Goal: Task Accomplishment & Management: Manage account settings

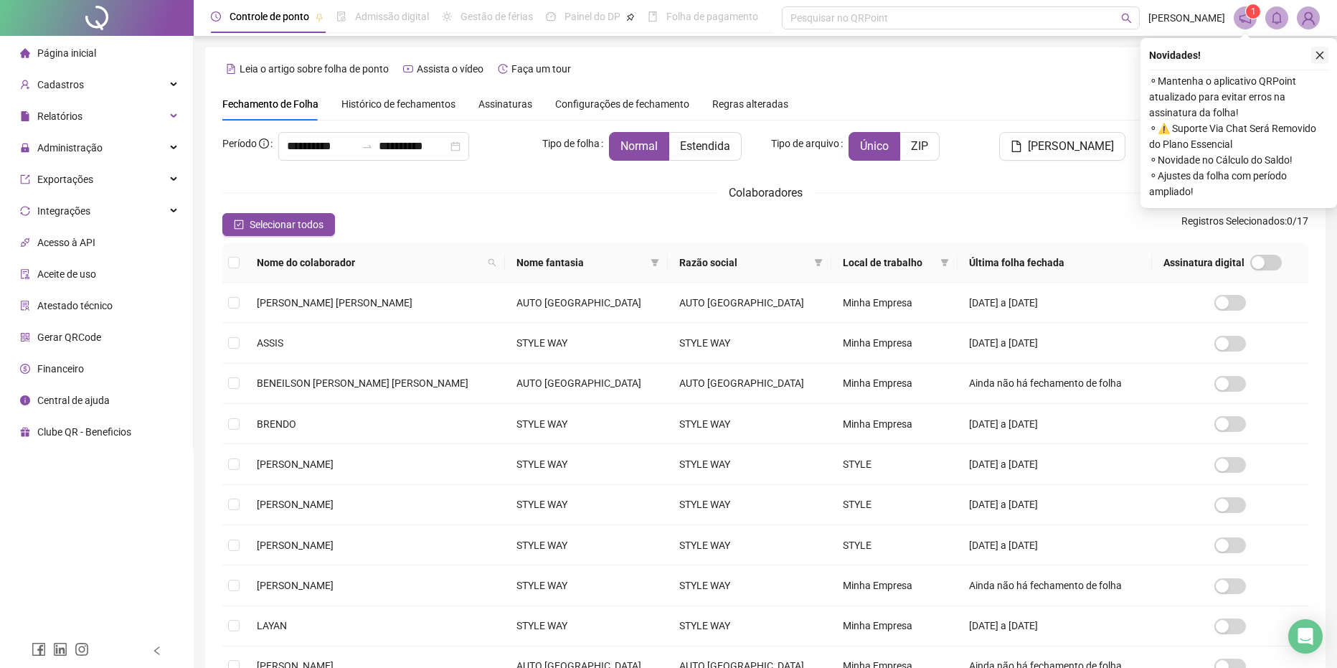
click at [1317, 57] on icon "close" at bounding box center [1319, 55] width 10 height 10
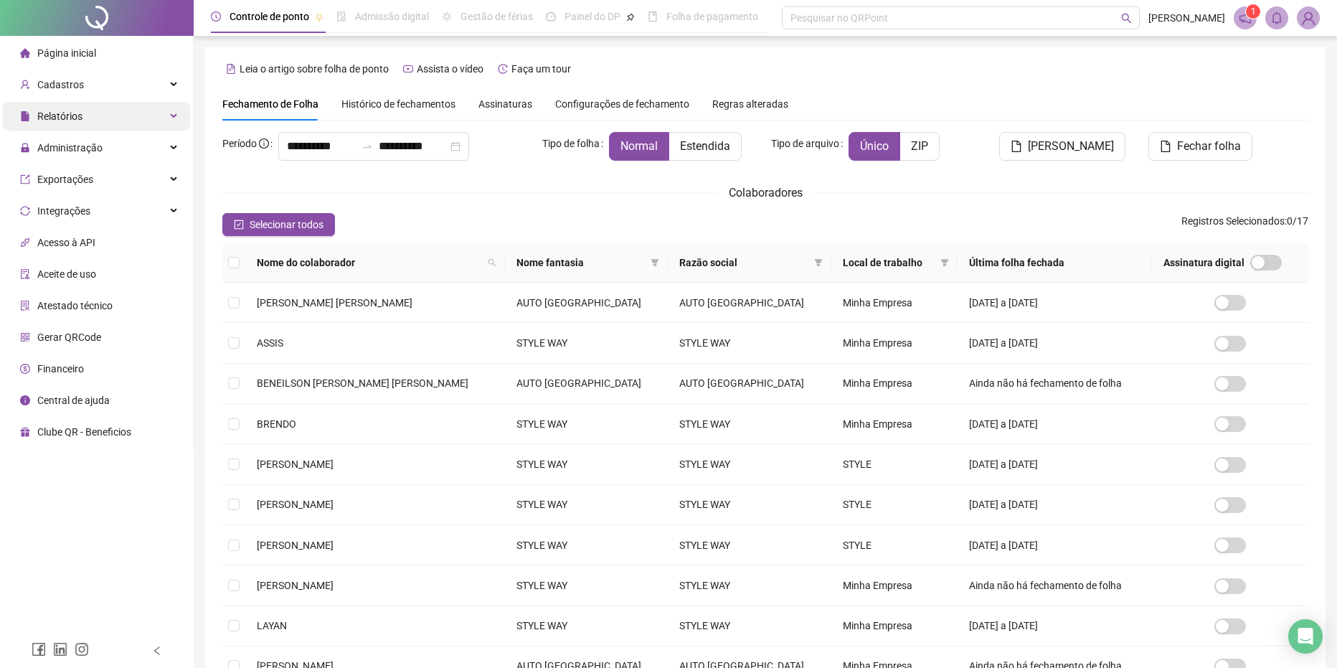
click at [100, 119] on div "Relatórios" at bounding box center [96, 116] width 187 height 29
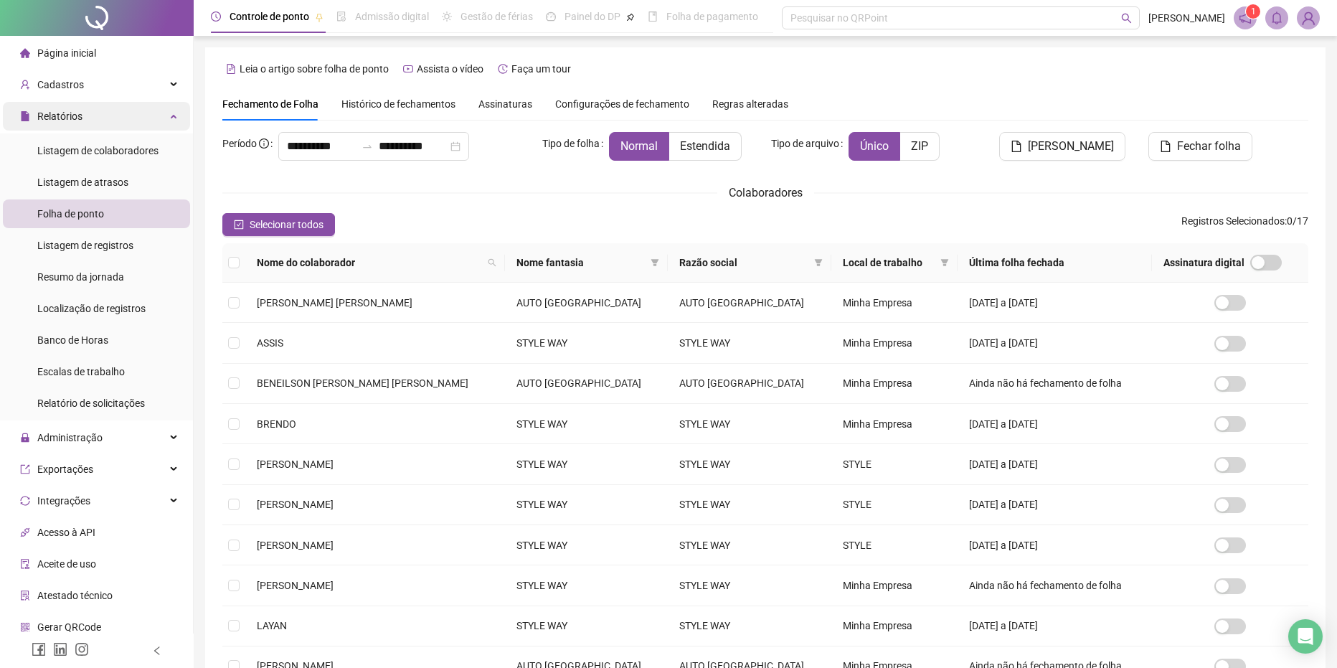
click at [109, 116] on div "Relatórios" at bounding box center [96, 116] width 187 height 29
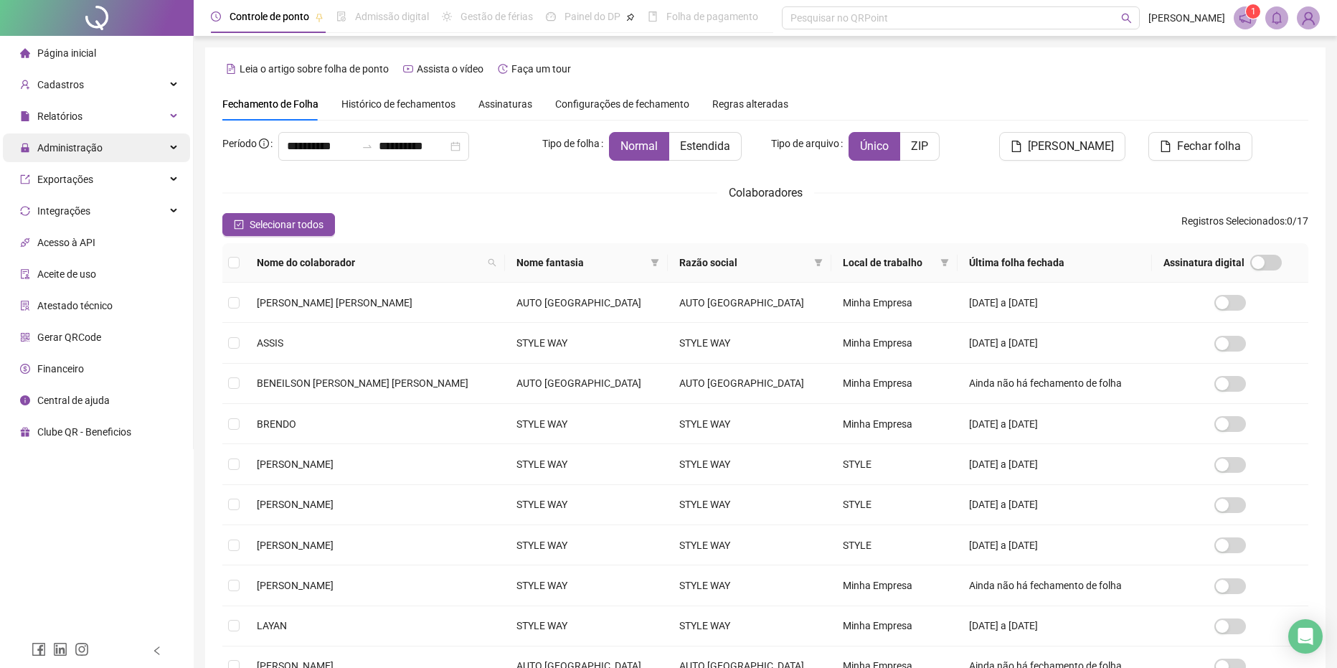
click at [110, 143] on div "Administração" at bounding box center [96, 147] width 187 height 29
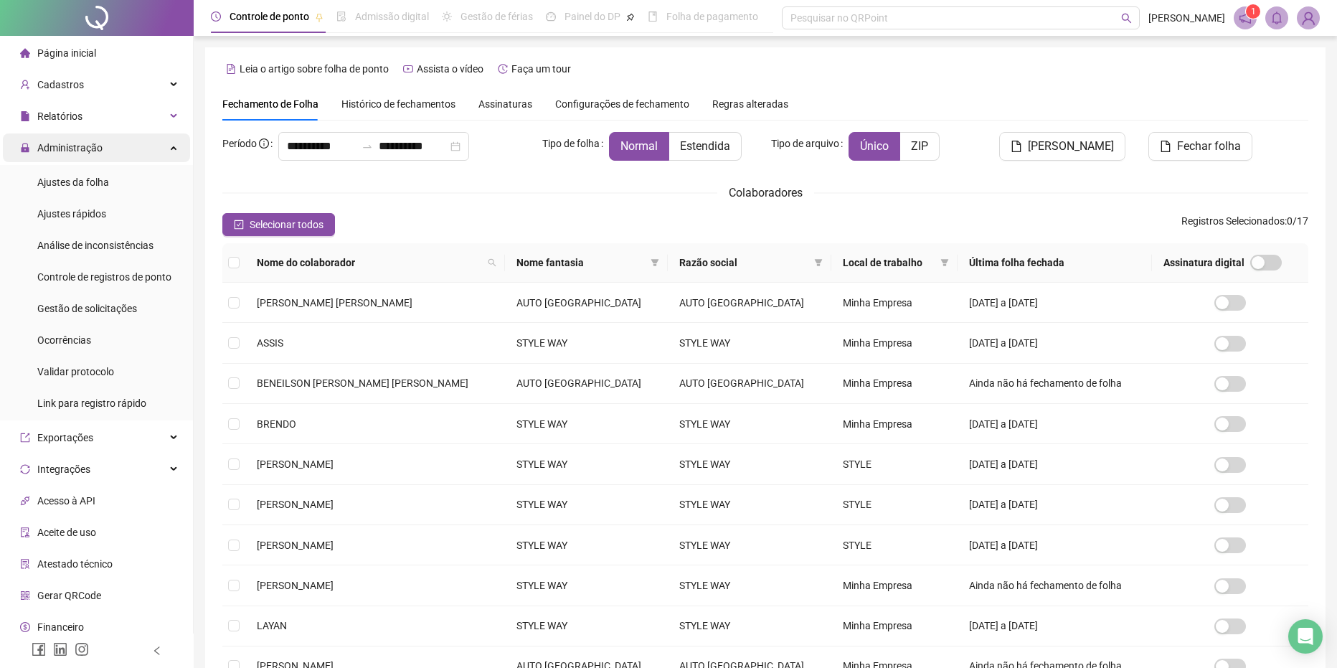
click at [85, 154] on span "Administração" at bounding box center [61, 147] width 82 height 29
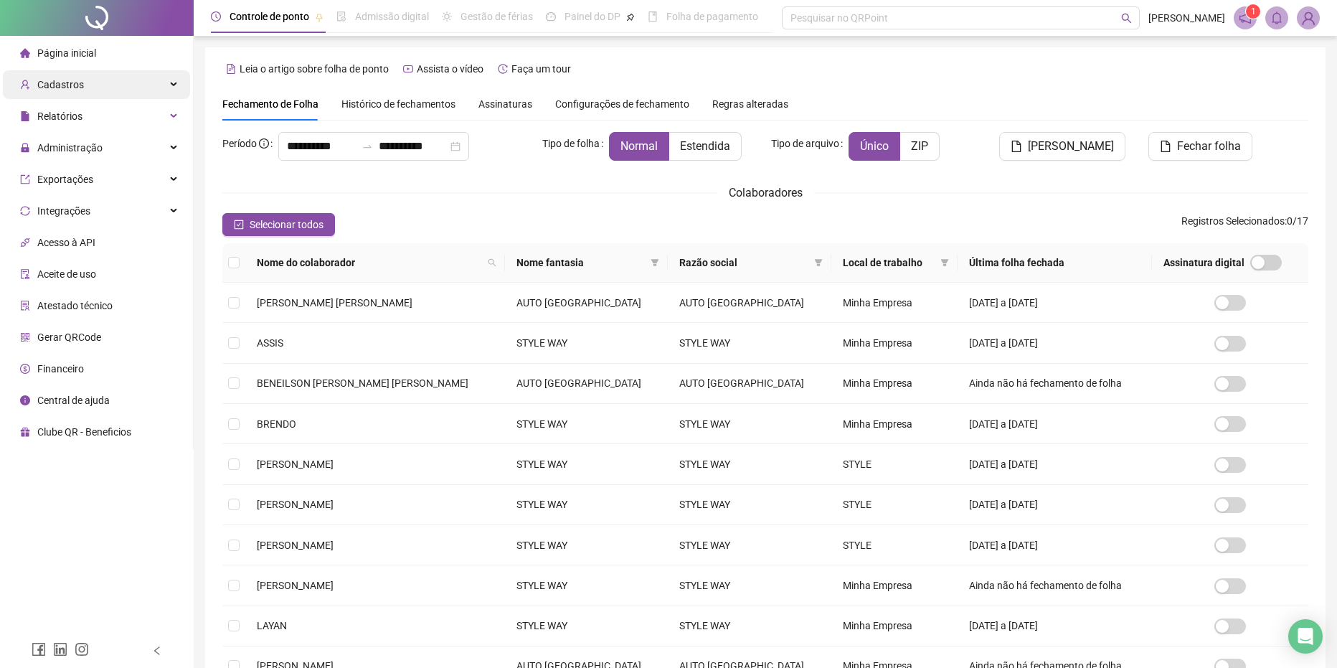
click at [88, 85] on div "Cadastros" at bounding box center [96, 84] width 187 height 29
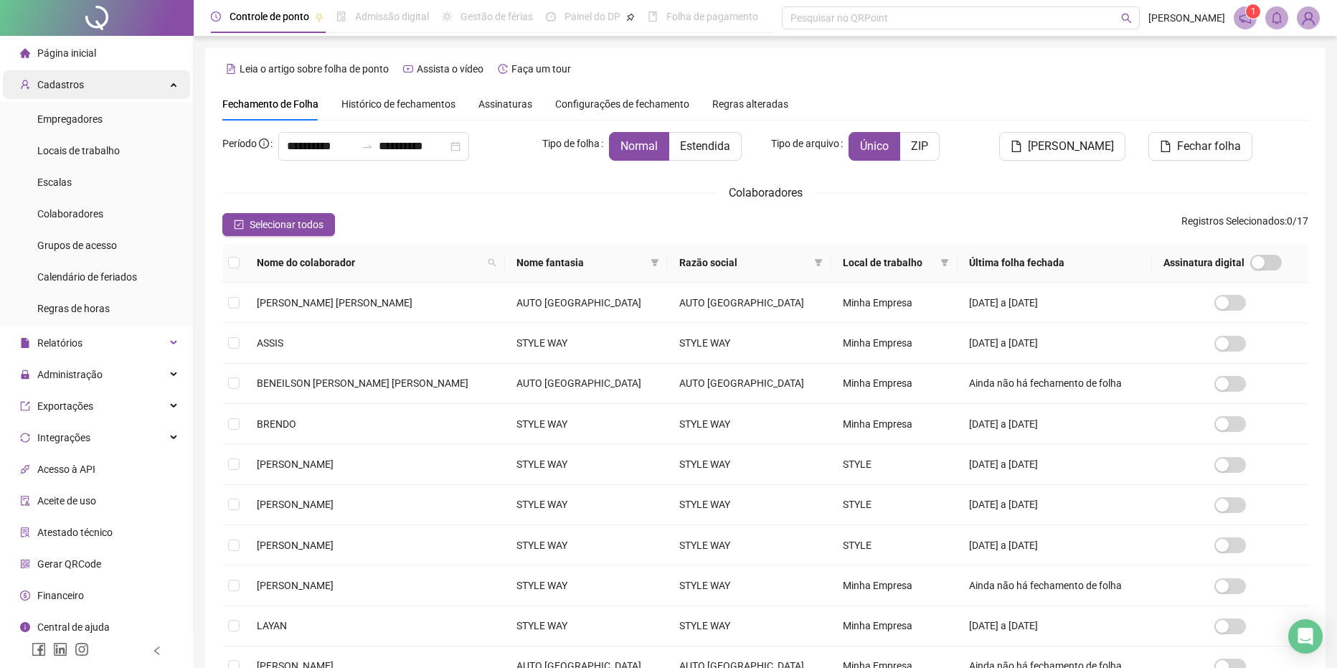
click at [88, 85] on div "Cadastros" at bounding box center [96, 84] width 187 height 29
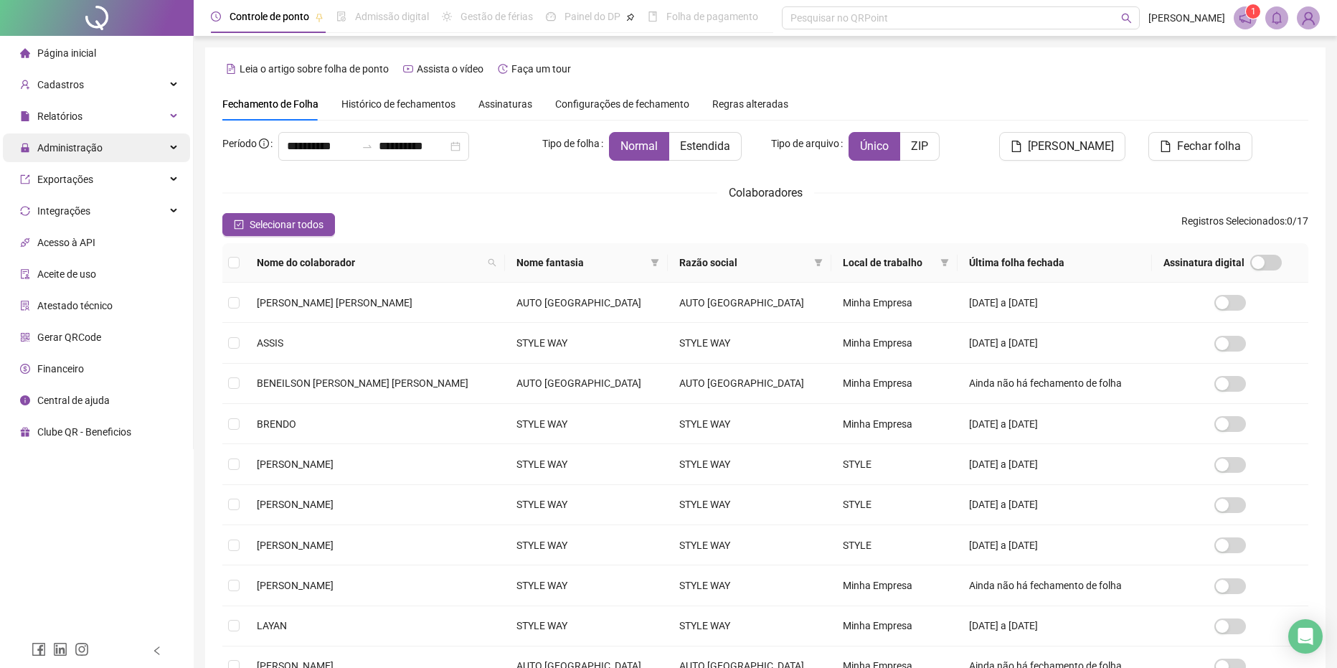
click at [113, 148] on div "Administração" at bounding box center [96, 147] width 187 height 29
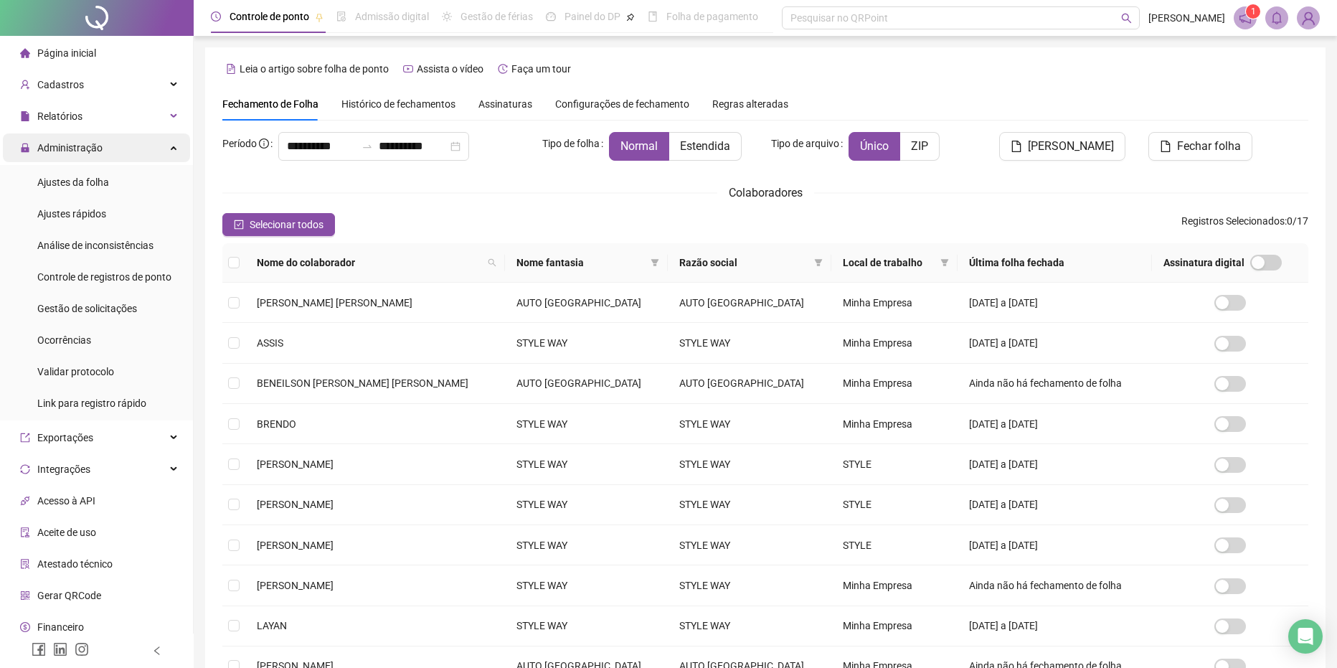
click at [77, 147] on span "Administração" at bounding box center [69, 147] width 65 height 11
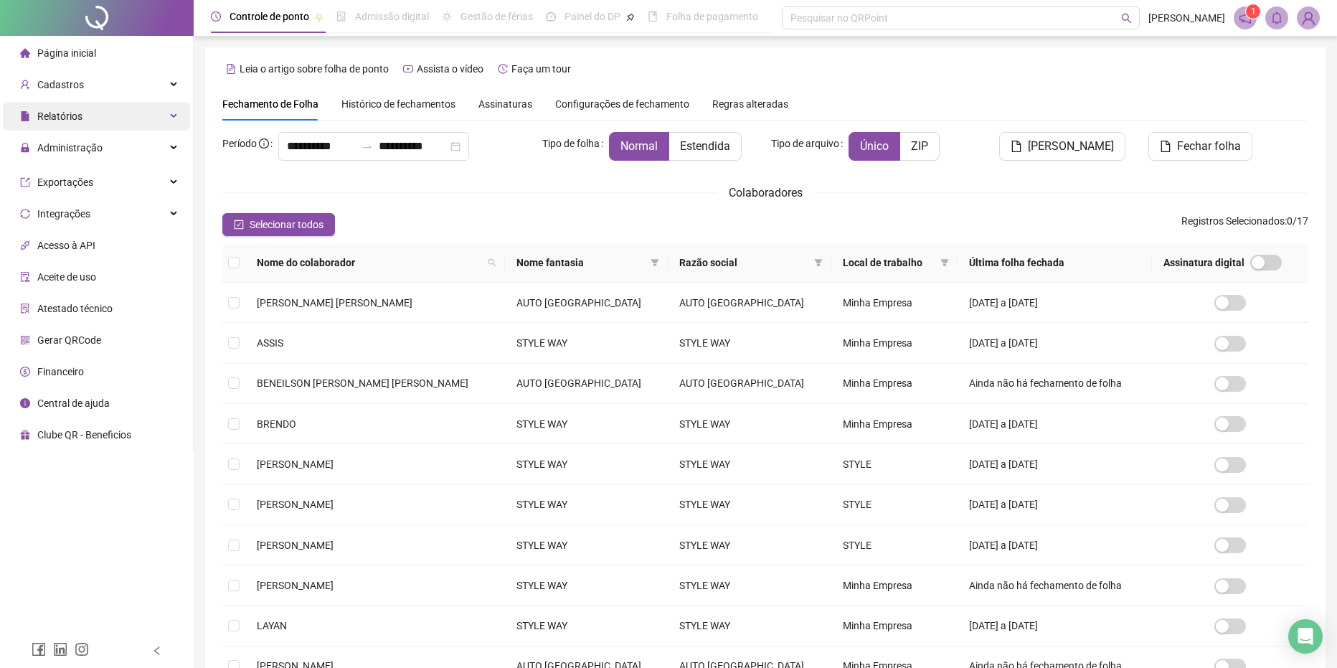
click at [77, 108] on span "Relatórios" at bounding box center [51, 116] width 62 height 29
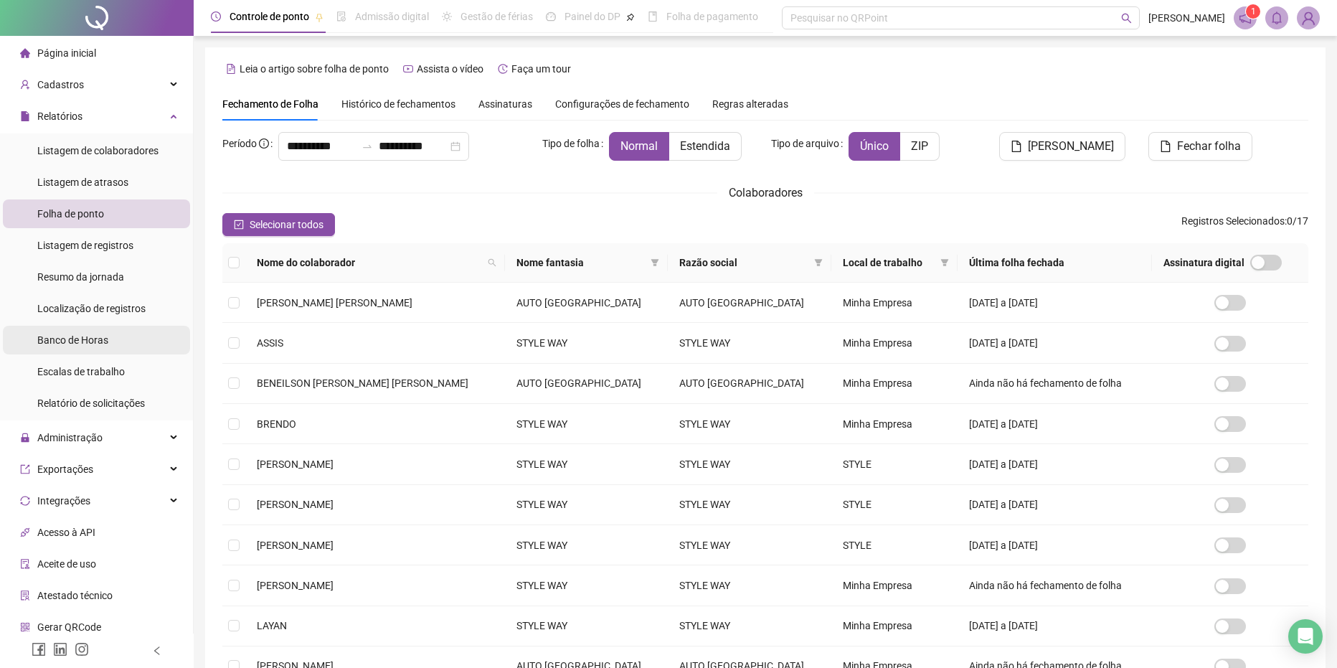
click at [97, 346] on span "Banco de Horas" at bounding box center [72, 339] width 71 height 11
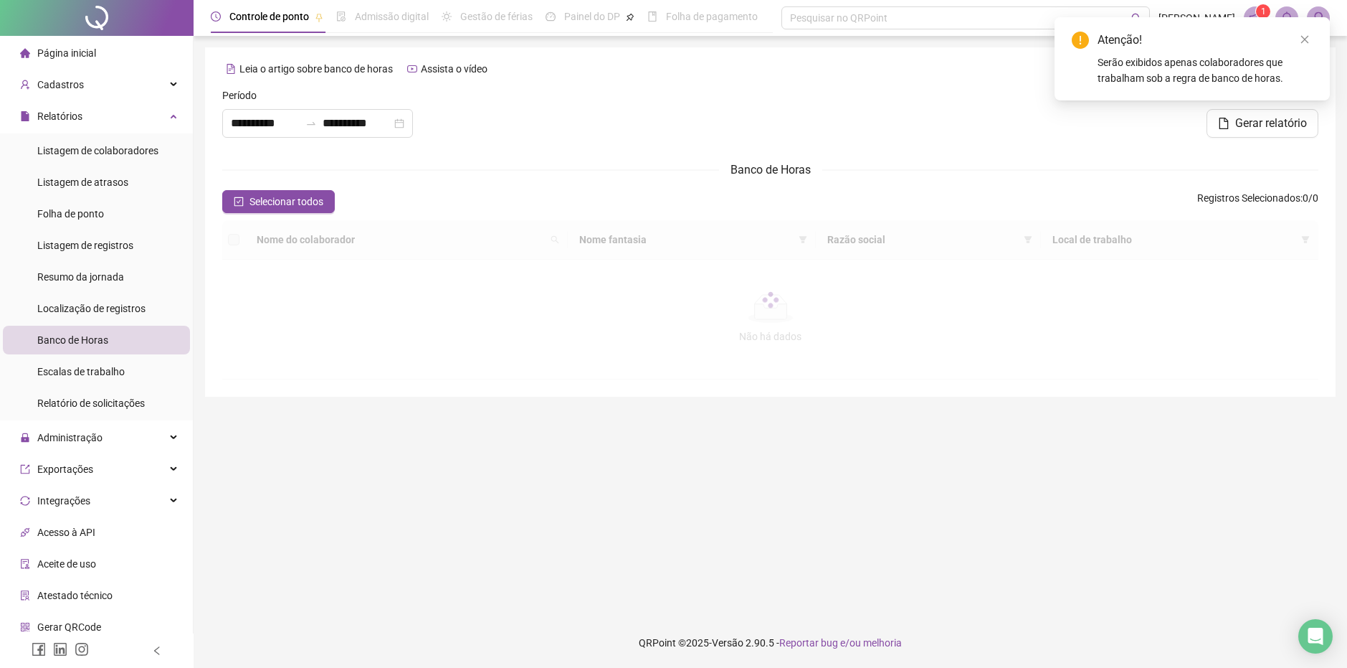
type input "**********"
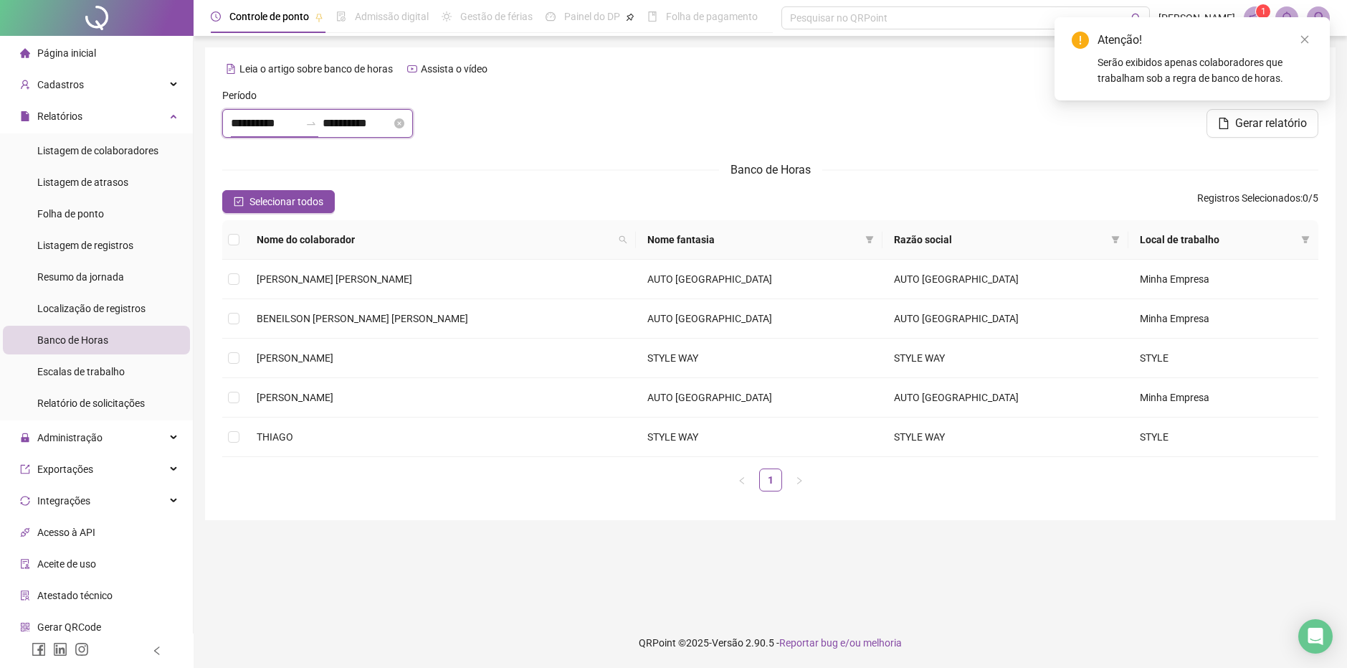
click at [269, 128] on input "**********" at bounding box center [265, 123] width 69 height 17
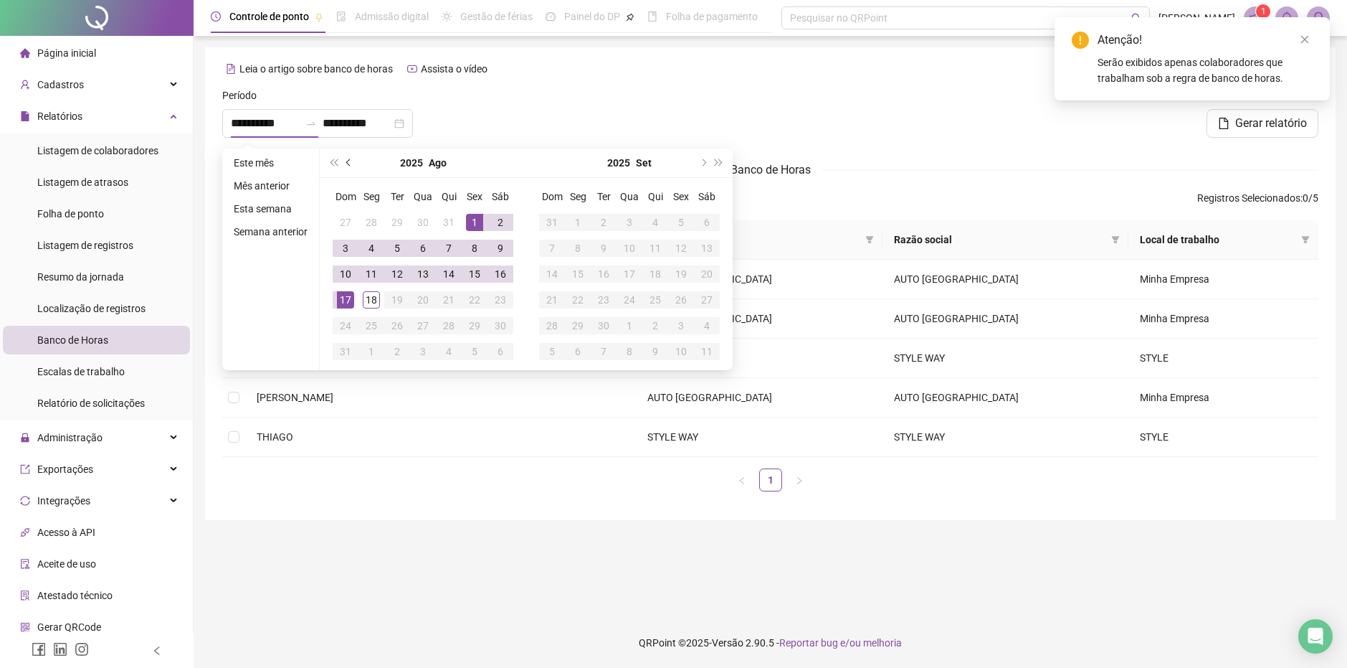
click at [350, 167] on button "prev-year" at bounding box center [349, 162] width 16 height 29
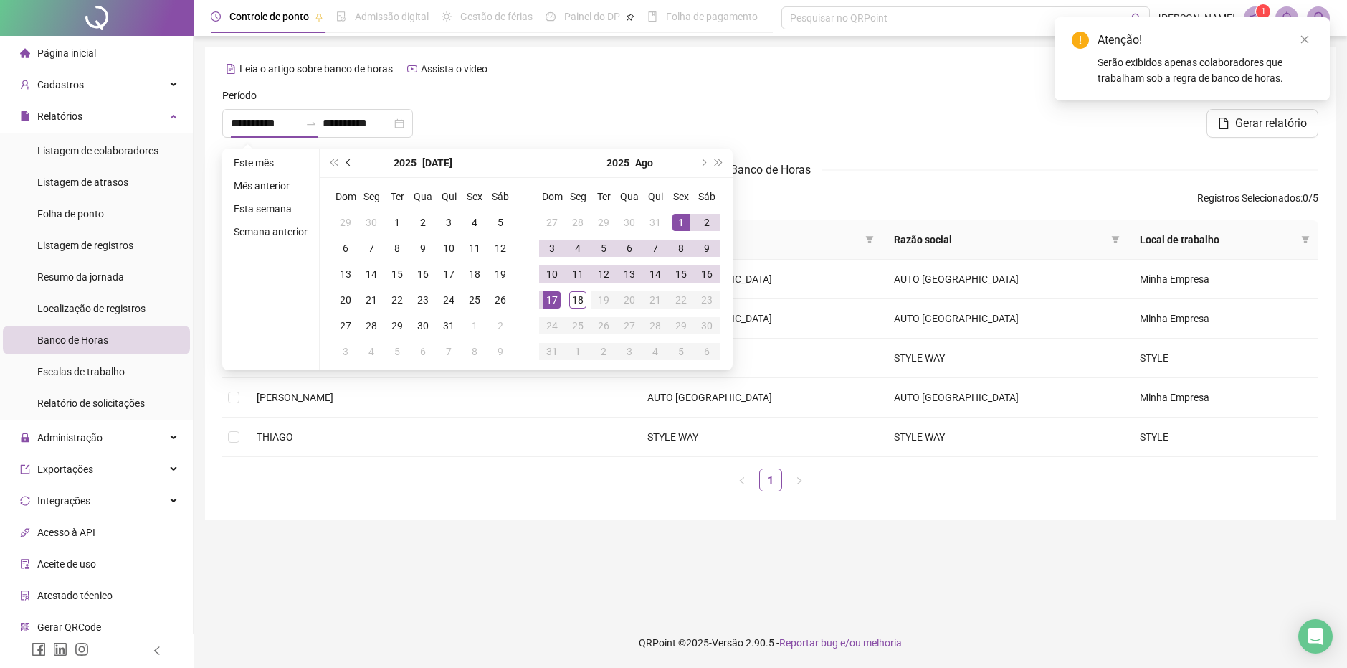
click at [350, 166] on button "prev-year" at bounding box center [349, 162] width 16 height 29
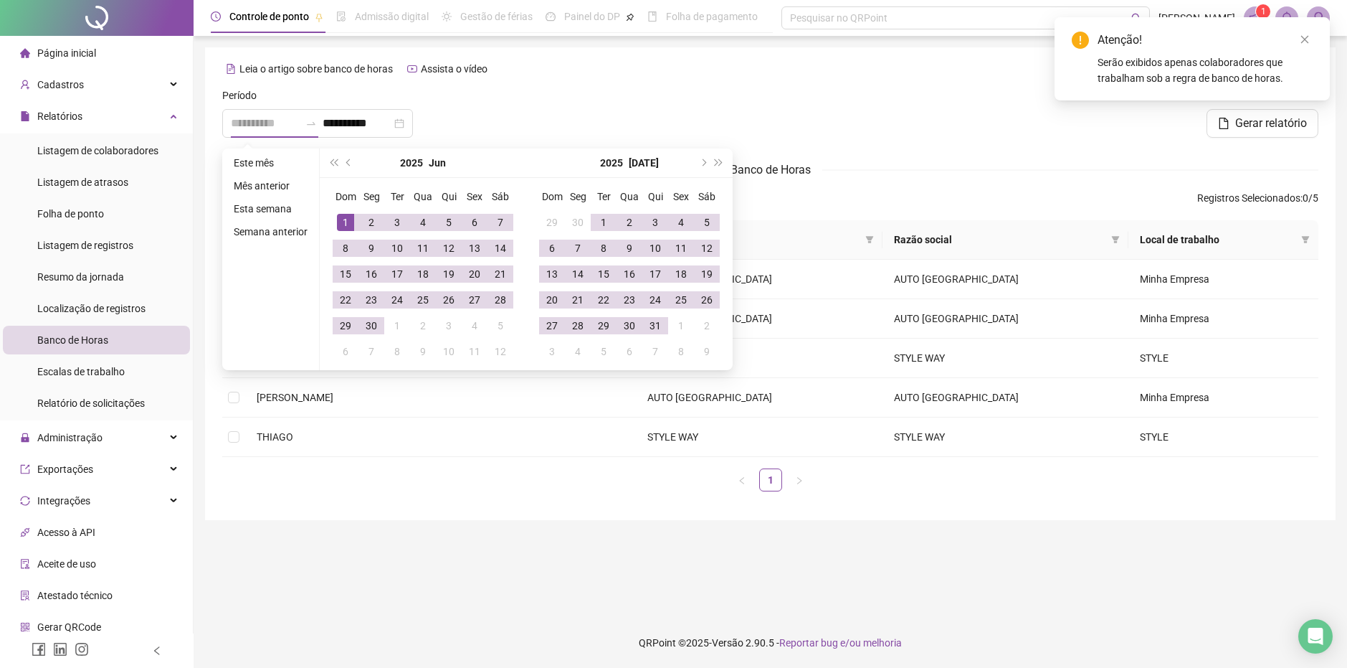
type input "**********"
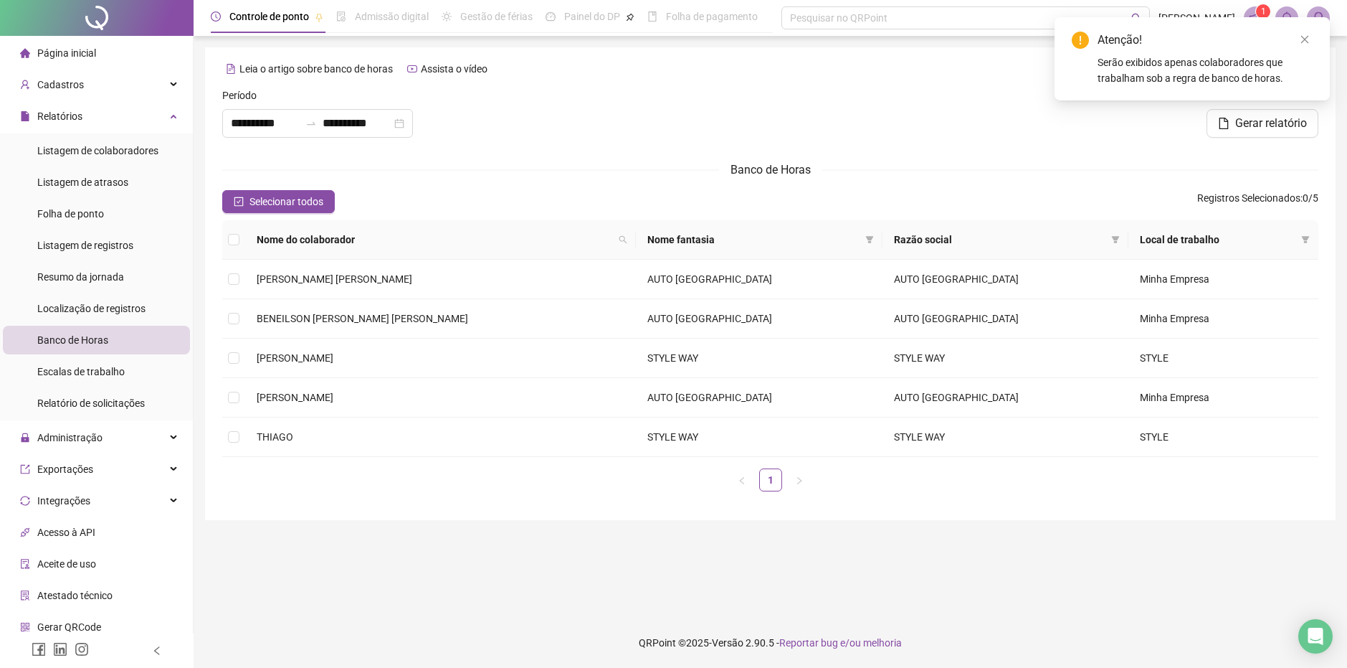
click at [566, 74] on div "Leia o artigo sobre banco de horas Assista o vídeo" at bounding box center [770, 68] width 1096 height 23
click at [1302, 37] on icon "close" at bounding box center [1305, 39] width 10 height 10
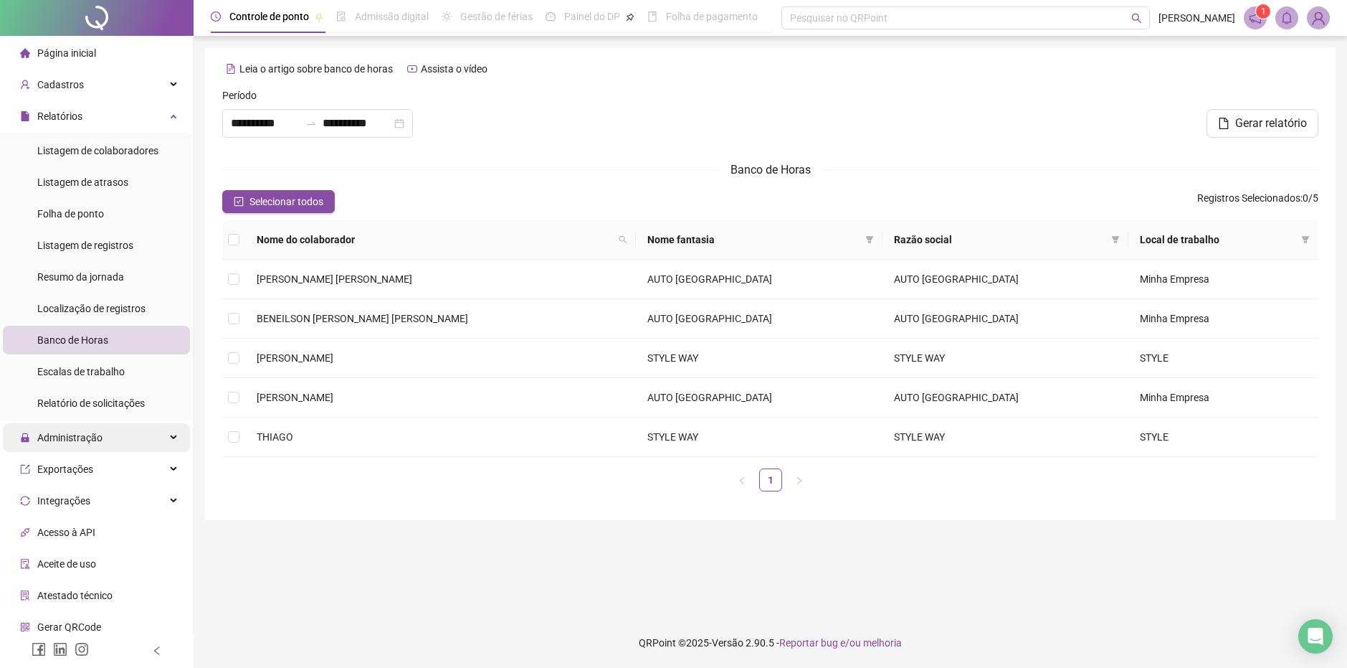
click at [123, 440] on div "Administração" at bounding box center [96, 437] width 187 height 29
click at [125, 96] on div "Cadastros" at bounding box center [96, 84] width 187 height 29
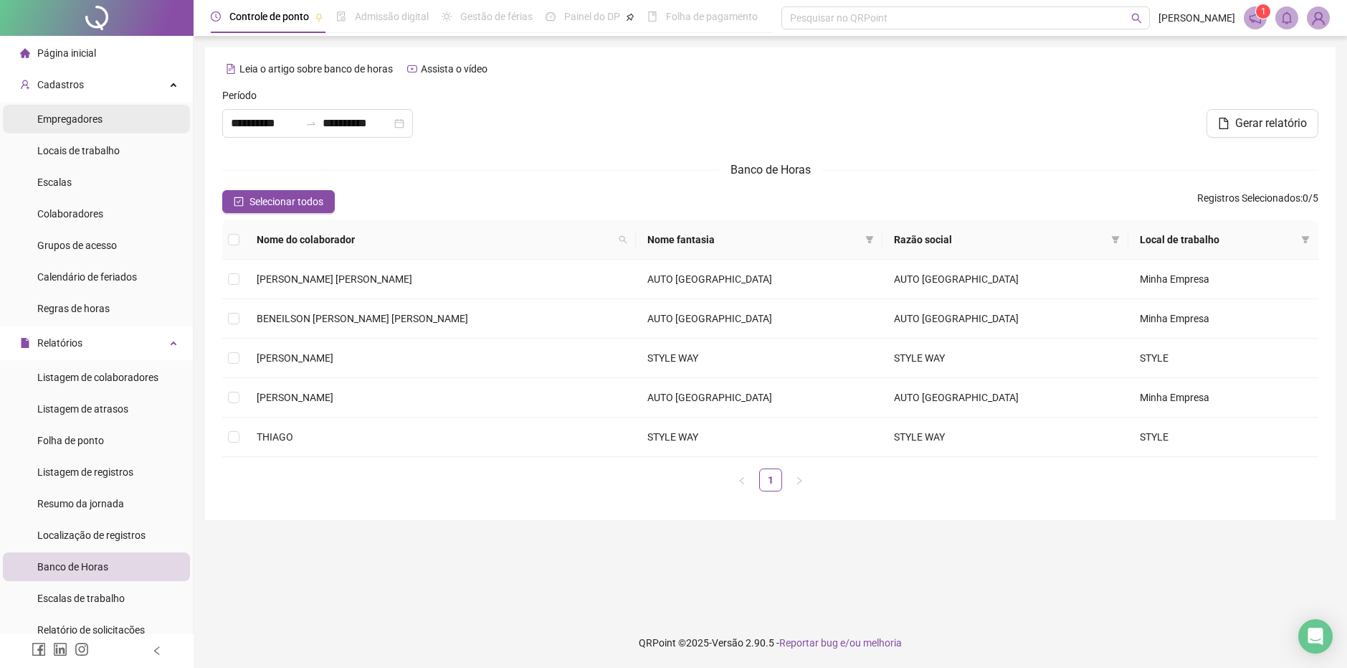
click at [116, 128] on li "Empregadores" at bounding box center [96, 119] width 187 height 29
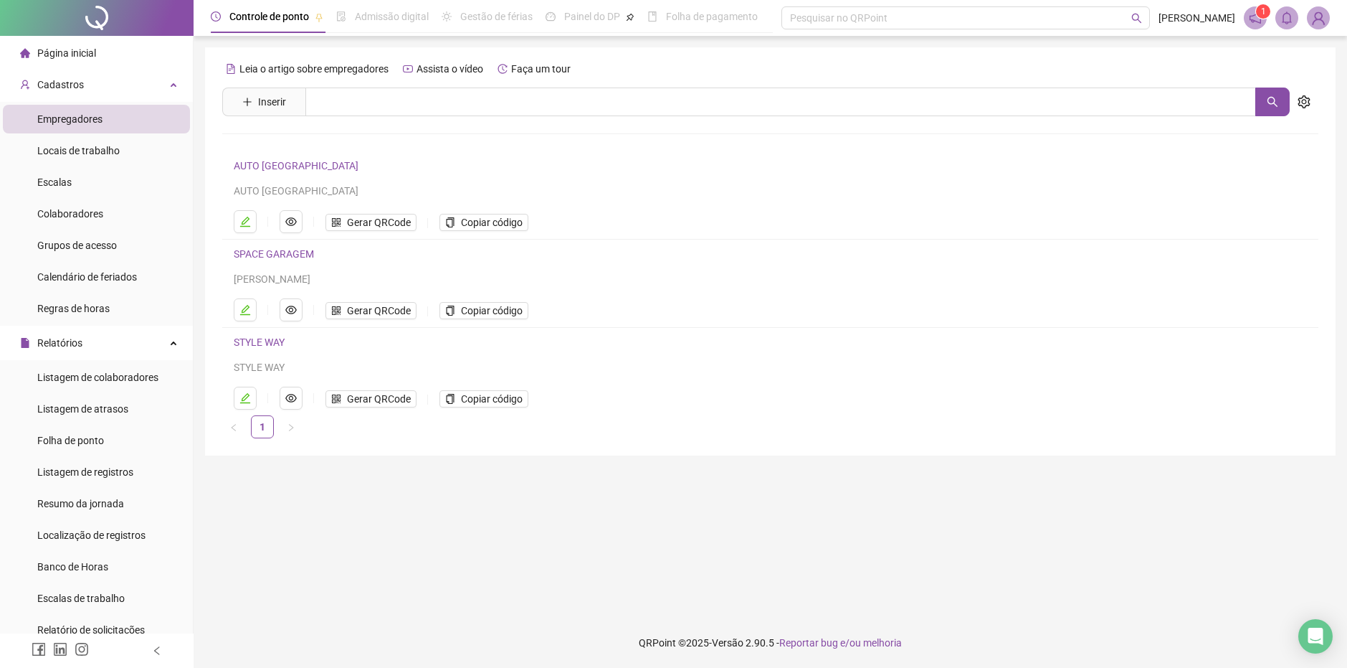
click at [123, 106] on li "Empregadores" at bounding box center [96, 119] width 187 height 29
click at [113, 216] on li "Colaboradores" at bounding box center [96, 213] width 187 height 29
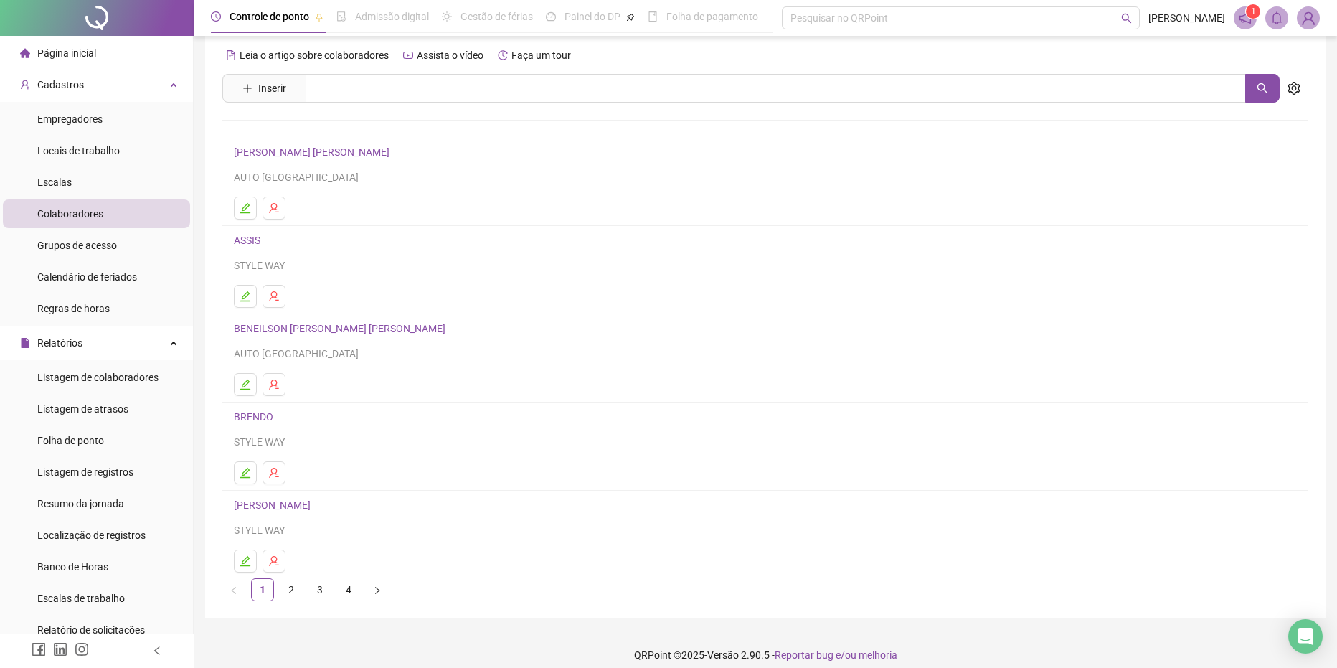
scroll to position [26, 0]
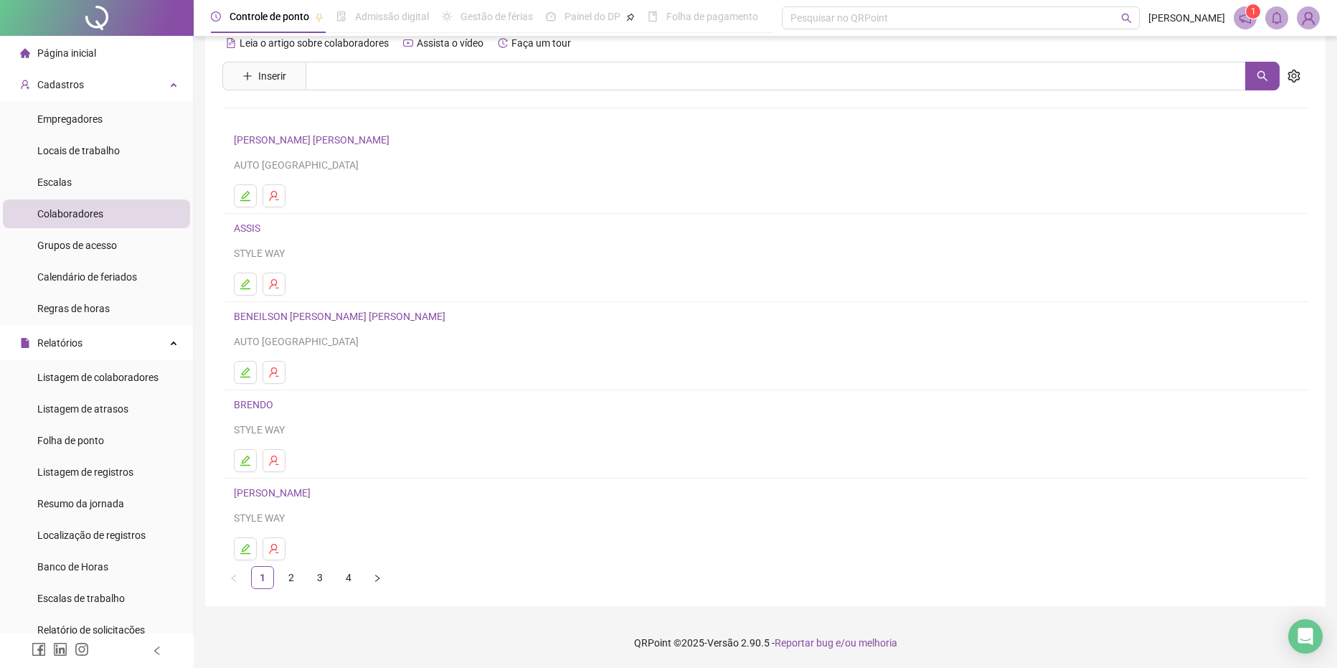
click at [263, 402] on link "BRENDO" at bounding box center [256, 404] width 44 height 11
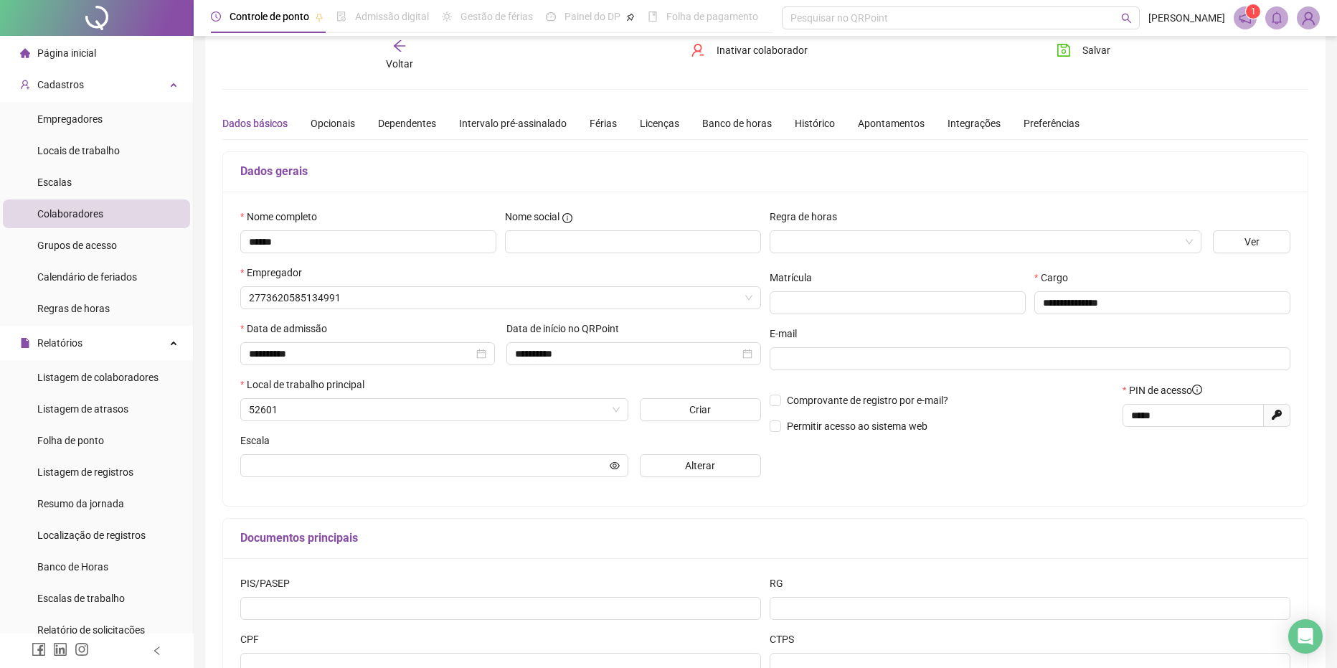
type input "**********"
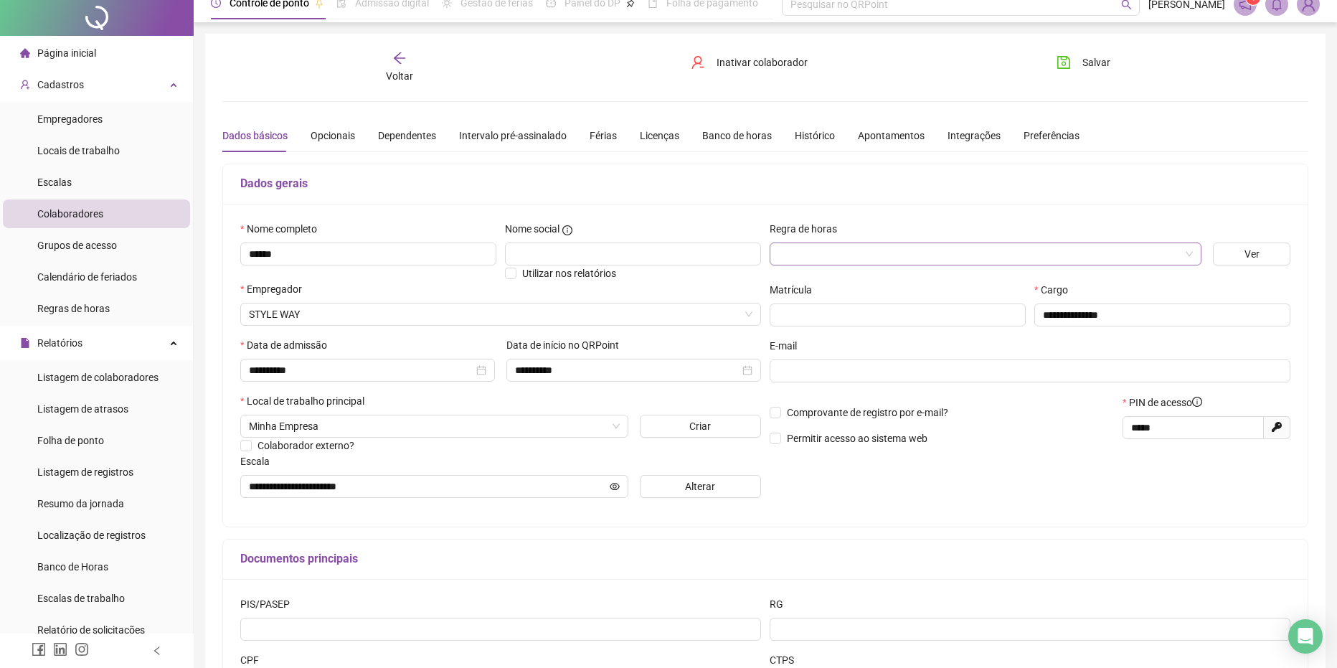
scroll to position [0, 0]
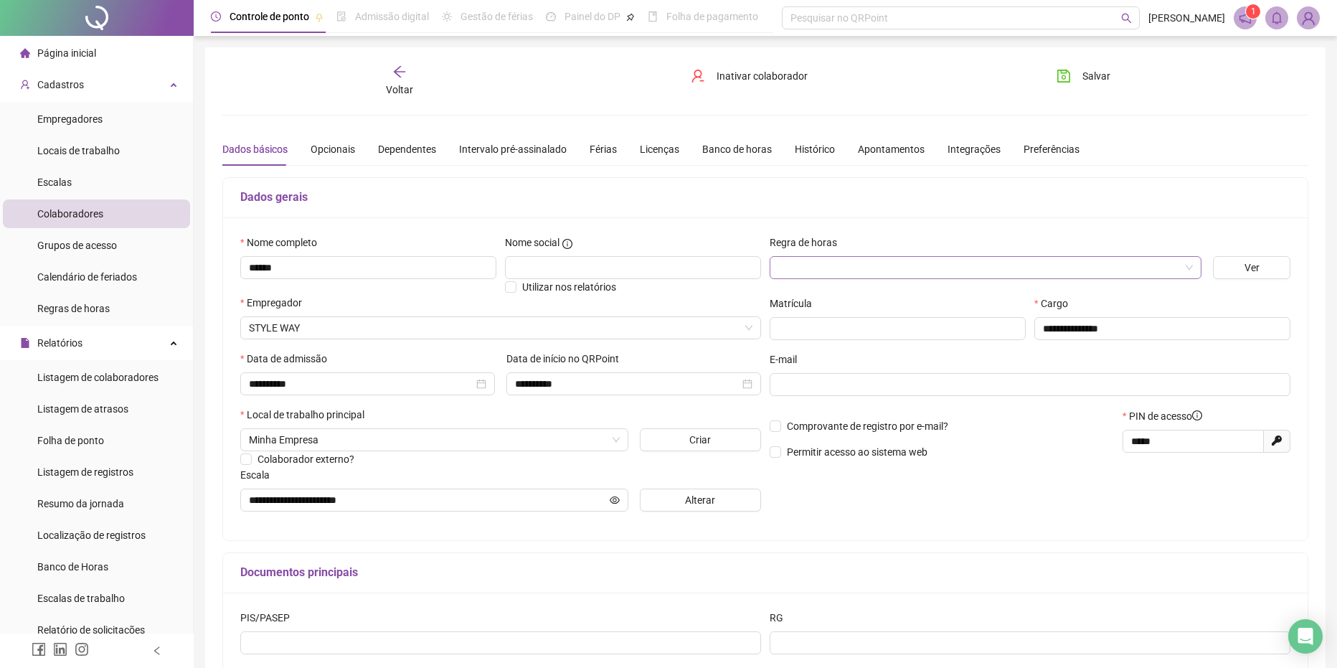
click at [1113, 258] on input "search" at bounding box center [979, 268] width 402 height 22
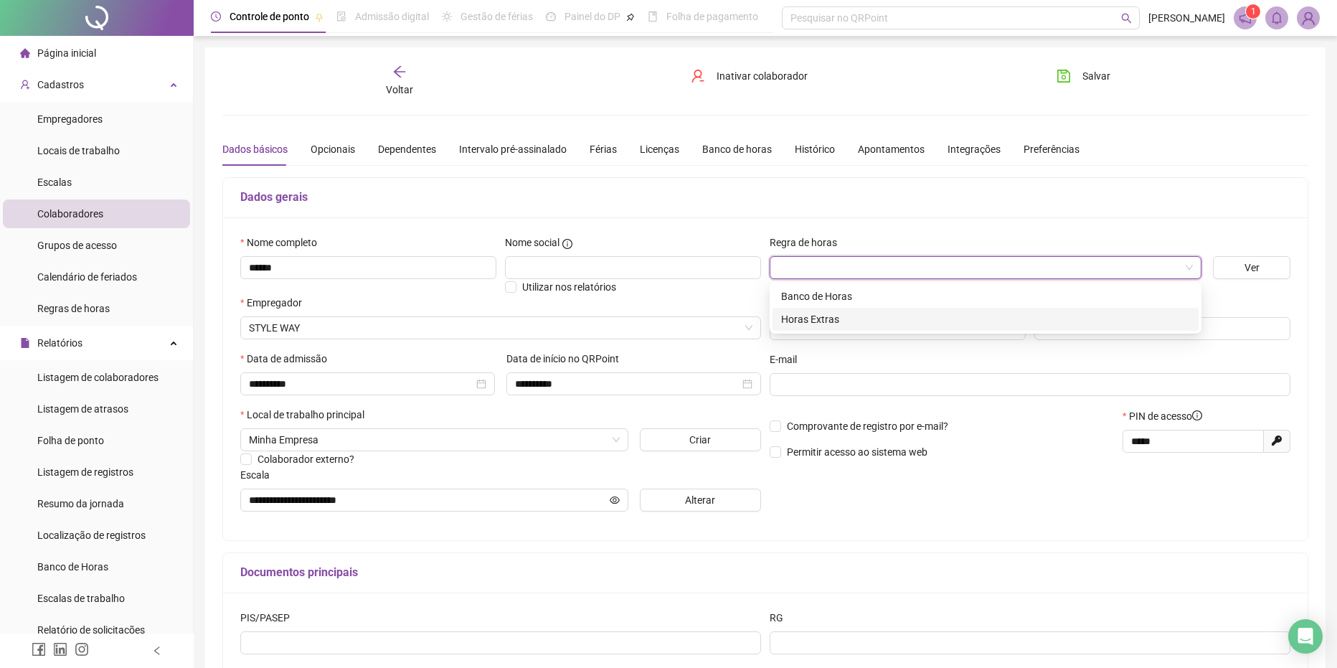
click at [991, 318] on div "Horas Extras" at bounding box center [985, 319] width 409 height 16
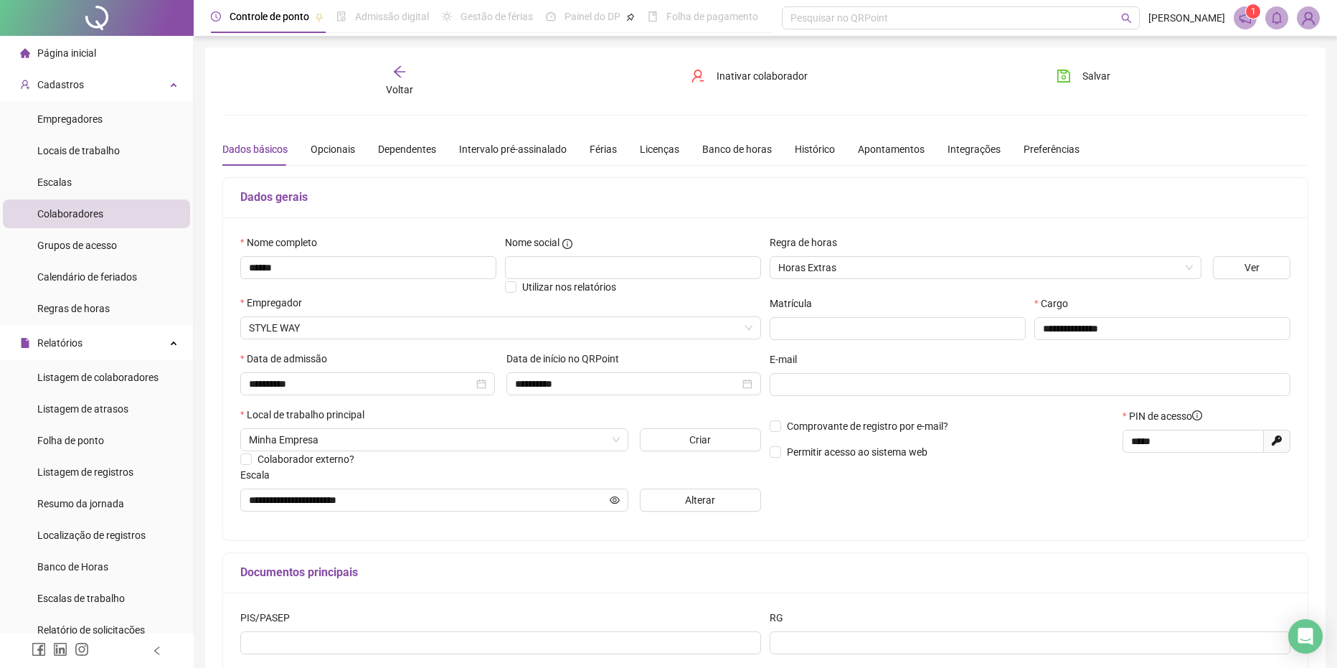
click at [1091, 94] on div "Salvar" at bounding box center [1131, 81] width 183 height 33
click at [1095, 77] on span "Salvar" at bounding box center [1096, 76] width 28 height 16
click at [414, 82] on div "Voltar" at bounding box center [399, 81] width 171 height 33
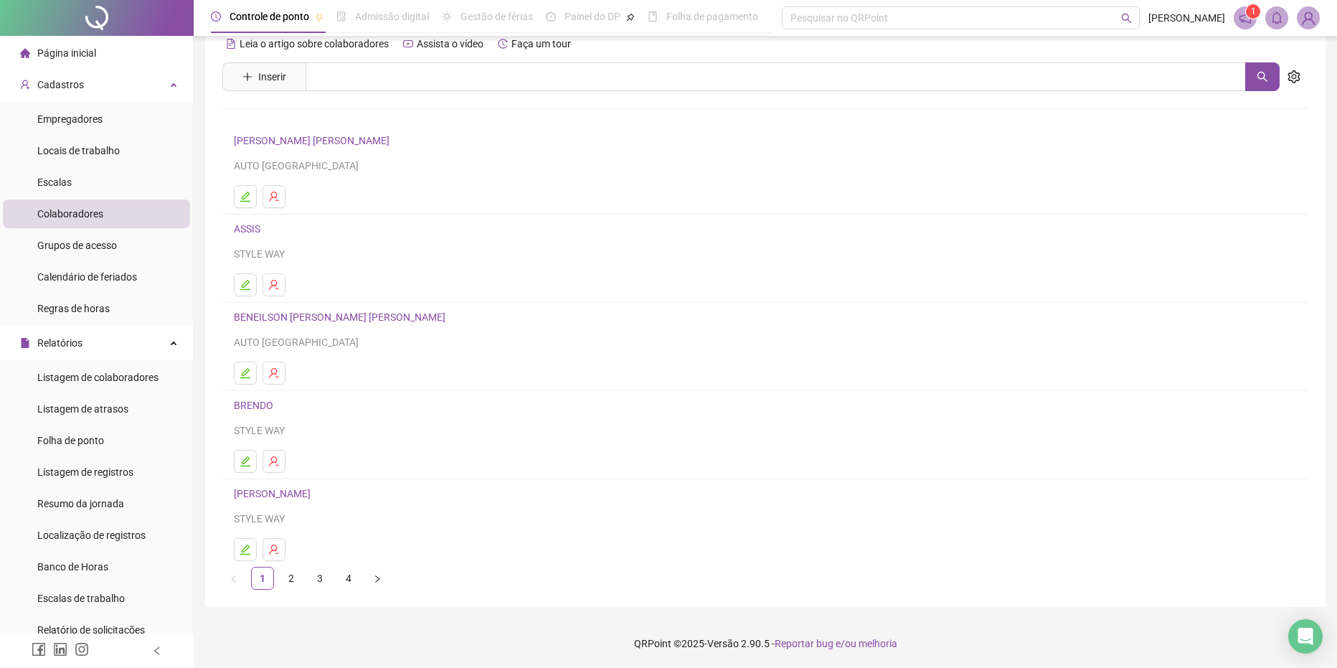
scroll to position [26, 0]
click at [297, 582] on link "2" at bounding box center [291, 578] width 22 height 22
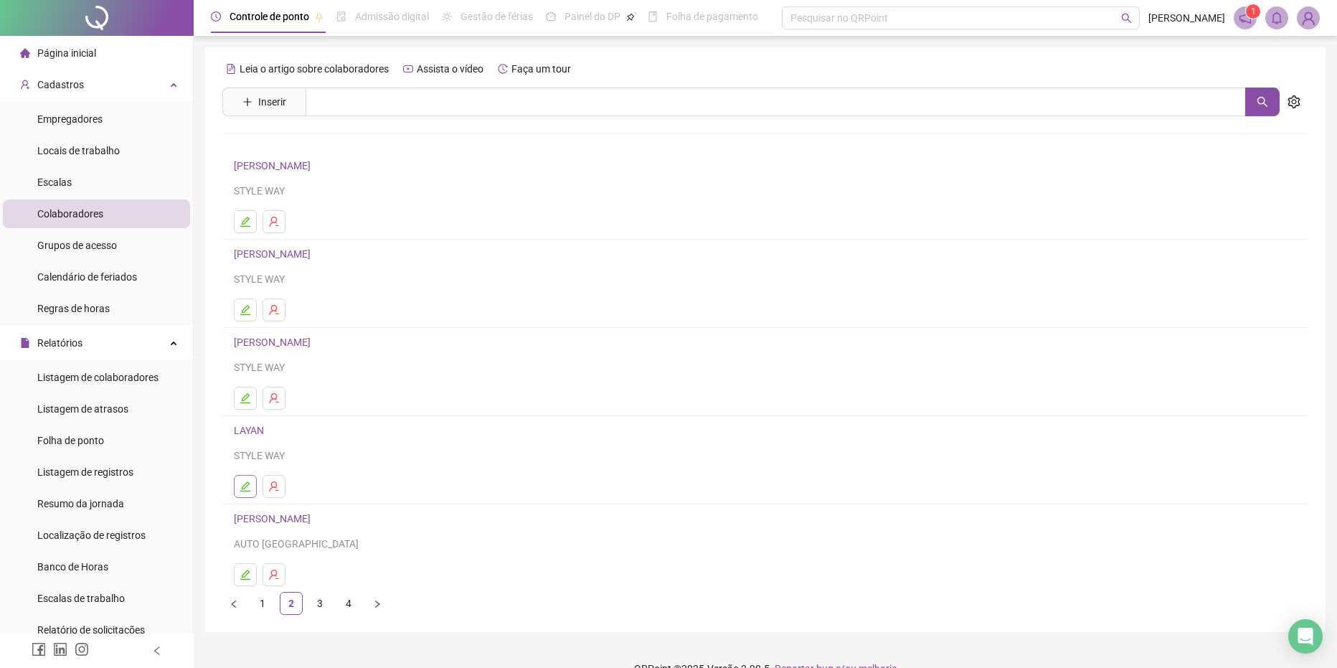
click at [241, 483] on icon "edit" at bounding box center [245, 485] width 11 height 11
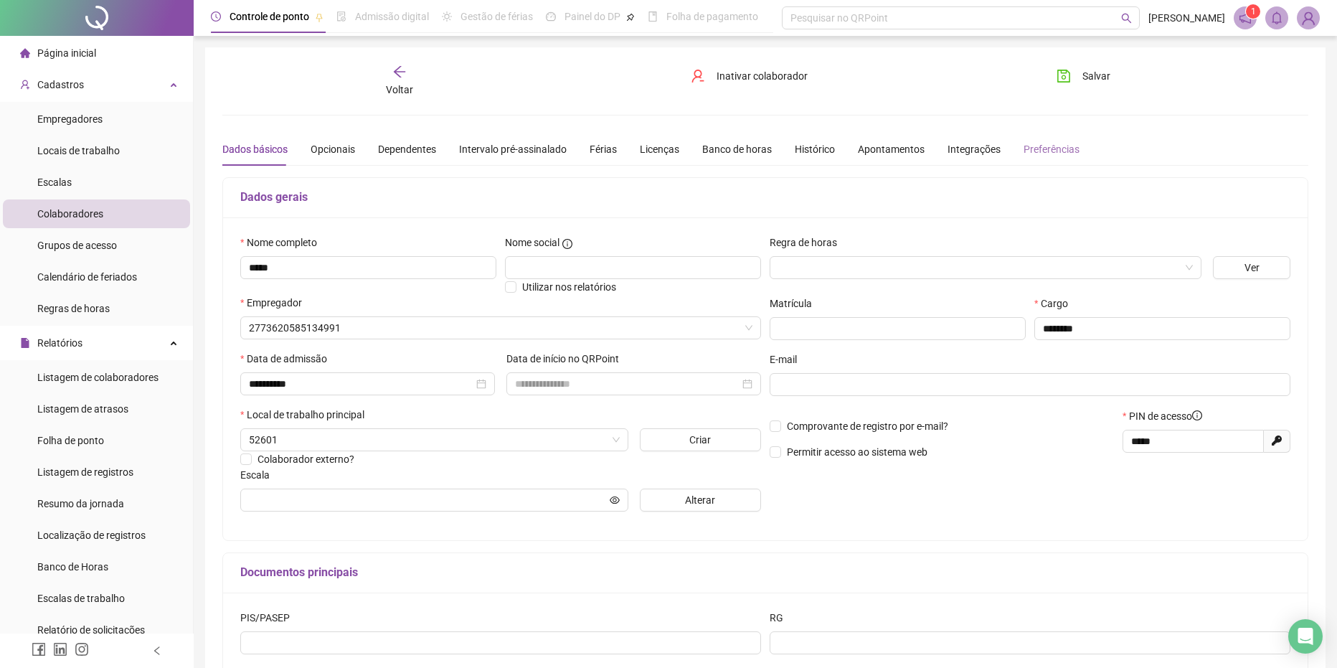
type input "**********"
click at [972, 262] on input "search" at bounding box center [979, 268] width 402 height 22
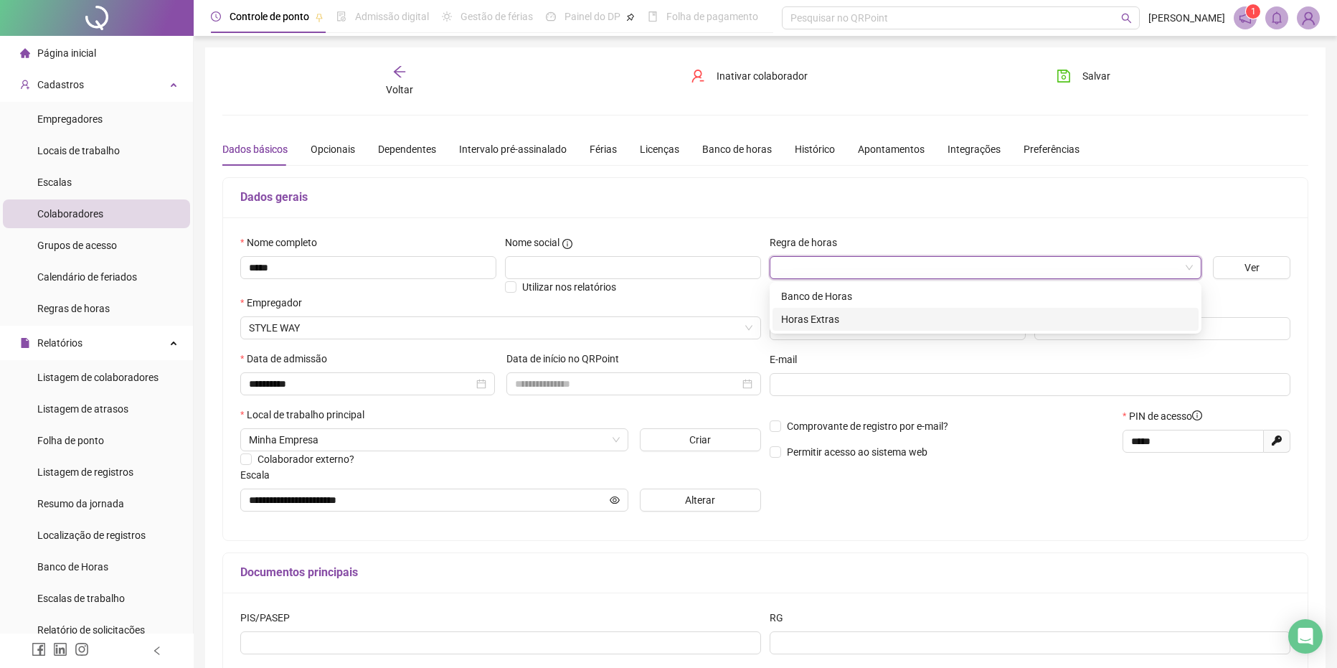
click at [914, 316] on div "Horas Extras" at bounding box center [985, 319] width 409 height 16
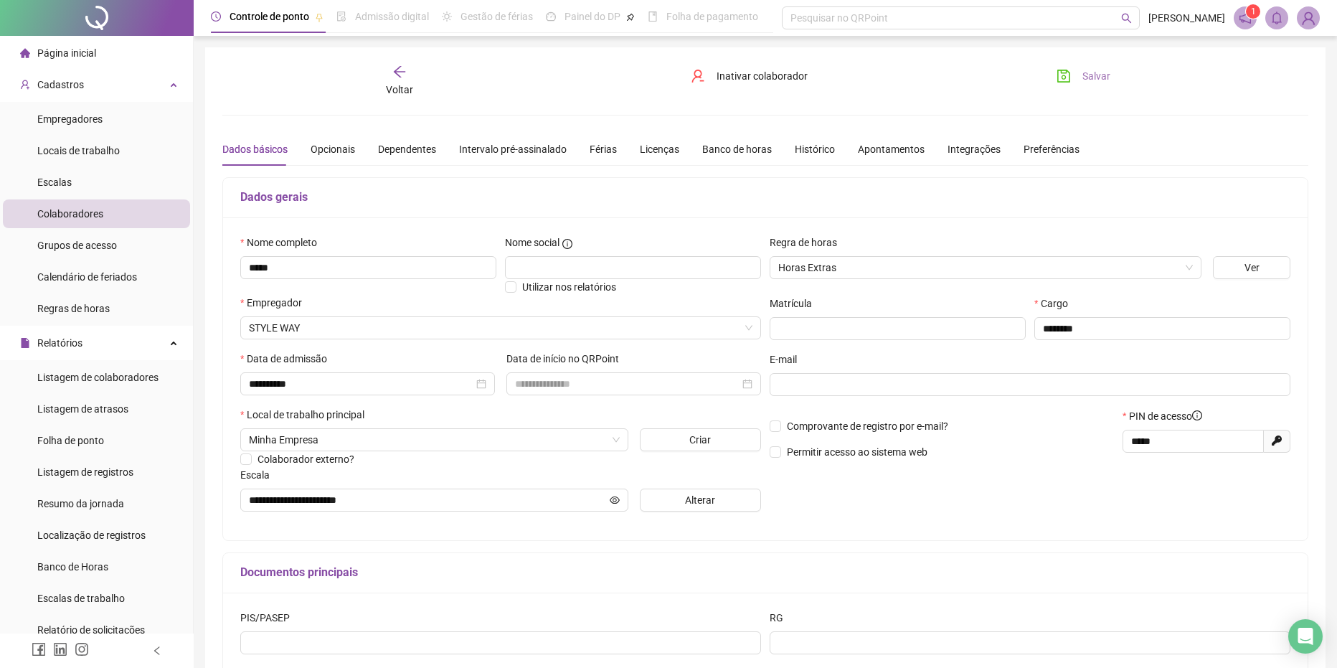
click at [1080, 65] on button "Salvar" at bounding box center [1083, 76] width 75 height 23
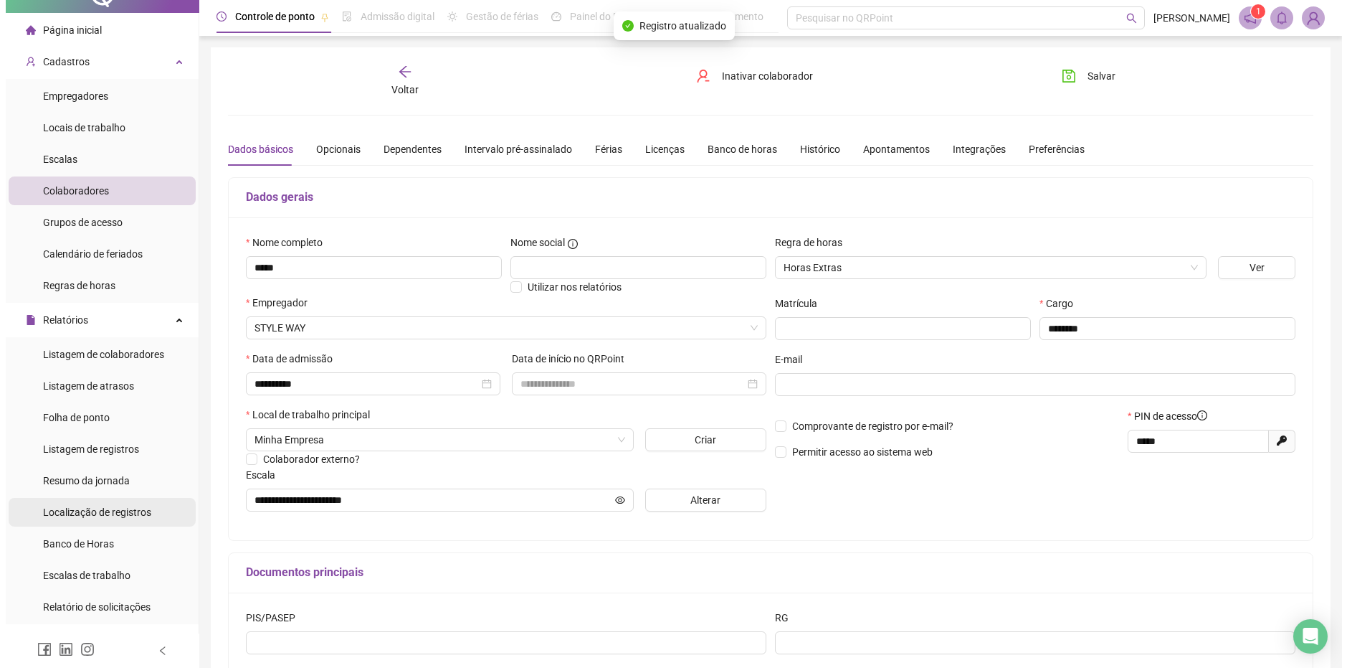
scroll to position [72, 0]
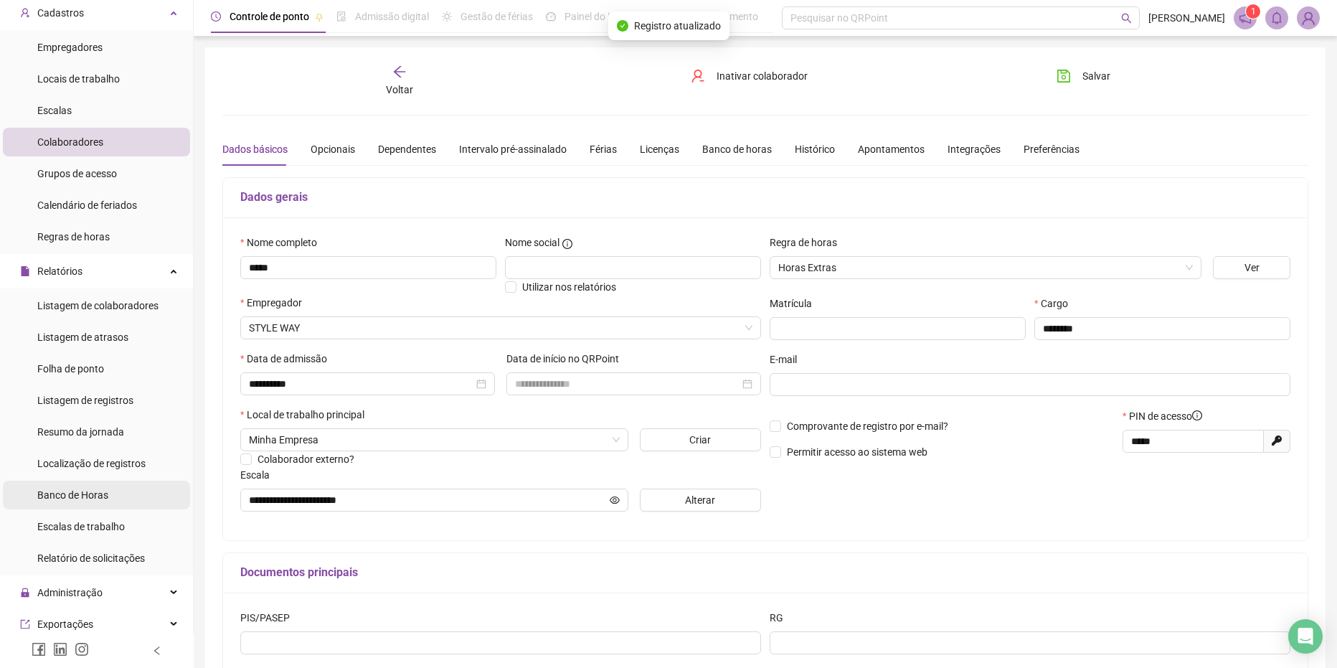
click at [90, 503] on div "Banco de Horas" at bounding box center [72, 494] width 71 height 29
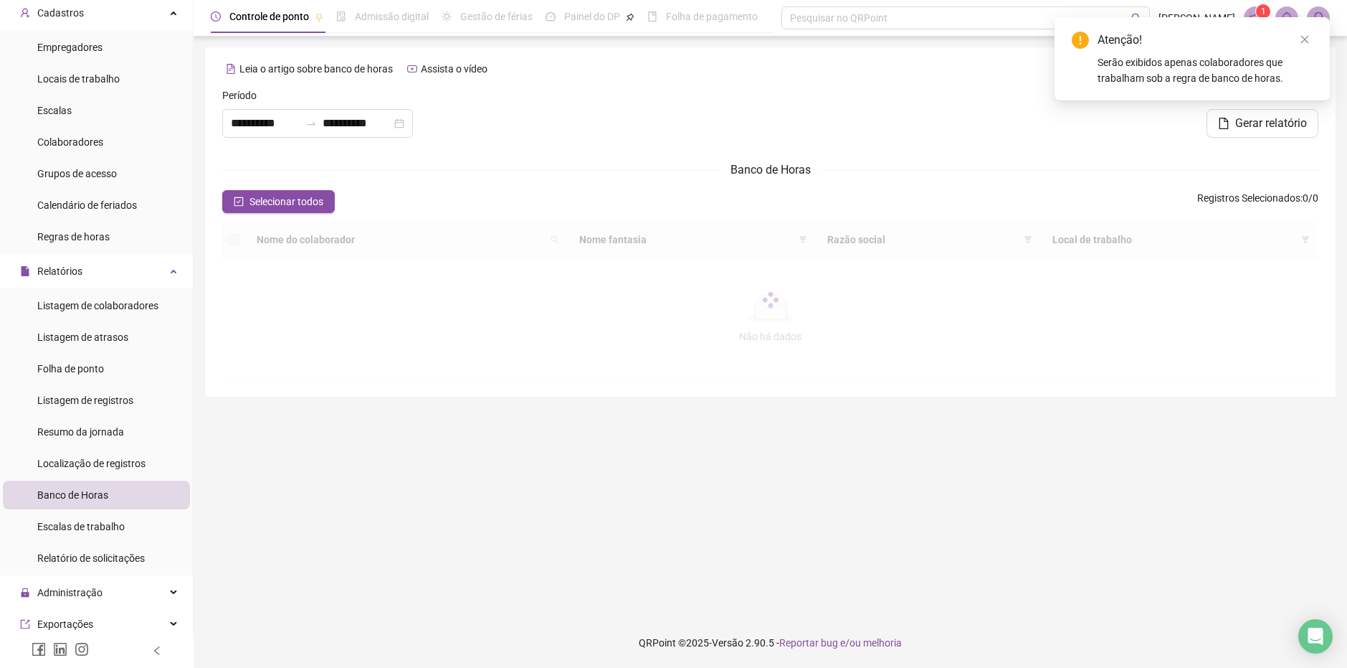
type input "**********"
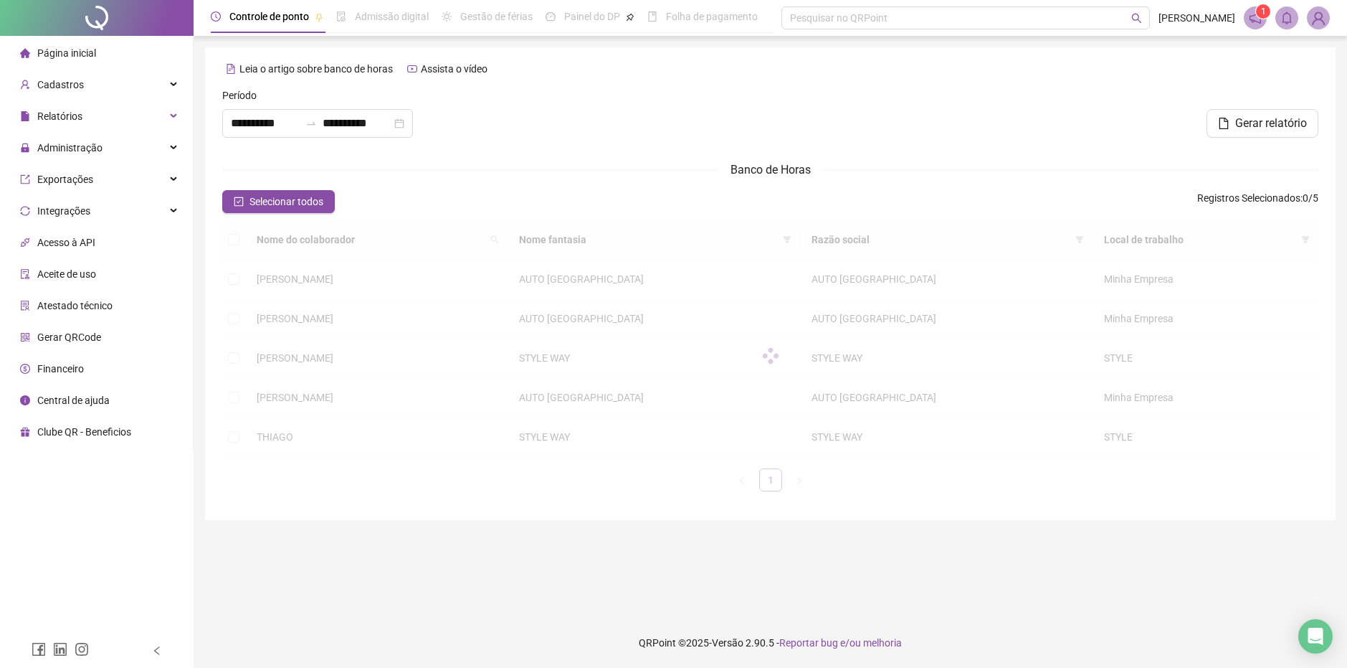
type input "**********"
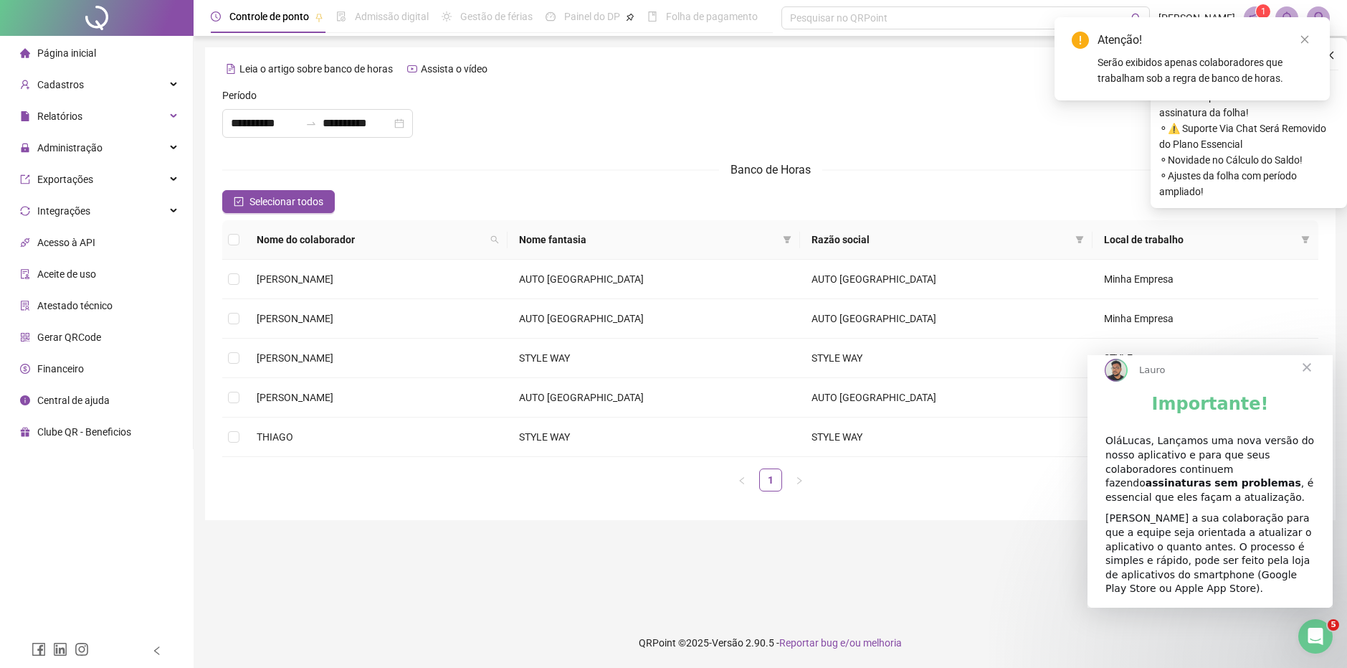
click at [1309, 382] on span "Fechar" at bounding box center [1307, 367] width 52 height 52
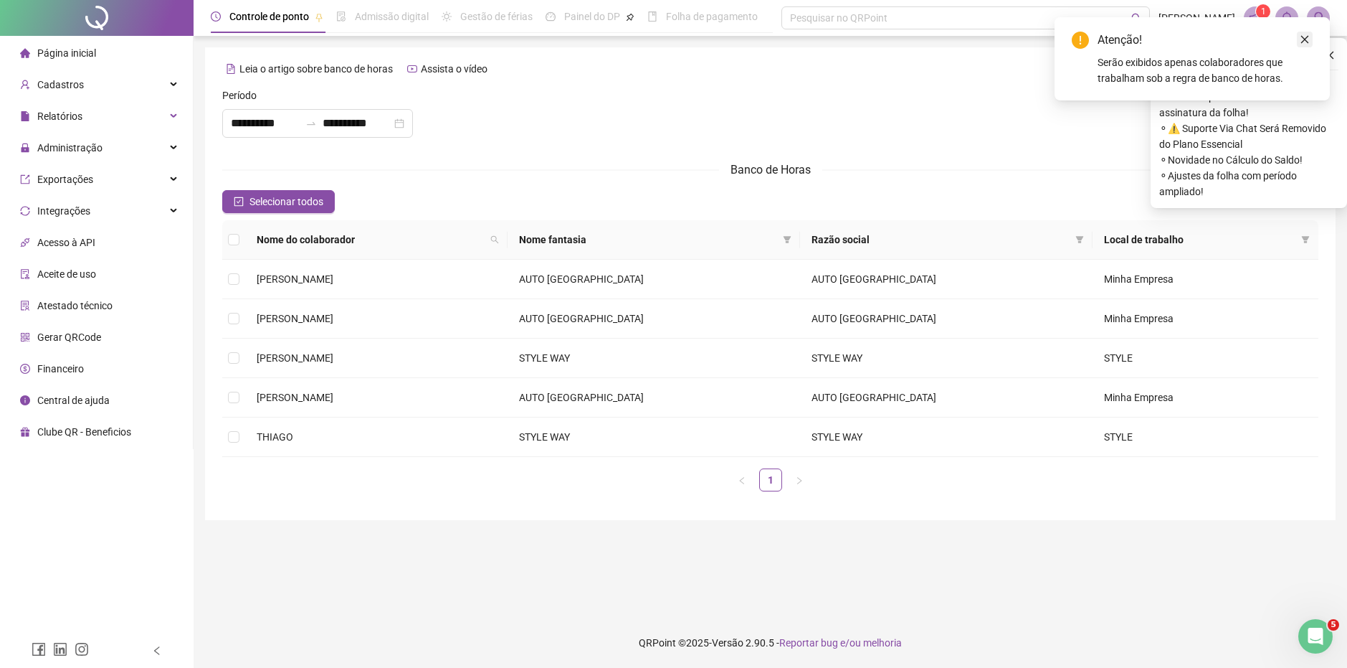
click at [1309, 37] on icon "close" at bounding box center [1305, 39] width 10 height 10
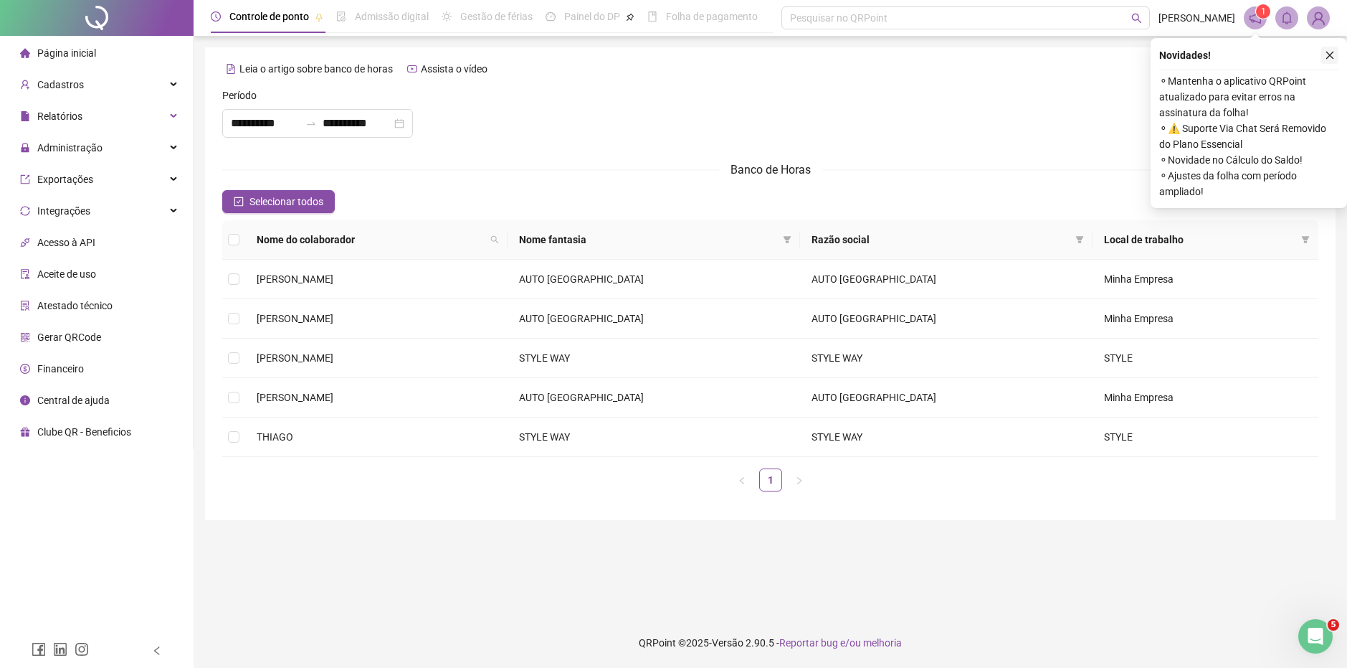
click at [1326, 53] on icon "close" at bounding box center [1330, 55] width 10 height 10
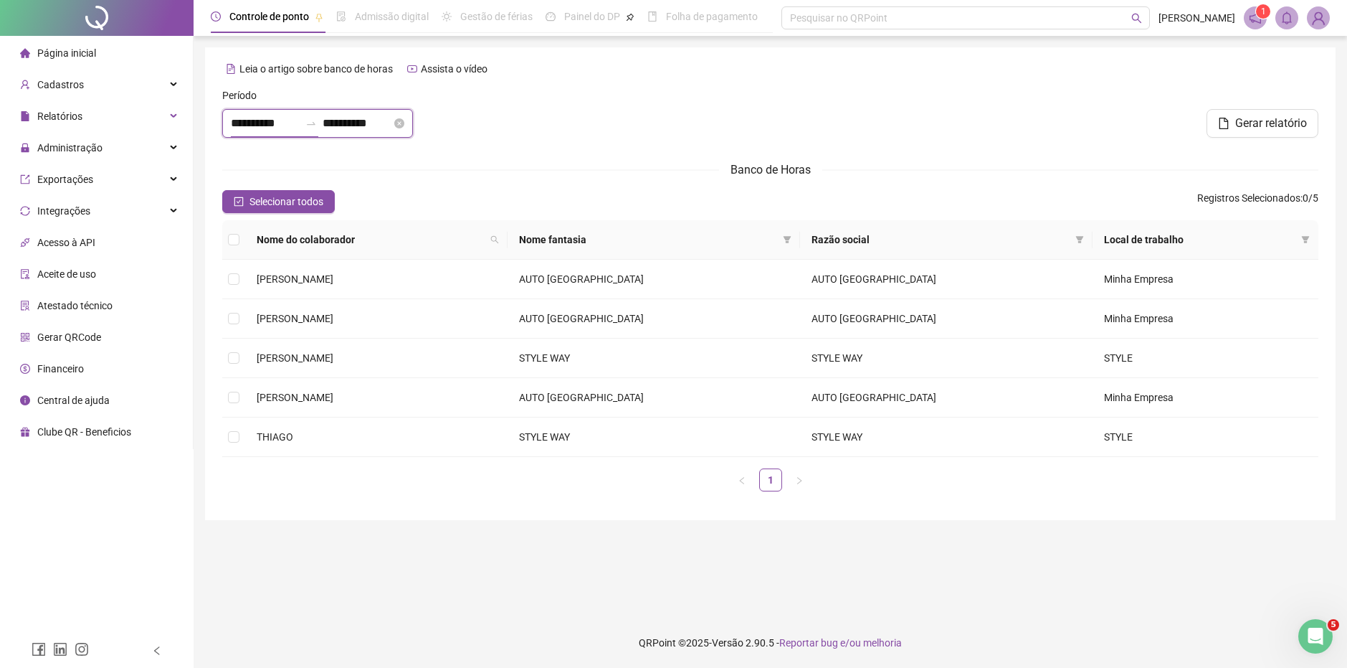
click at [273, 126] on input "**********" at bounding box center [265, 123] width 69 height 17
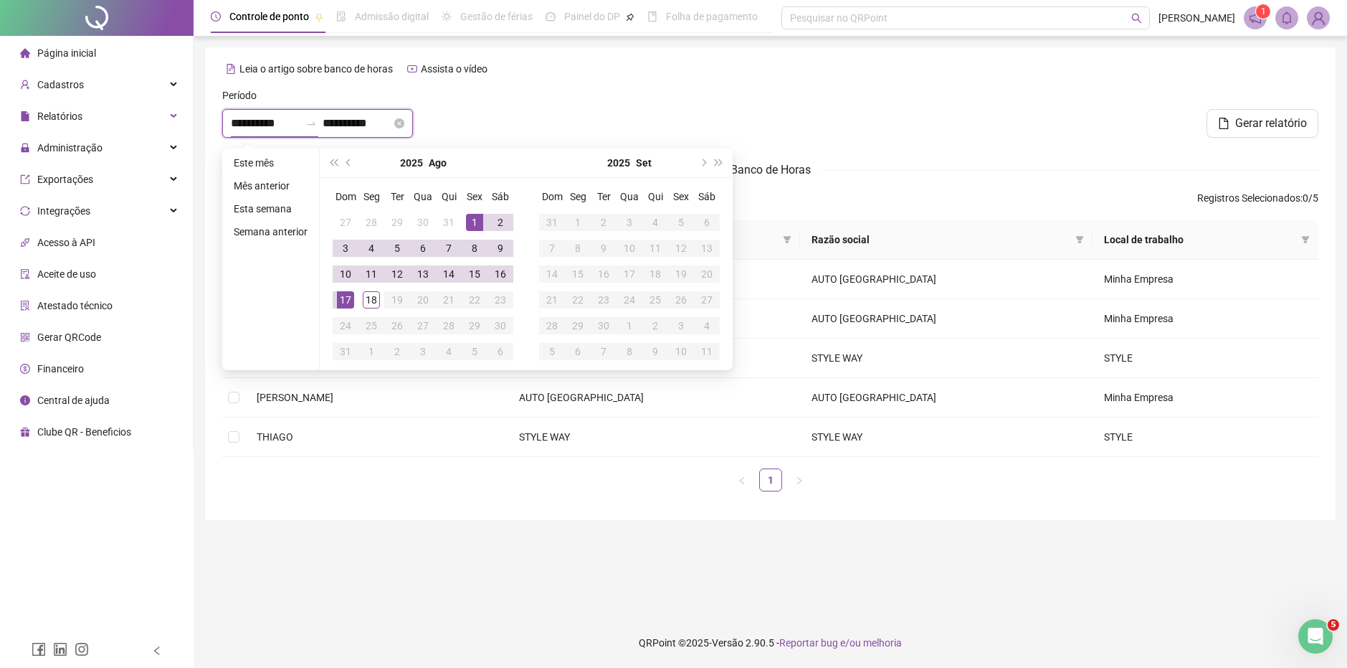
click at [371, 132] on div "**********" at bounding box center [317, 123] width 191 height 29
type input "**********"
click at [859, 138] on div at bounding box center [770, 118] width 369 height 62
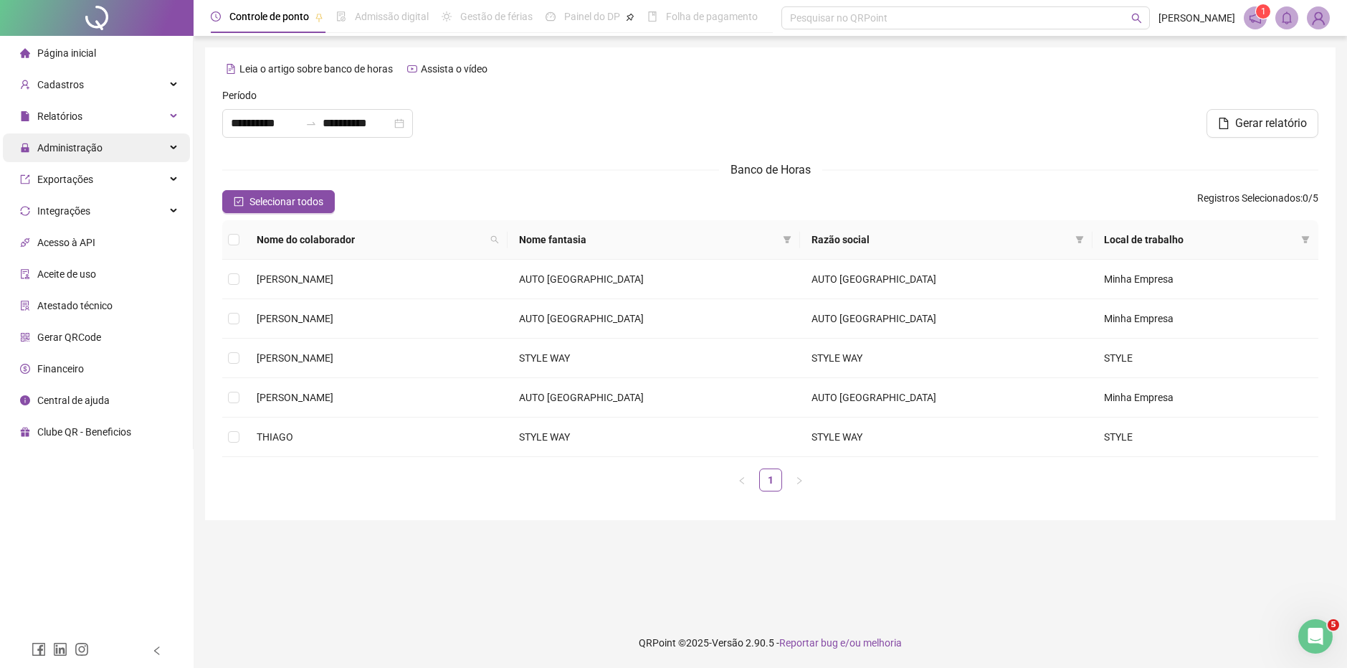
click at [98, 143] on span "Administração" at bounding box center [69, 147] width 65 height 11
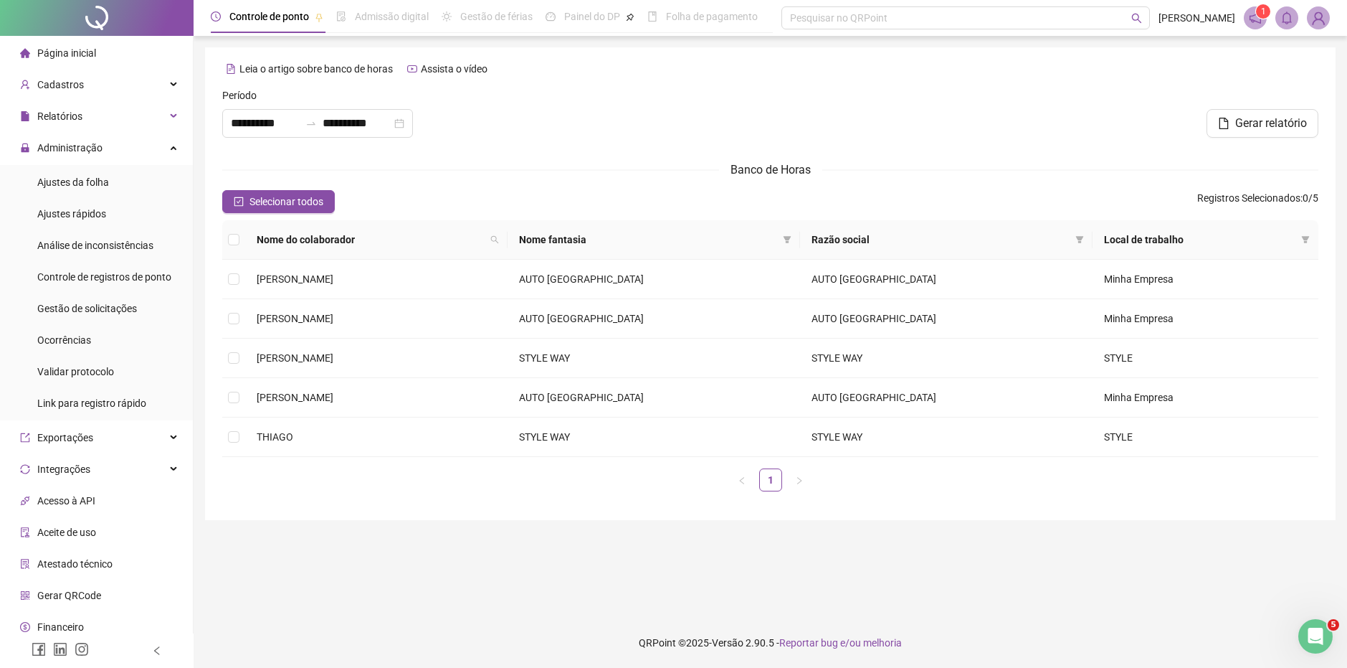
click at [149, 166] on ul "Ajustes da folha Ajustes rápidos Análise de inconsistências Controle de registr…" at bounding box center [96, 292] width 193 height 255
click at [154, 152] on div "Administração" at bounding box center [96, 147] width 187 height 29
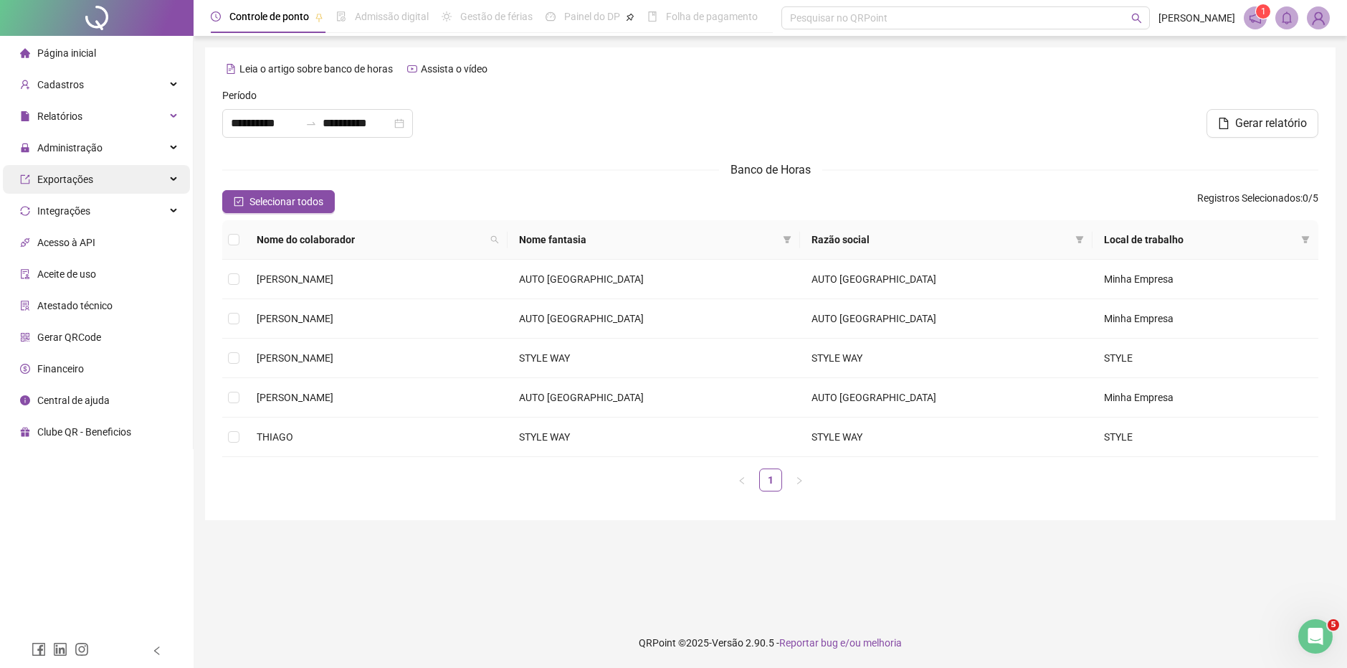
click at [154, 184] on div "Exportações" at bounding box center [96, 179] width 187 height 29
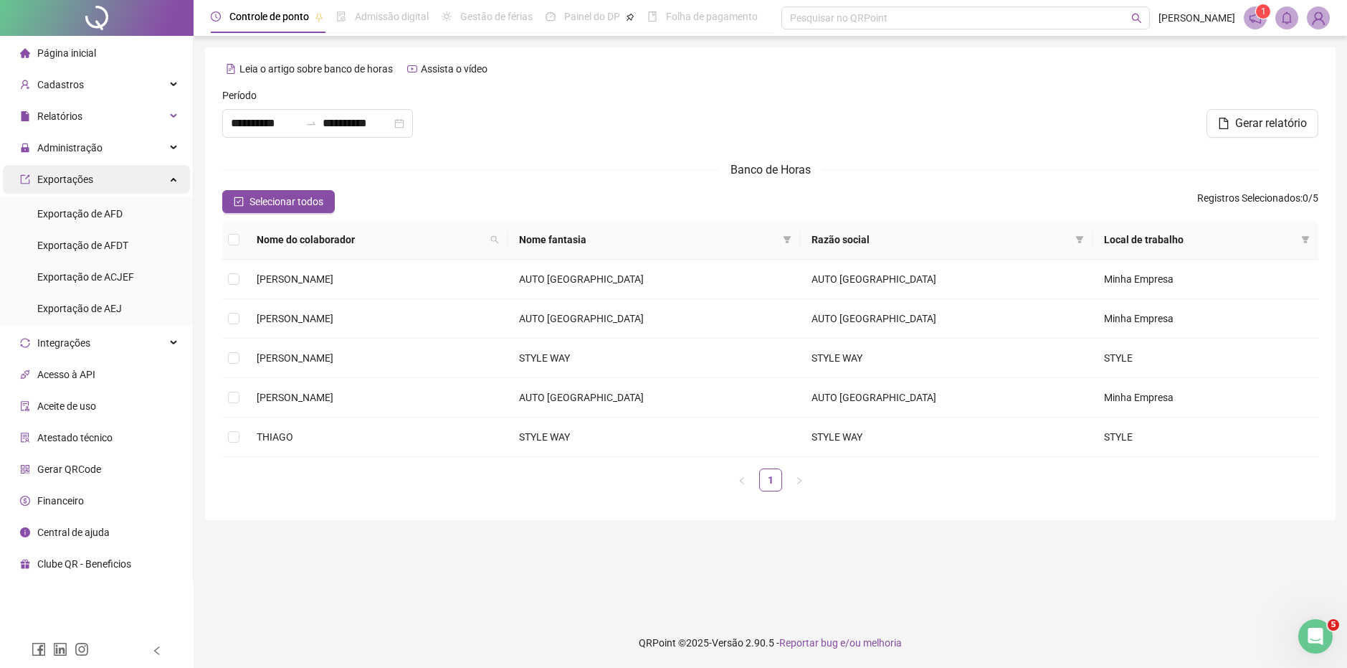
click at [154, 184] on div "Exportações" at bounding box center [96, 179] width 187 height 29
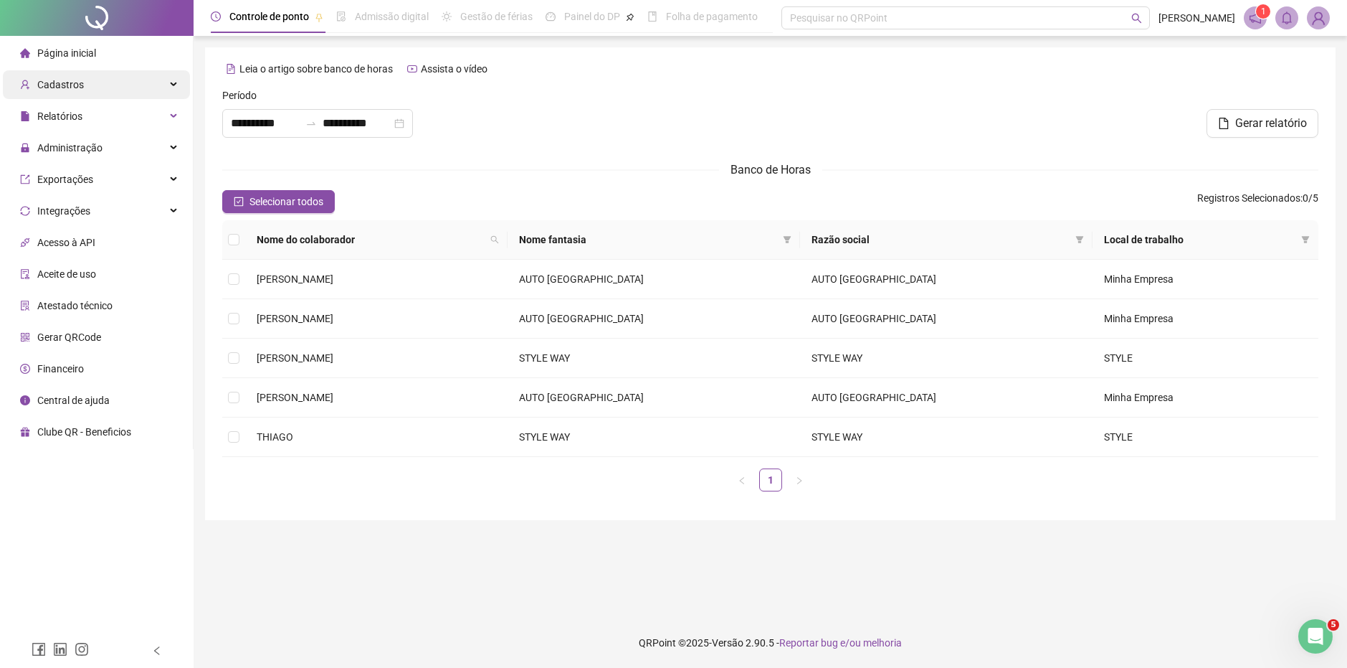
click at [162, 88] on div "Cadastros" at bounding box center [96, 84] width 187 height 29
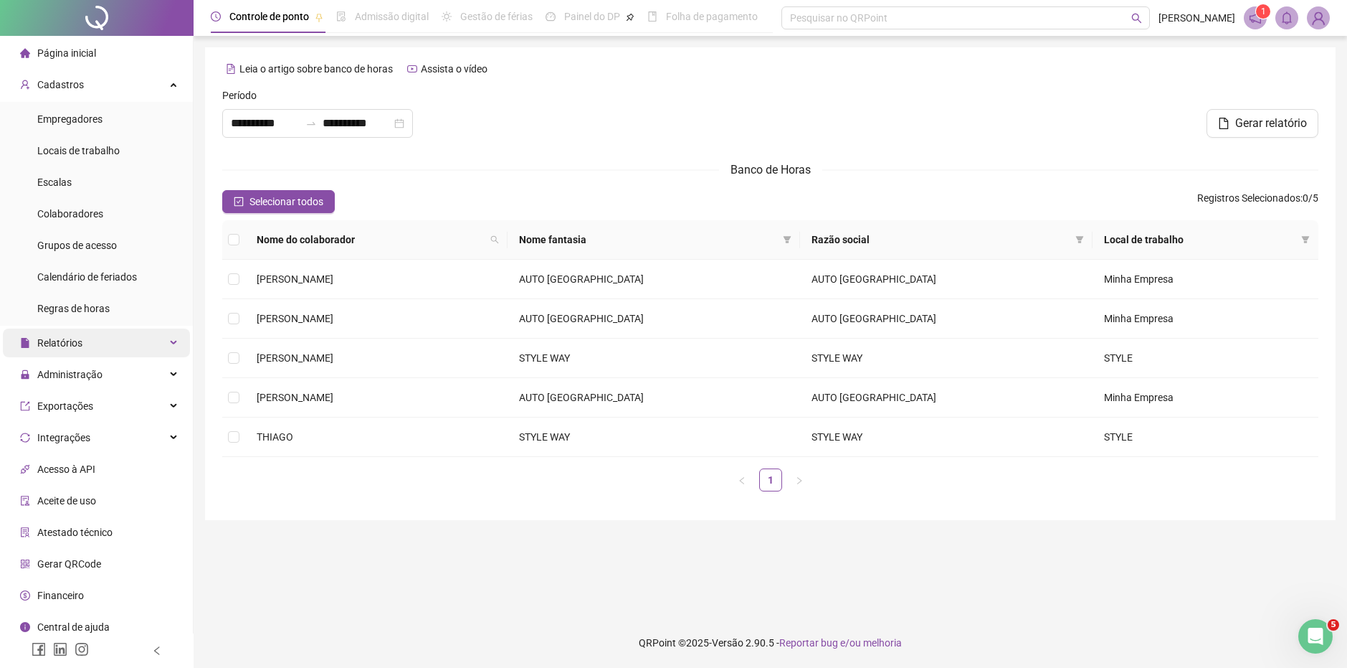
click at [92, 337] on div "Relatórios" at bounding box center [96, 342] width 187 height 29
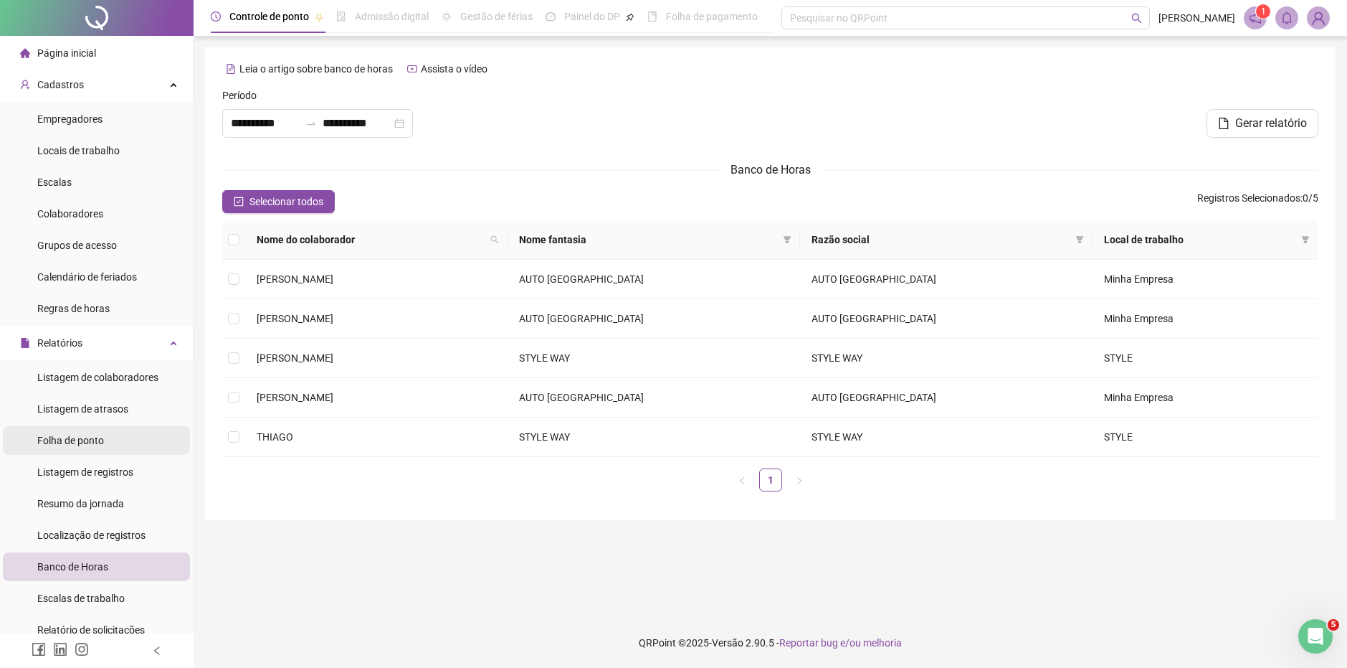
click at [95, 430] on div "Folha de ponto" at bounding box center [70, 440] width 67 height 29
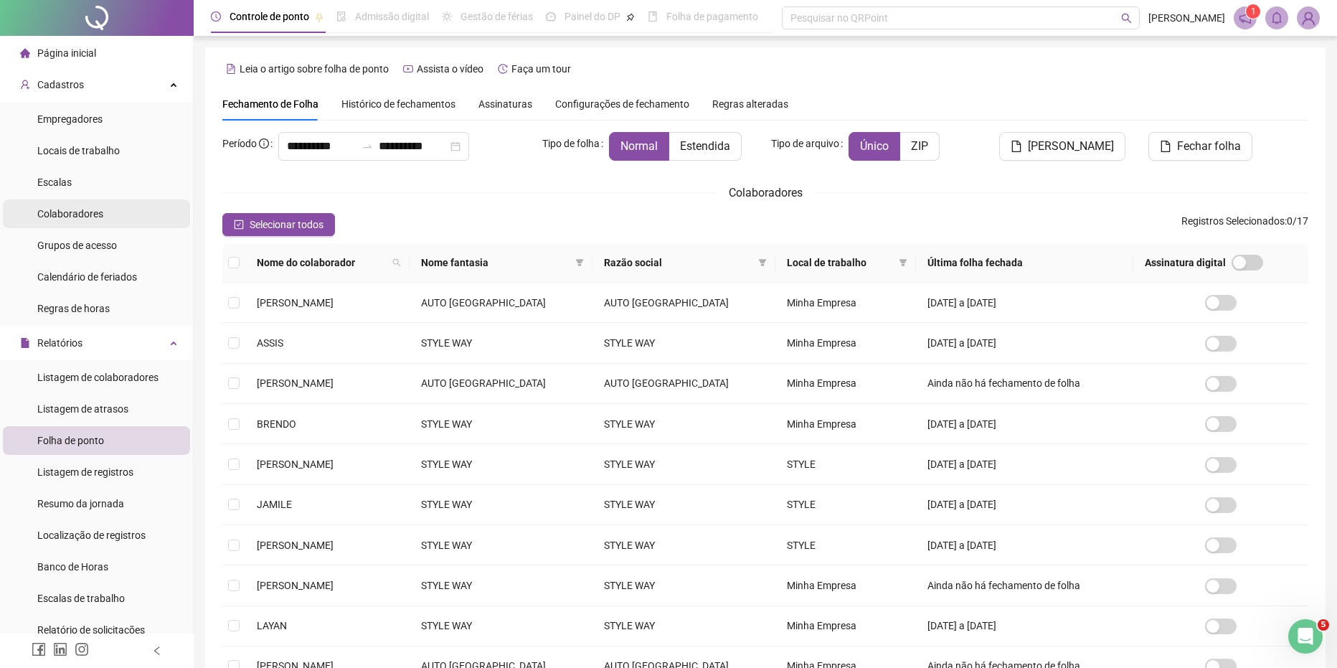
click at [100, 220] on div "Colaboradores" at bounding box center [70, 213] width 66 height 29
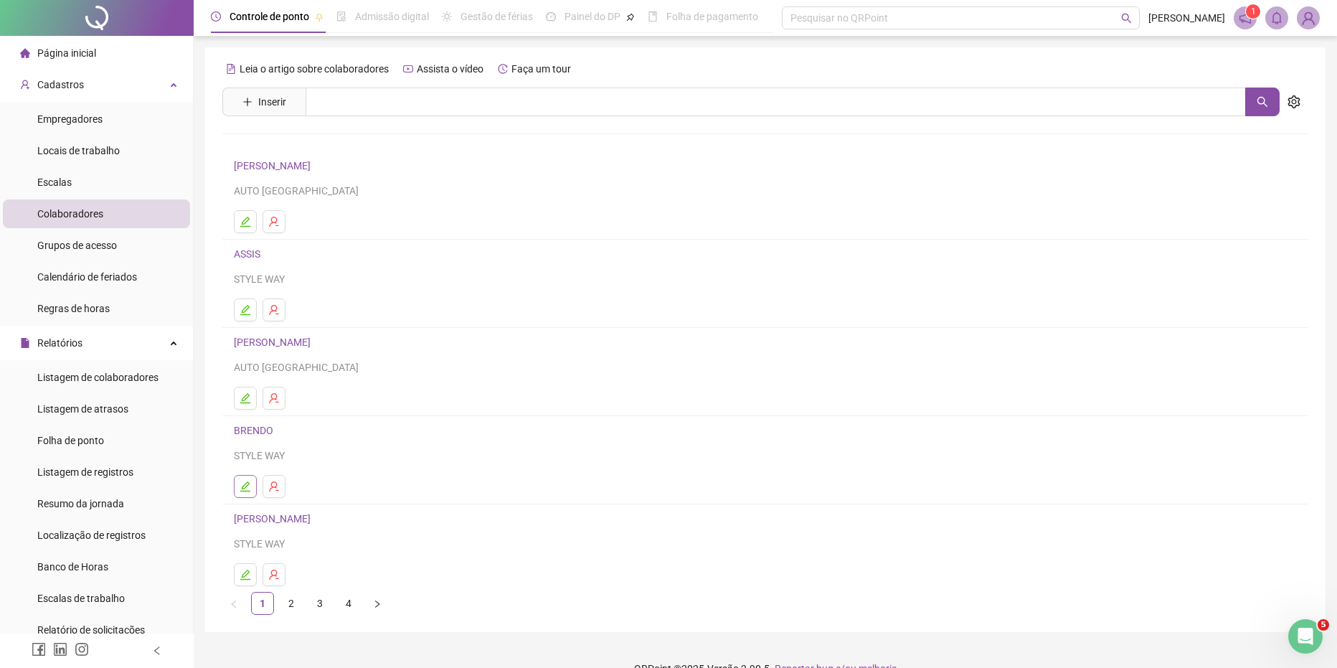
click at [242, 489] on icon "edit" at bounding box center [245, 486] width 10 height 10
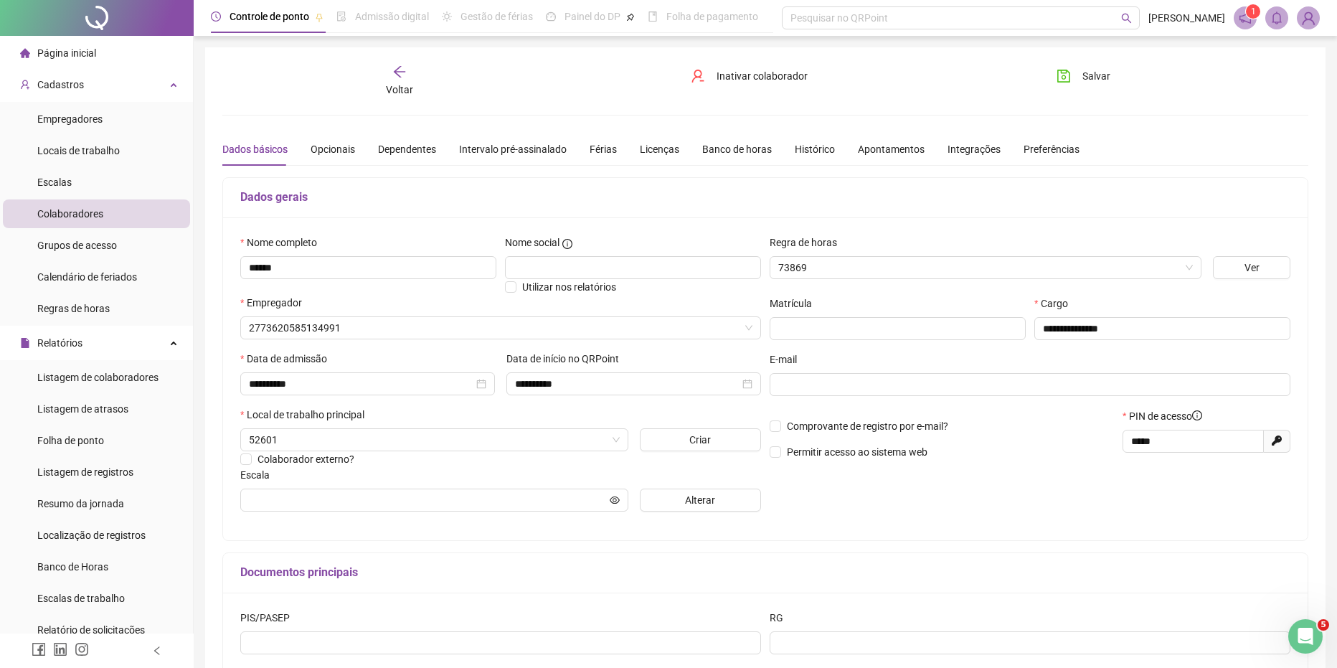
type input "**********"
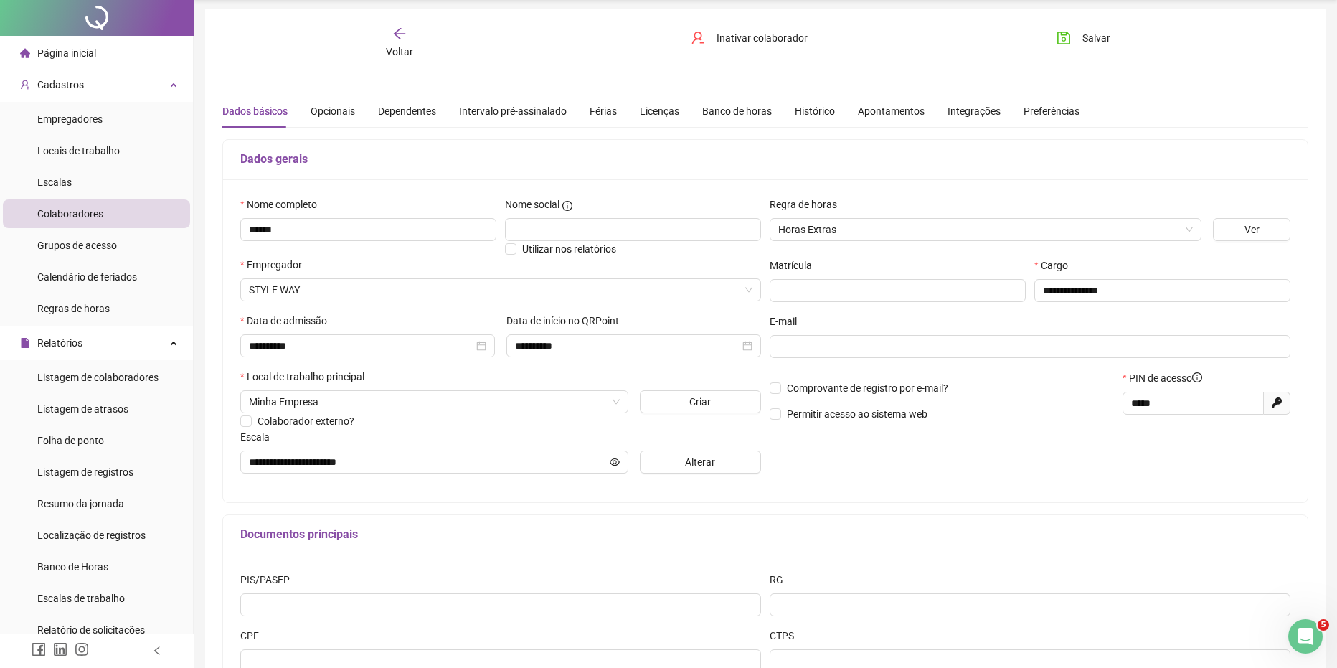
scroll to position [72, 0]
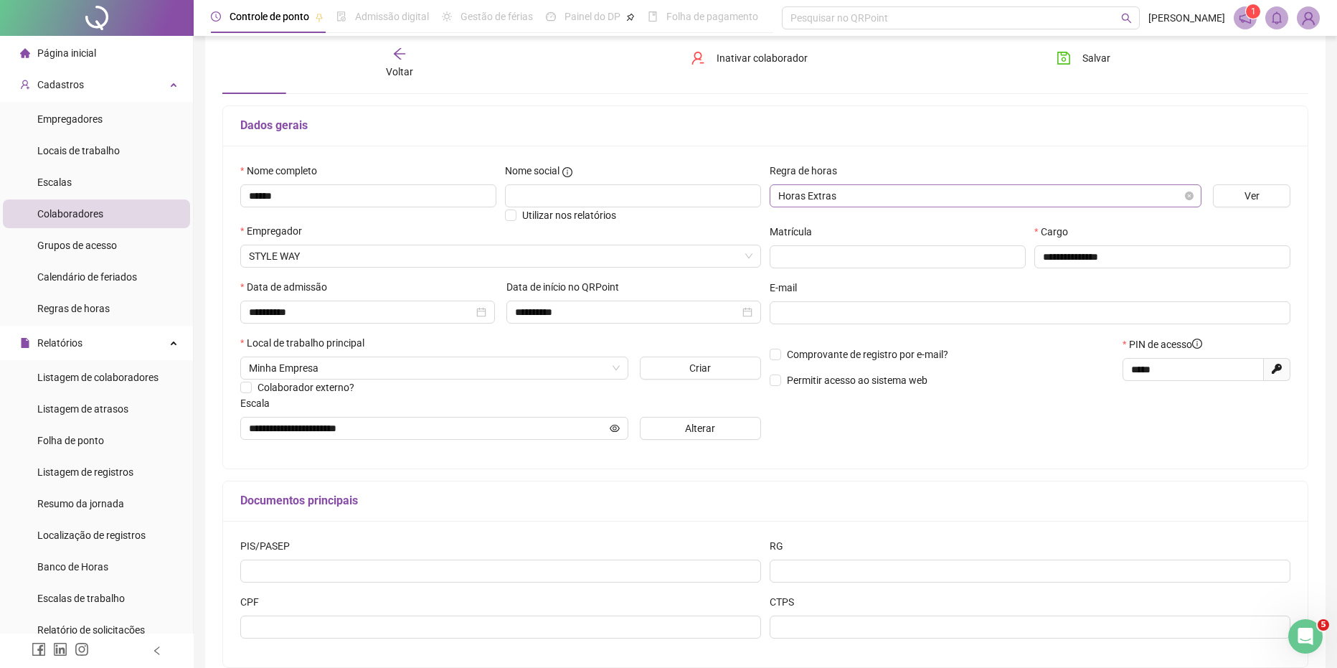
click at [872, 202] on span "Horas Extras" at bounding box center [985, 196] width 414 height 22
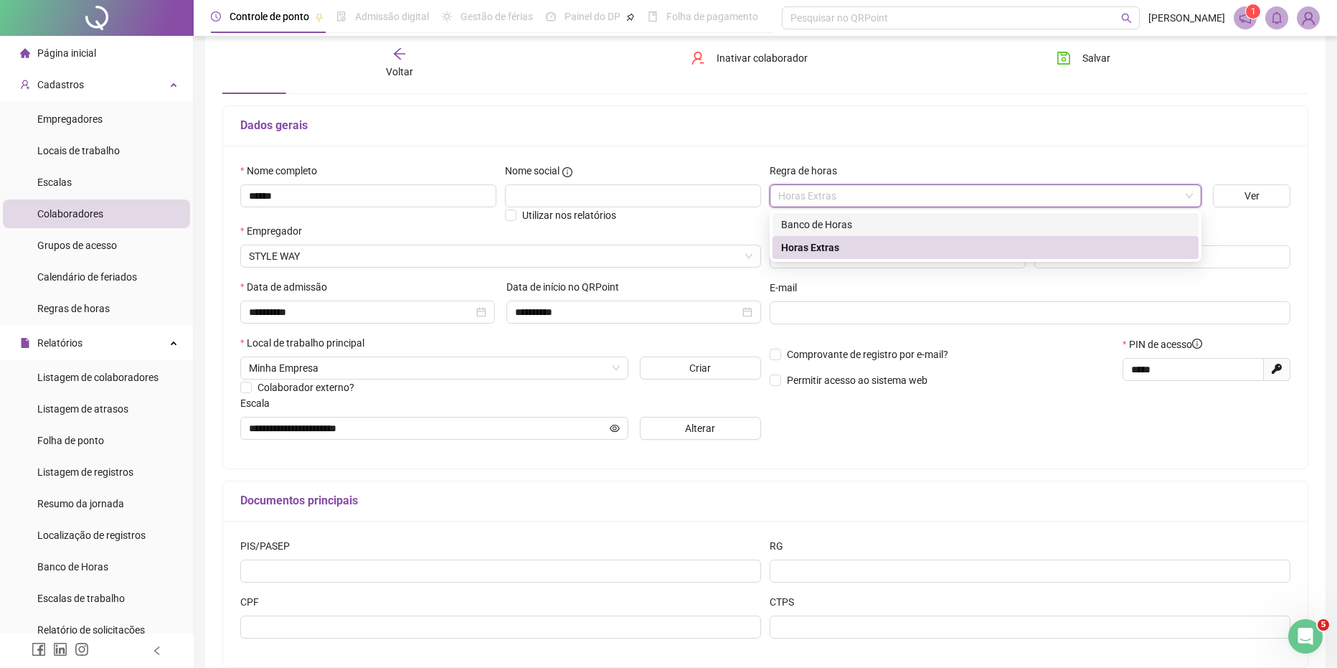
click at [863, 218] on div "Banco de Horas" at bounding box center [985, 225] width 409 height 16
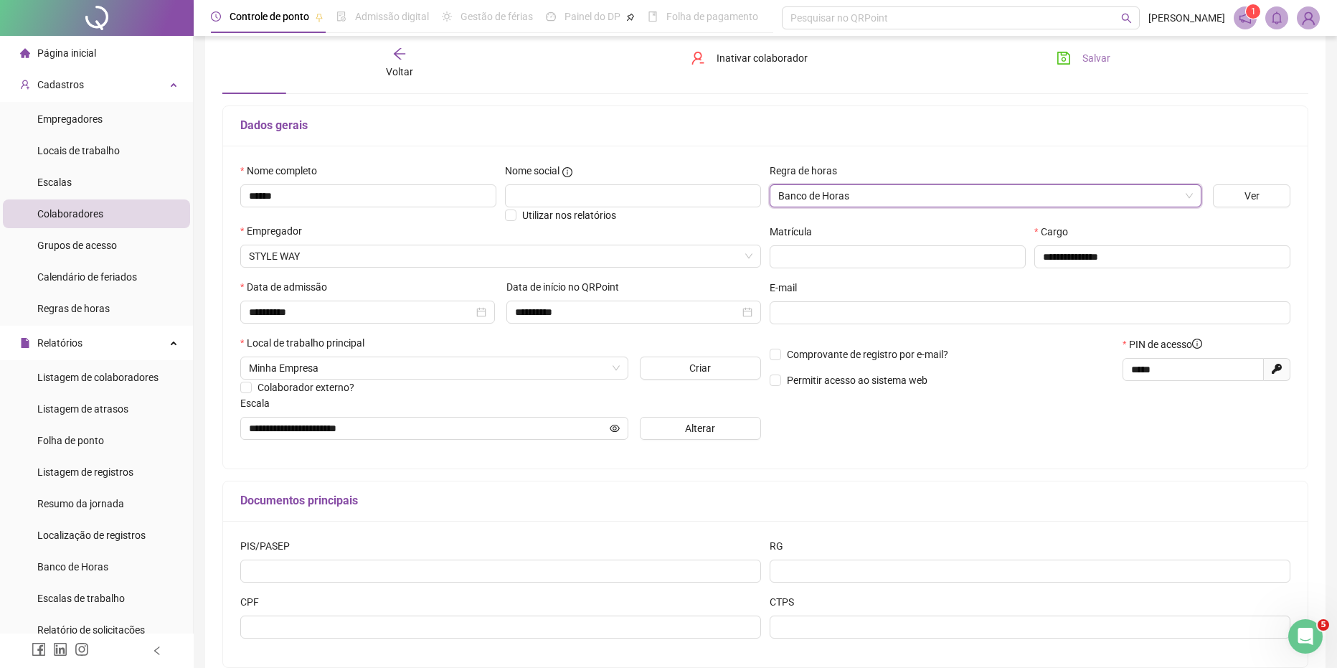
click at [1095, 60] on span "Salvar" at bounding box center [1096, 58] width 28 height 16
click at [1094, 57] on span "Salvar" at bounding box center [1096, 58] width 28 height 16
click at [389, 62] on div "Voltar" at bounding box center [399, 63] width 171 height 33
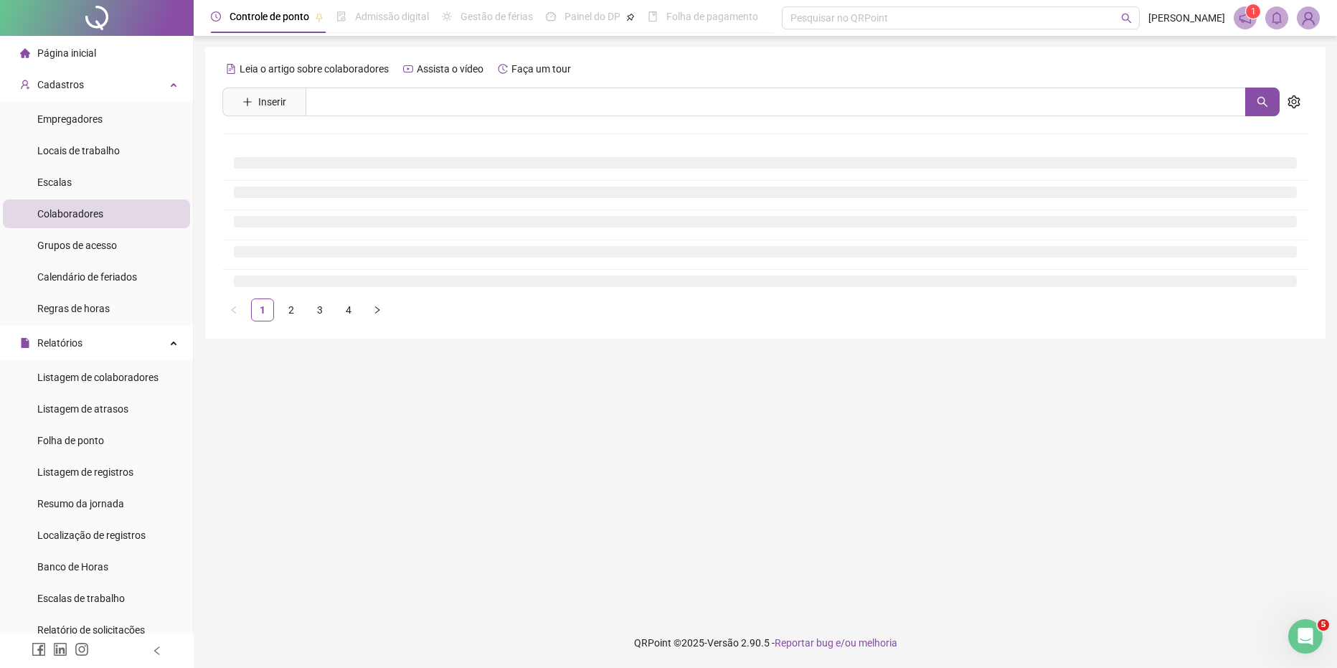
scroll to position [0, 0]
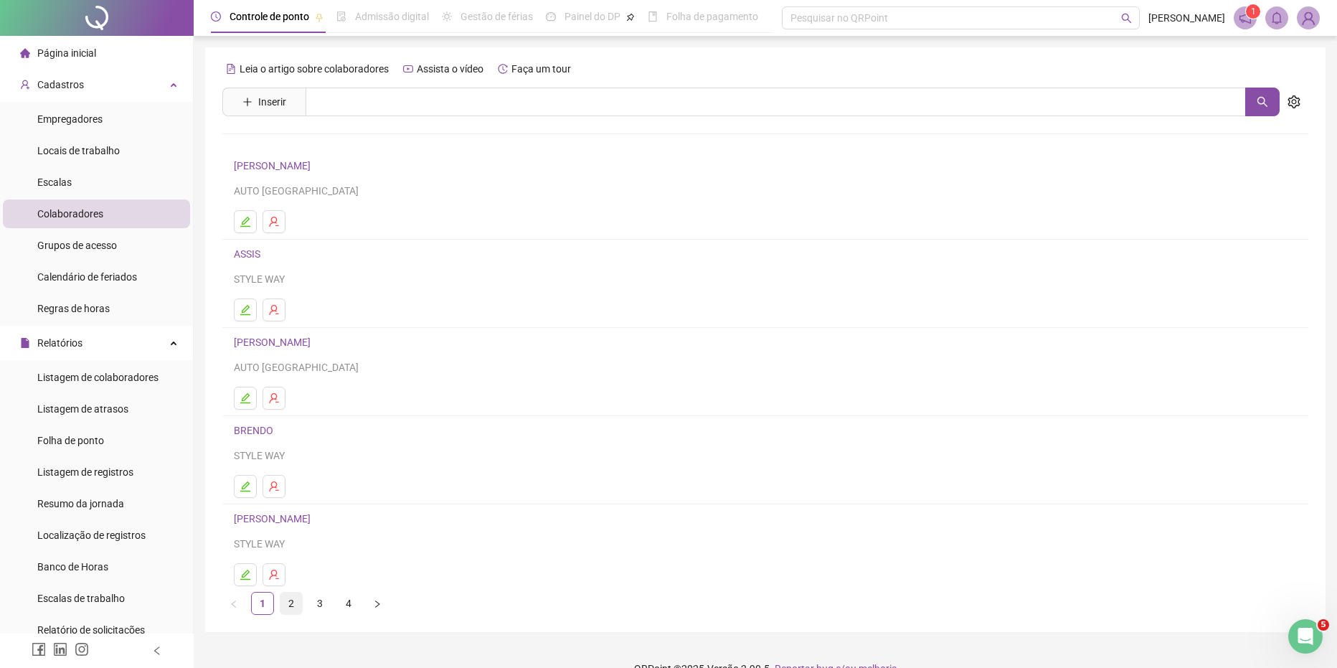
click at [293, 605] on link "2" at bounding box center [291, 603] width 22 height 22
click at [240, 487] on icon "edit" at bounding box center [245, 485] width 11 height 11
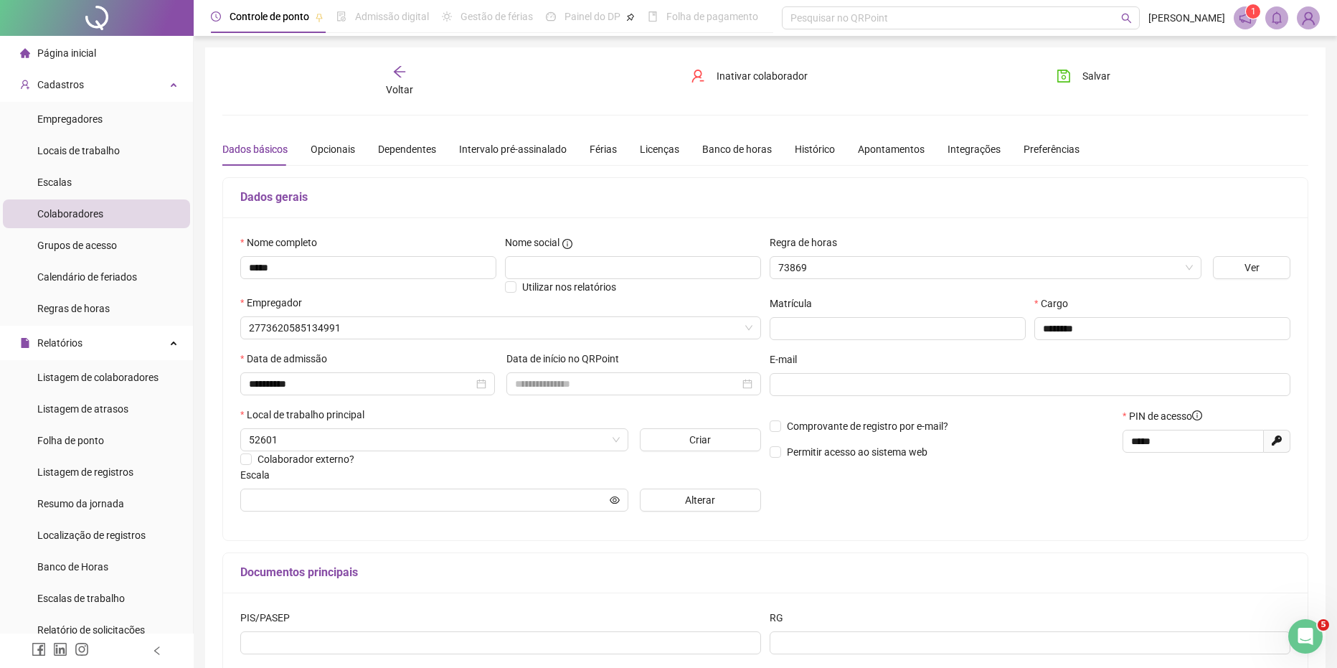
type input "**********"
click at [891, 277] on span "Horas Extras" at bounding box center [985, 268] width 414 height 22
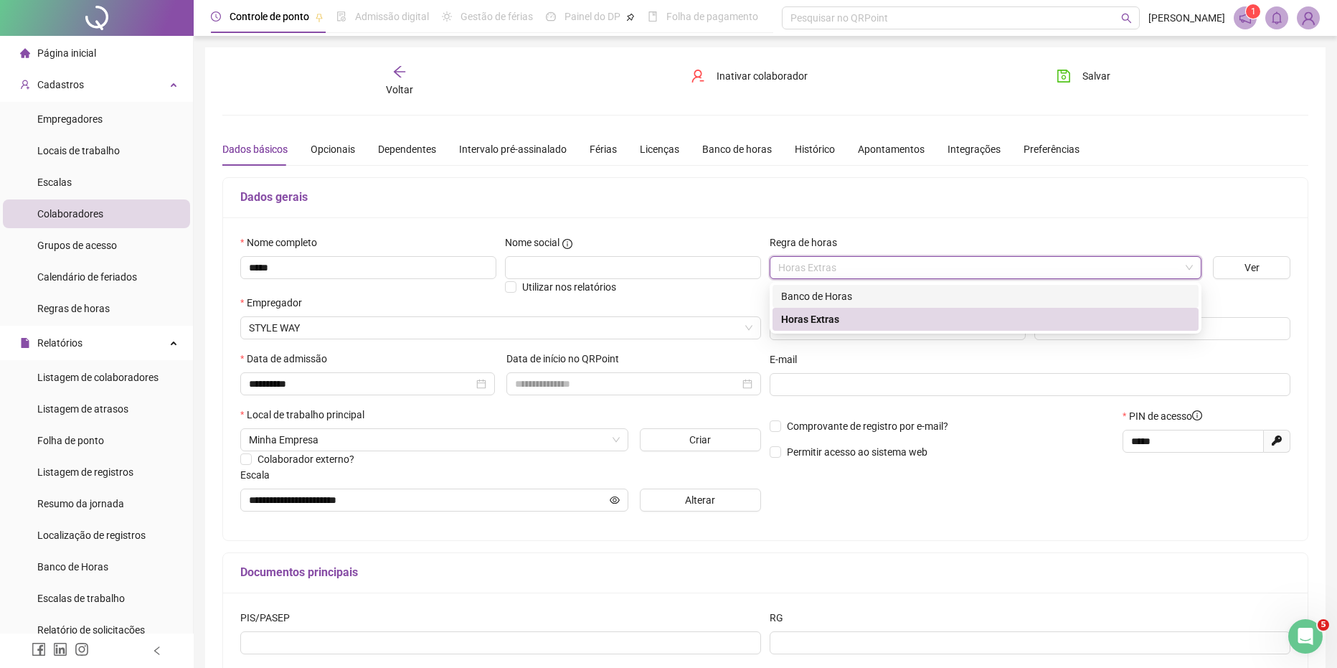
click at [832, 294] on div "Banco de Horas" at bounding box center [985, 296] width 409 height 16
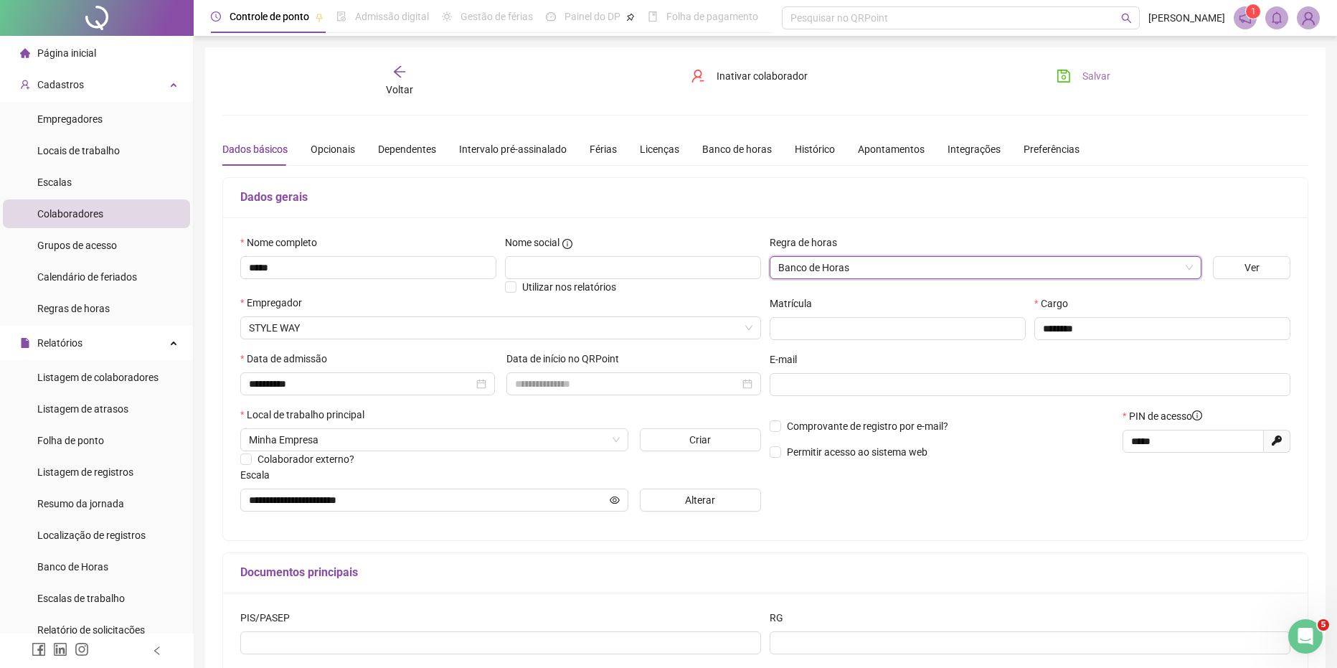
click at [1097, 86] on button "Salvar" at bounding box center [1083, 76] width 75 height 23
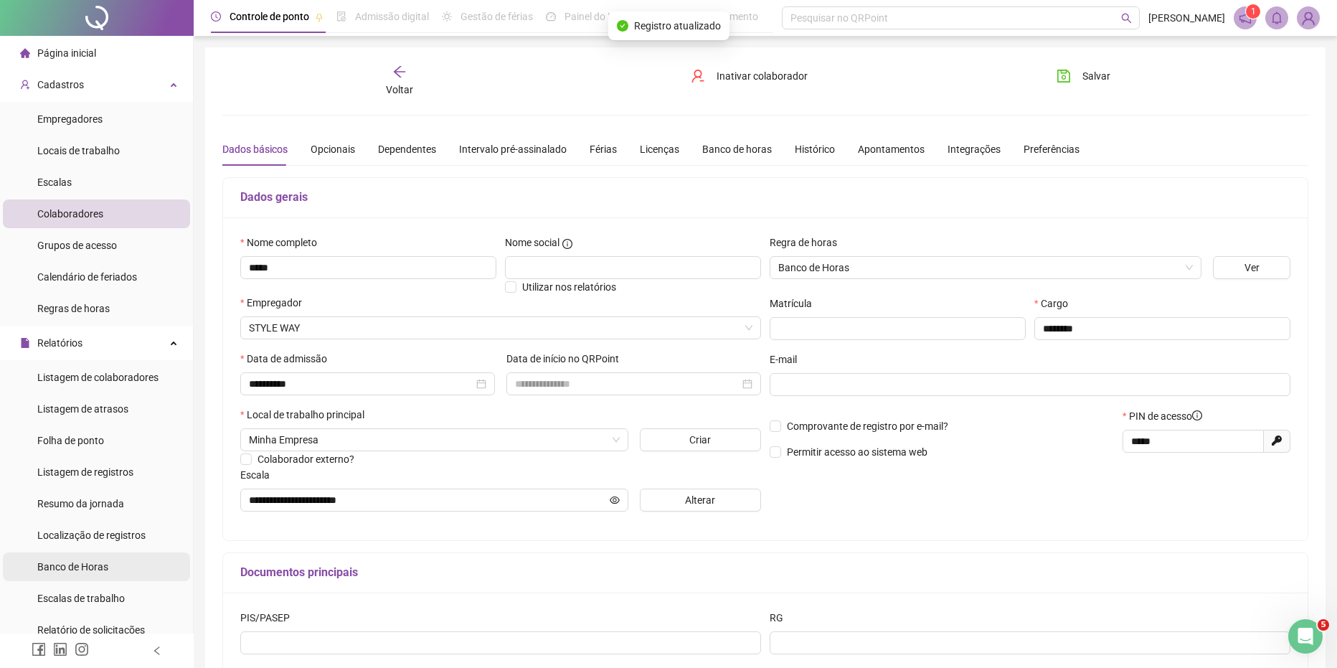
click at [93, 561] on span "Banco de Horas" at bounding box center [72, 566] width 71 height 11
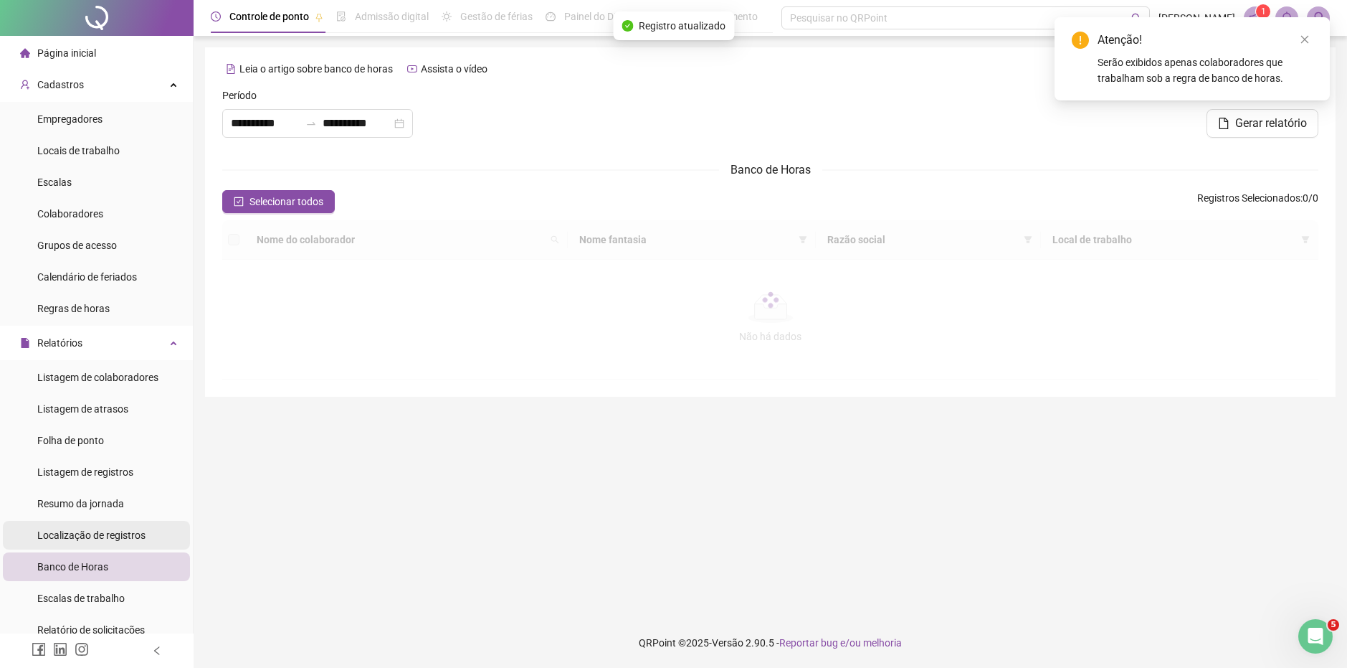
type input "**********"
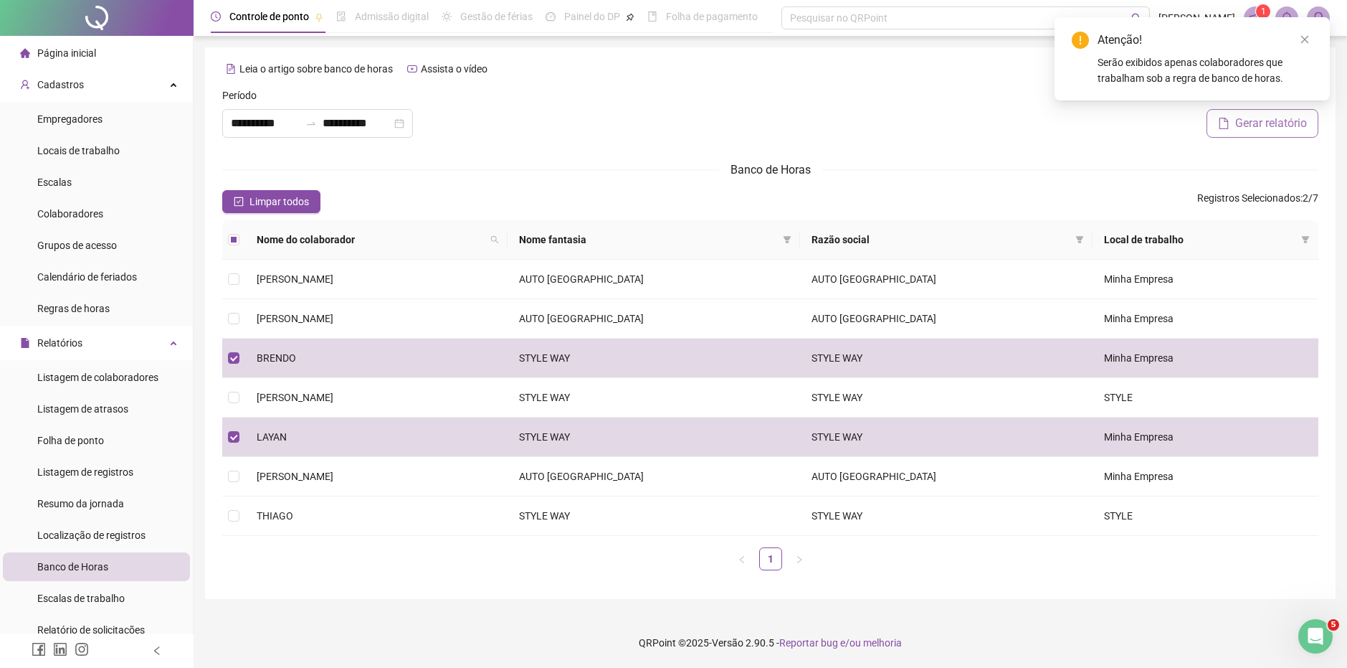
click at [1239, 123] on span "Gerar relatório" at bounding box center [1272, 123] width 72 height 17
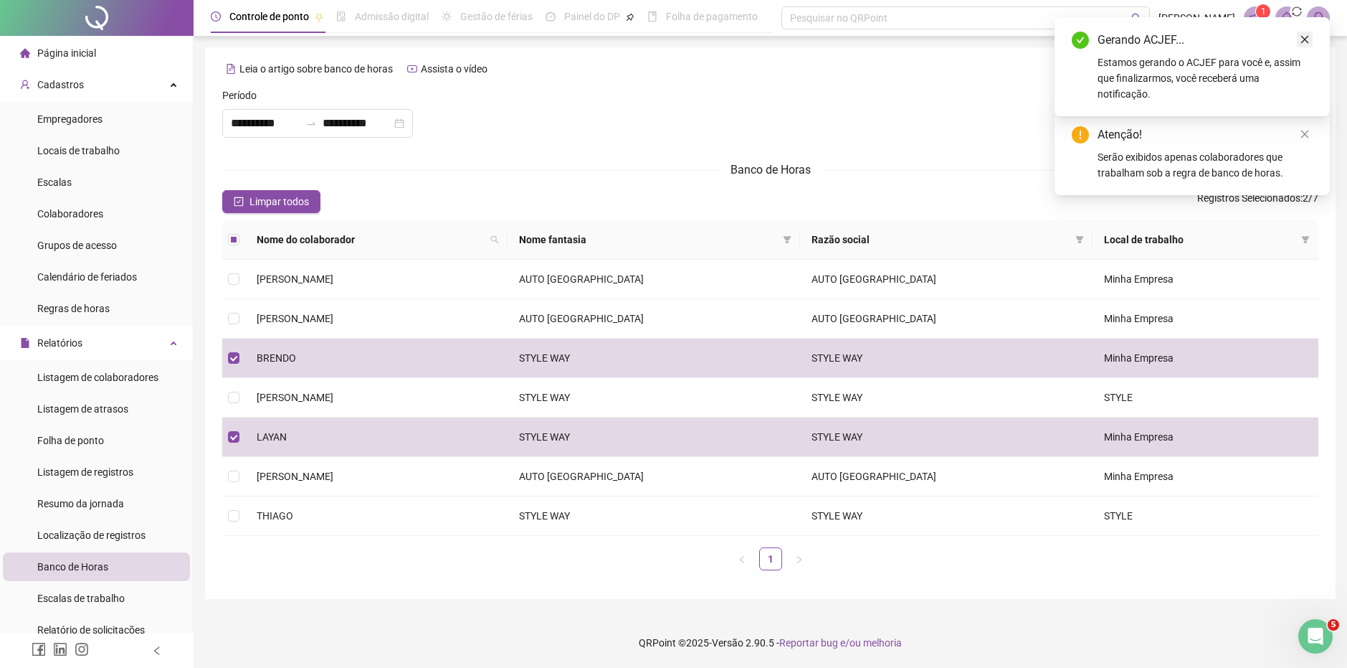
click at [1305, 37] on icon "close" at bounding box center [1305, 39] width 10 height 10
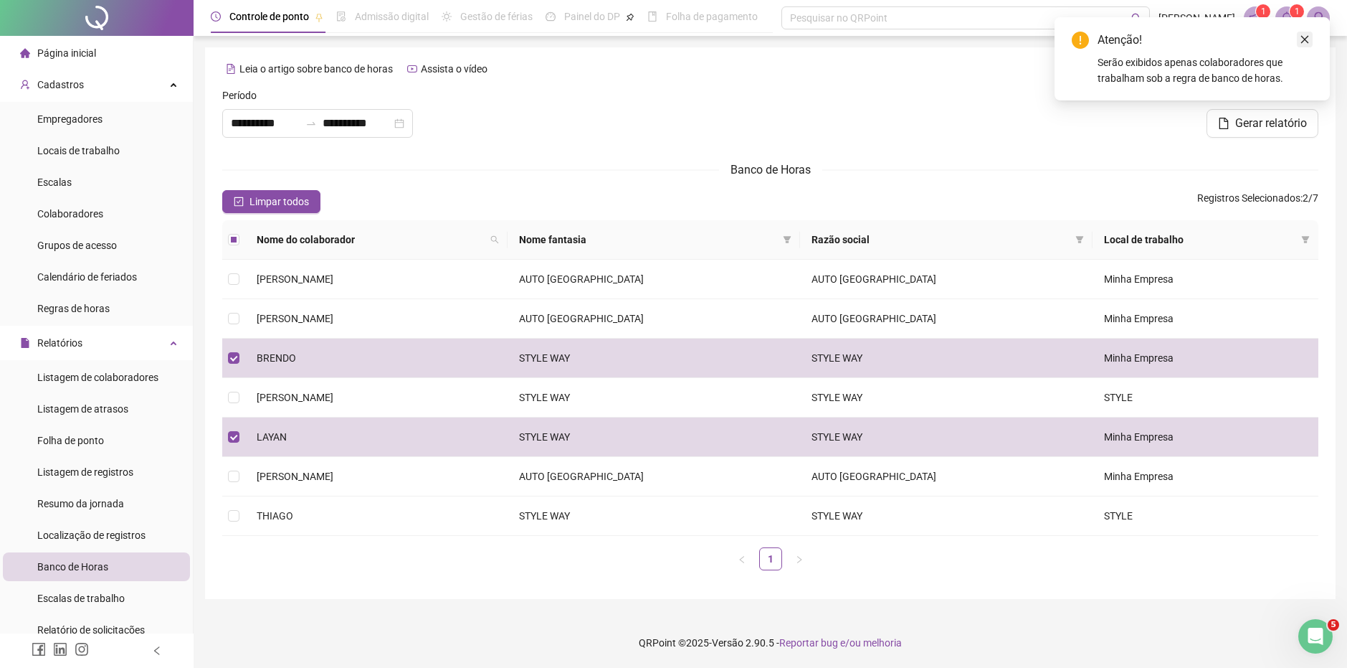
click at [1306, 39] on icon "close" at bounding box center [1306, 40] width 8 height 8
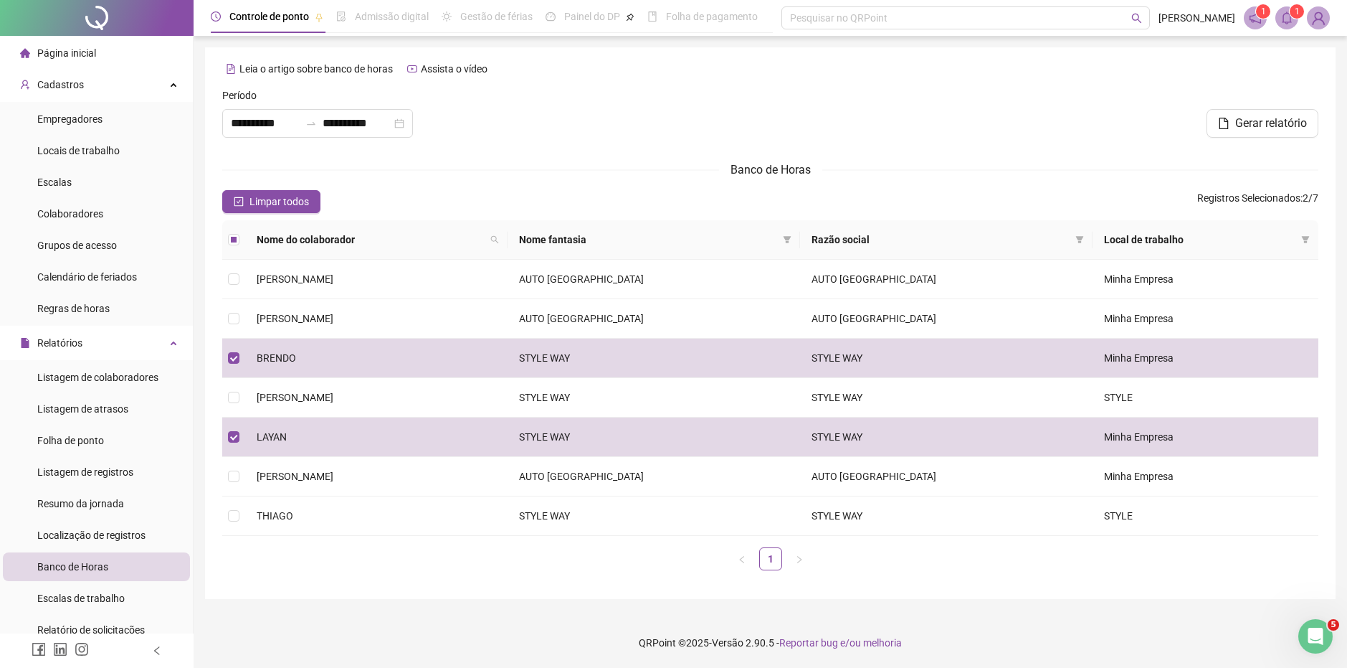
click at [1288, 20] on icon "bell" at bounding box center [1287, 17] width 13 height 13
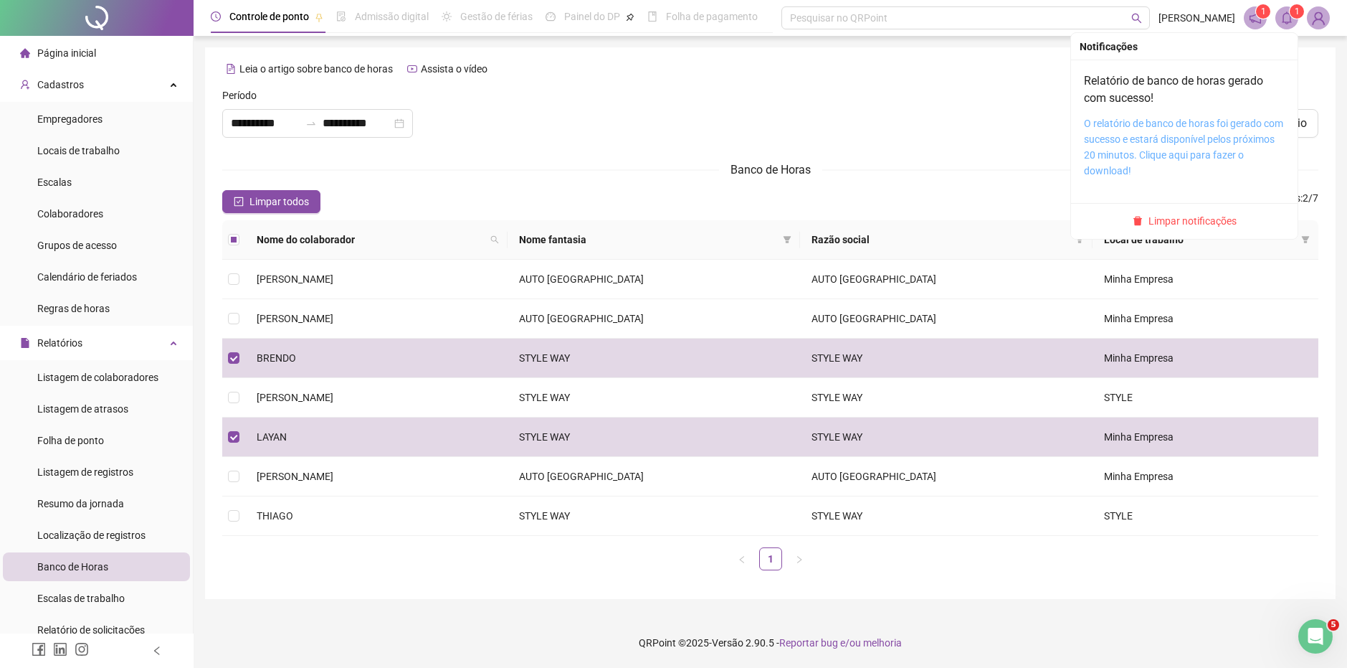
click at [1177, 136] on link "O relatório de banco de horas foi gerado com sucesso e estará disponível pelos …" at bounding box center [1183, 147] width 199 height 59
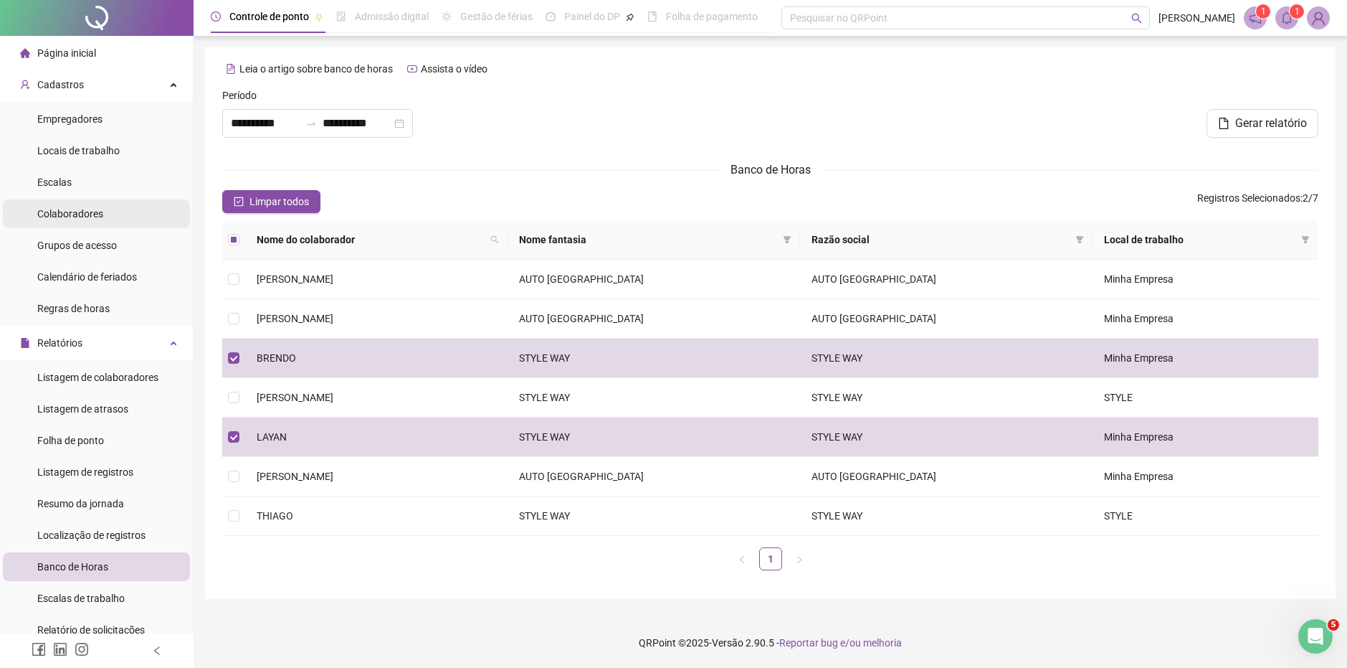
click at [108, 215] on li "Colaboradores" at bounding box center [96, 213] width 187 height 29
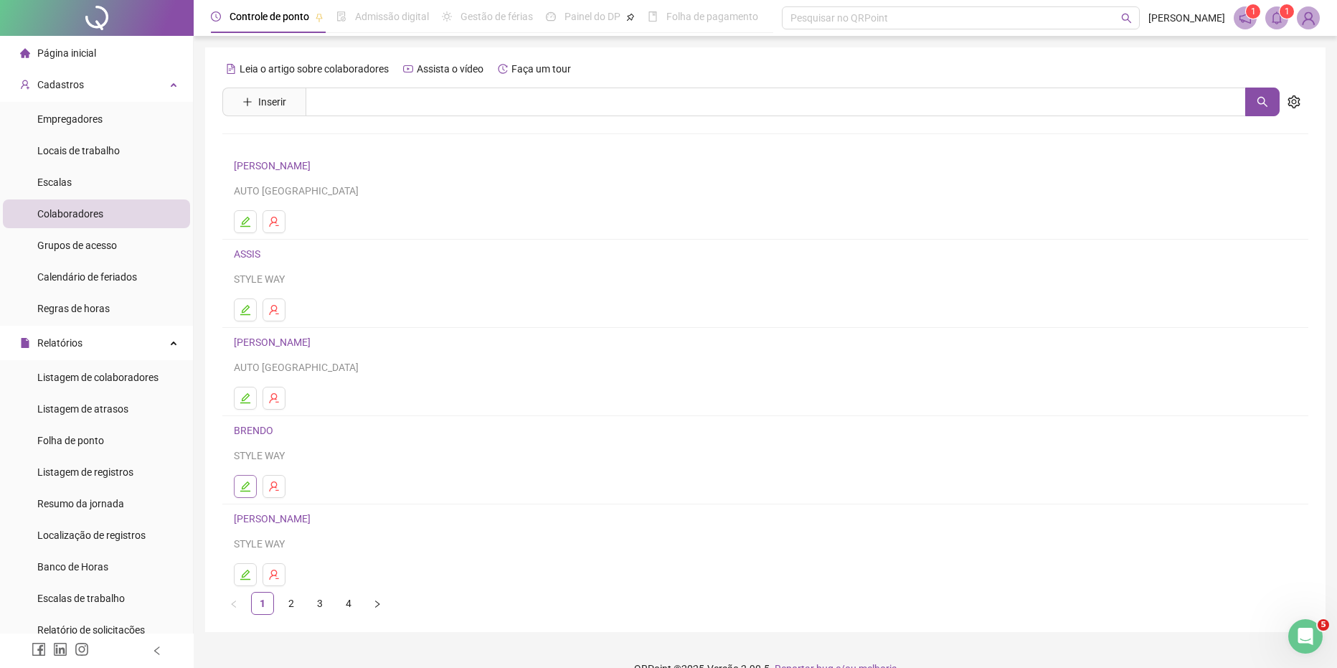
click at [246, 486] on icon "edit" at bounding box center [245, 486] width 10 height 10
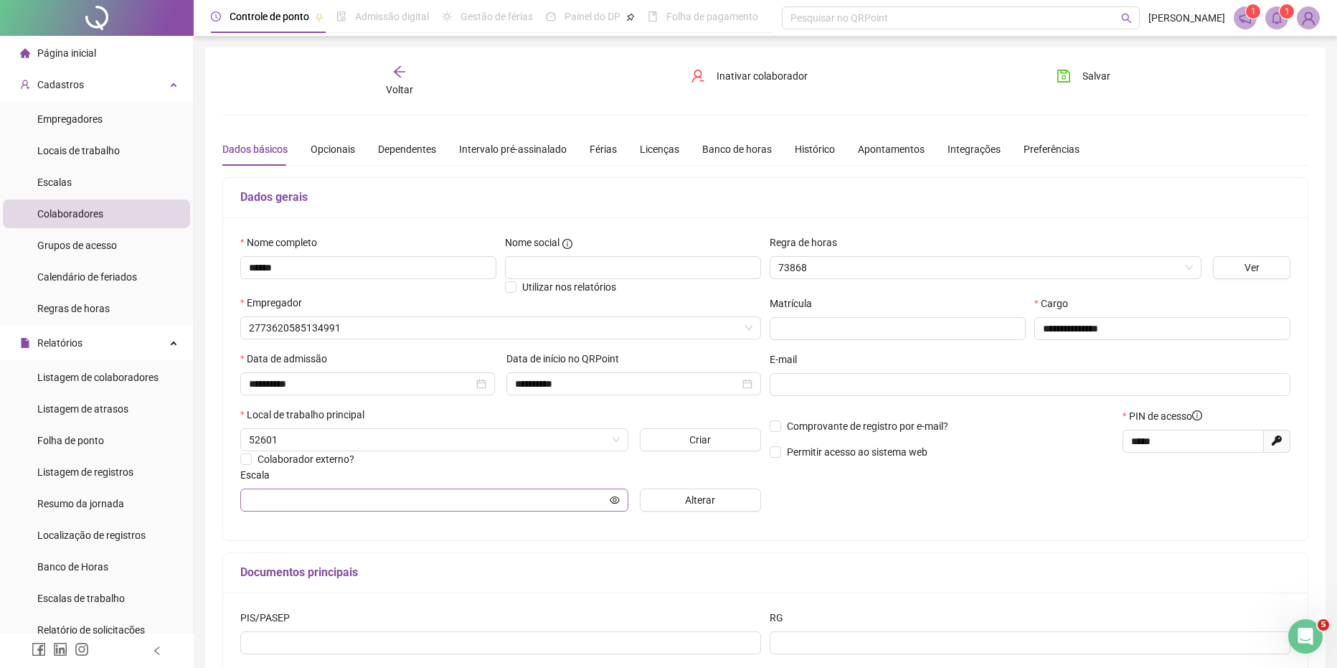
type input "**********"
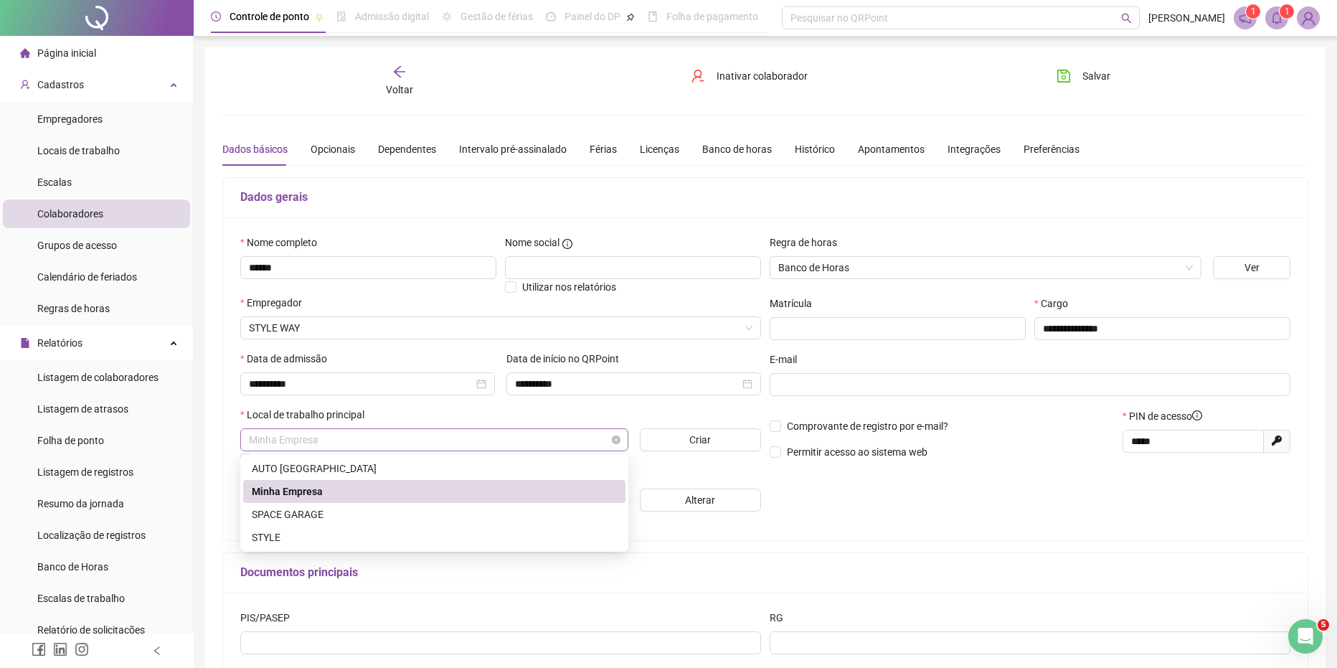
click at [496, 433] on span "Minha Empresa" at bounding box center [434, 440] width 371 height 22
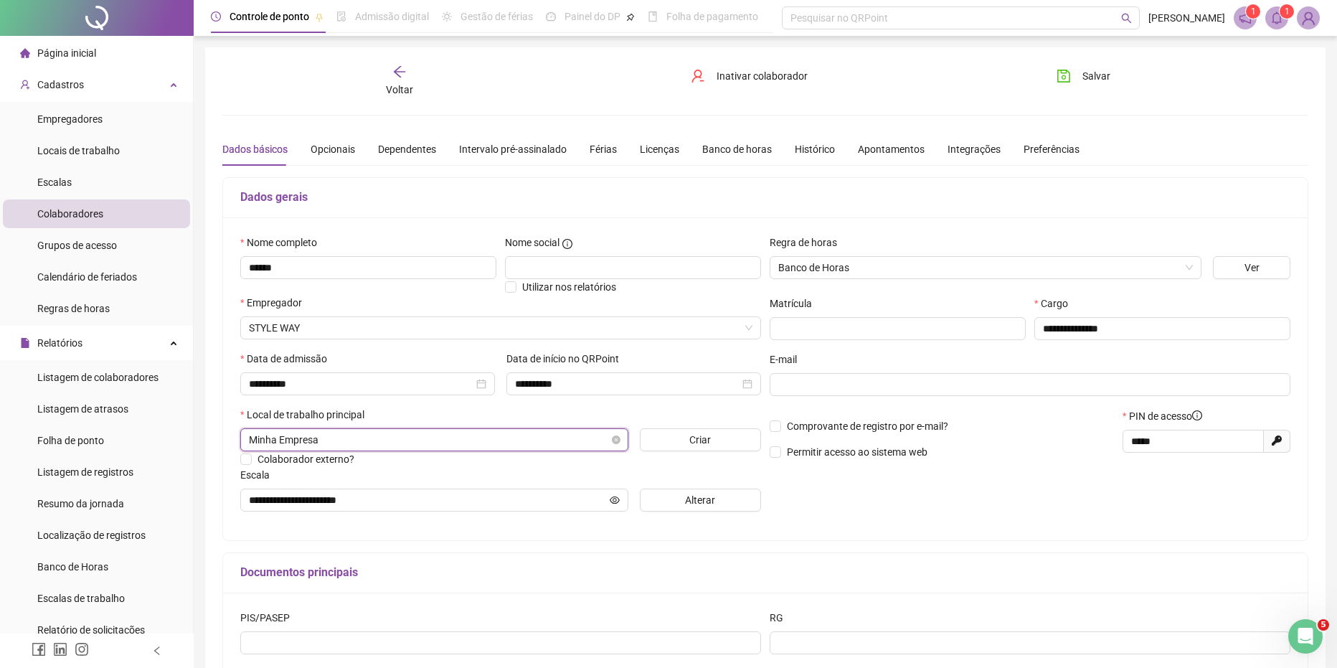
click at [506, 435] on span "Minha Empresa" at bounding box center [434, 440] width 371 height 22
click at [384, 90] on div "Voltar" at bounding box center [399, 81] width 171 height 33
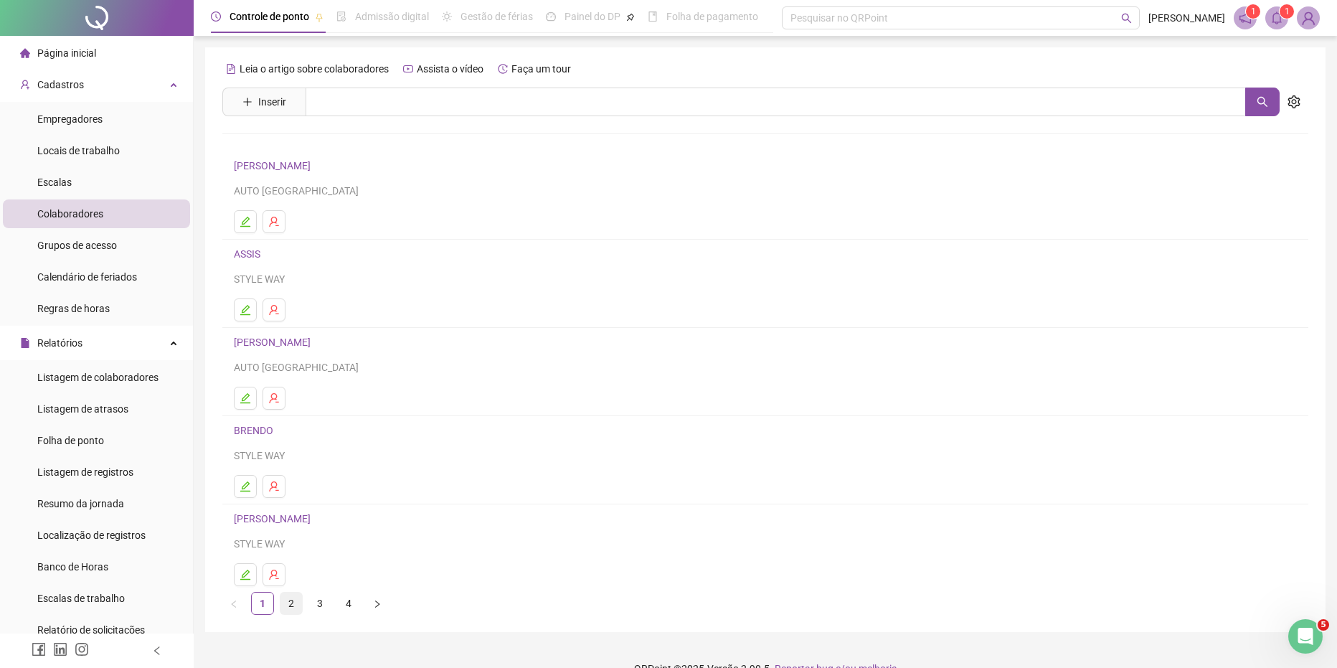
click at [282, 598] on link "2" at bounding box center [291, 603] width 22 height 22
click at [241, 482] on icon "edit" at bounding box center [245, 485] width 11 height 11
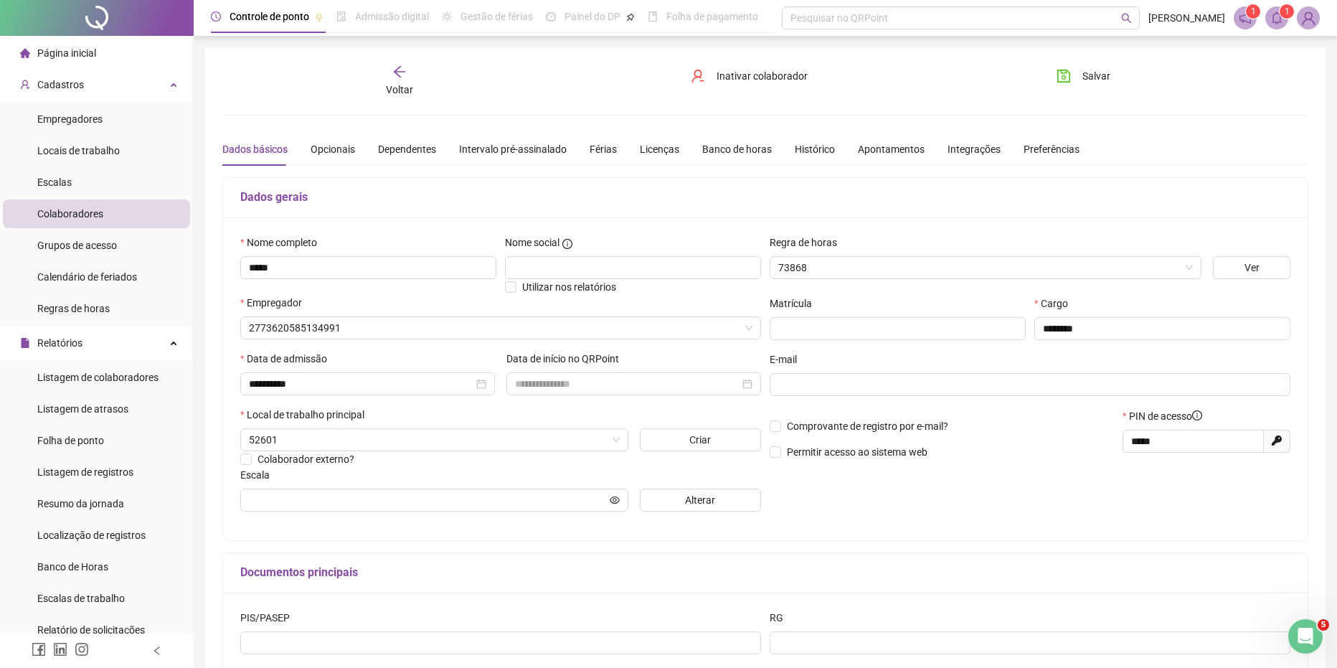
type input "**********"
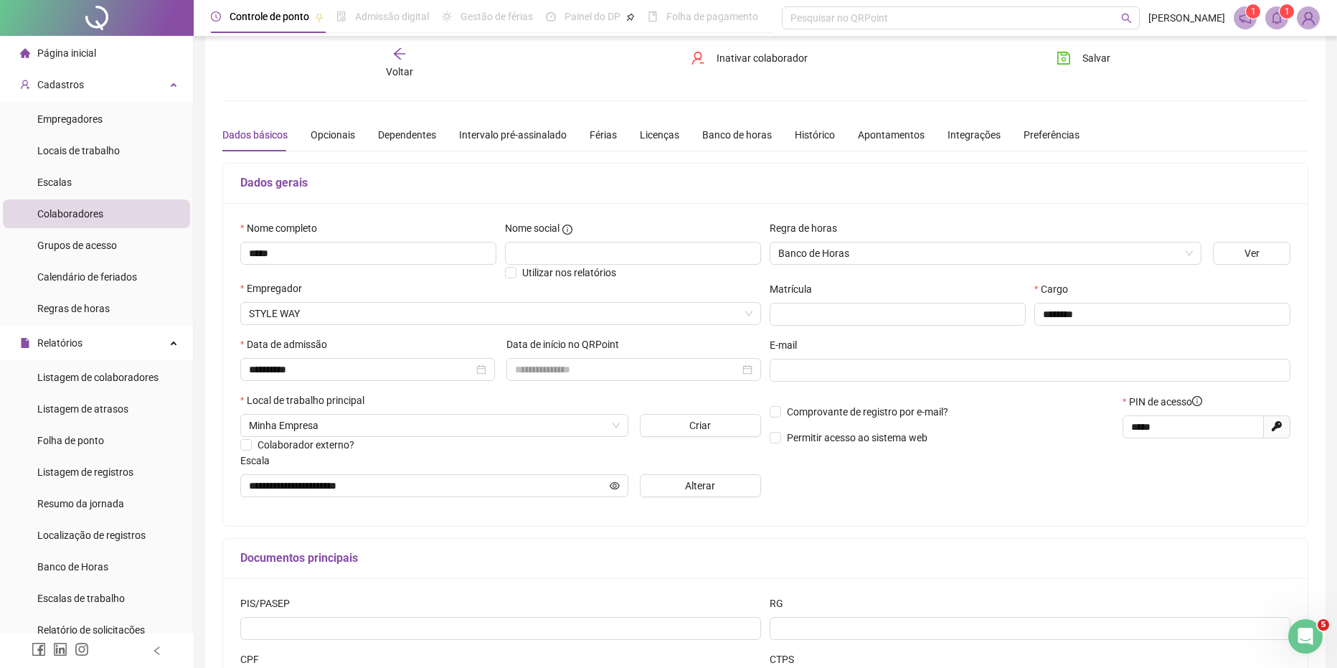
scroll to position [7, 0]
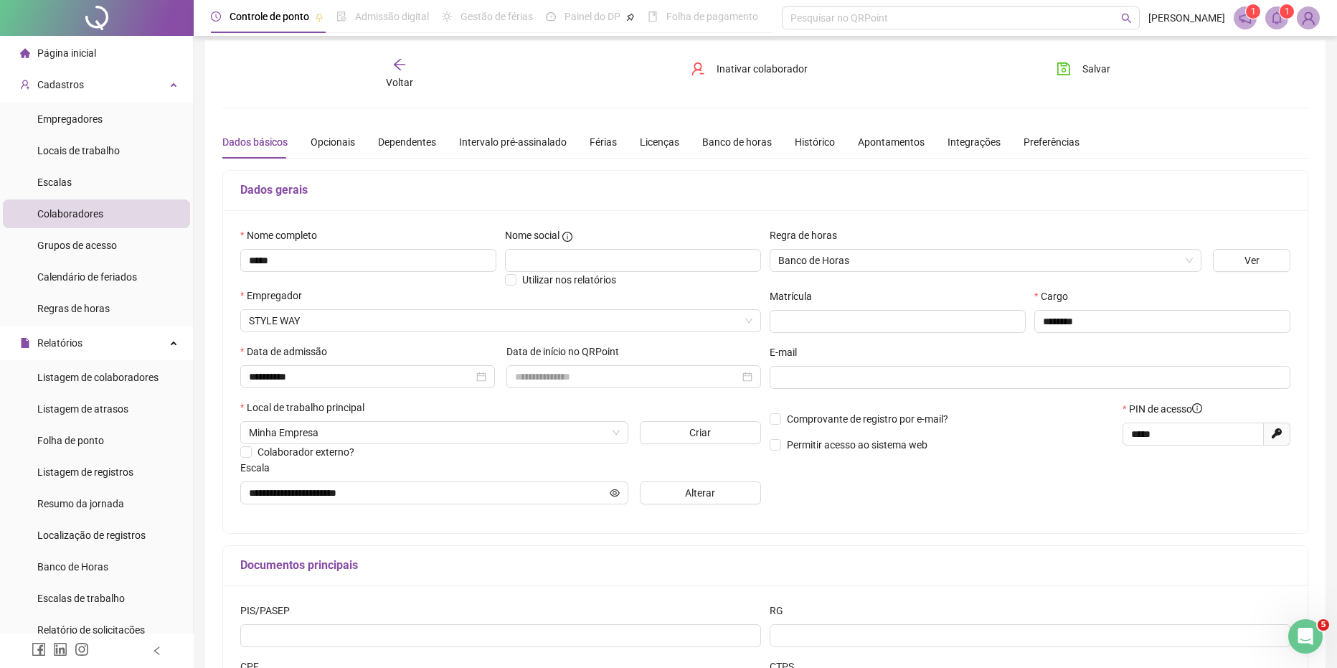
click at [390, 59] on div "Voltar" at bounding box center [399, 73] width 171 height 33
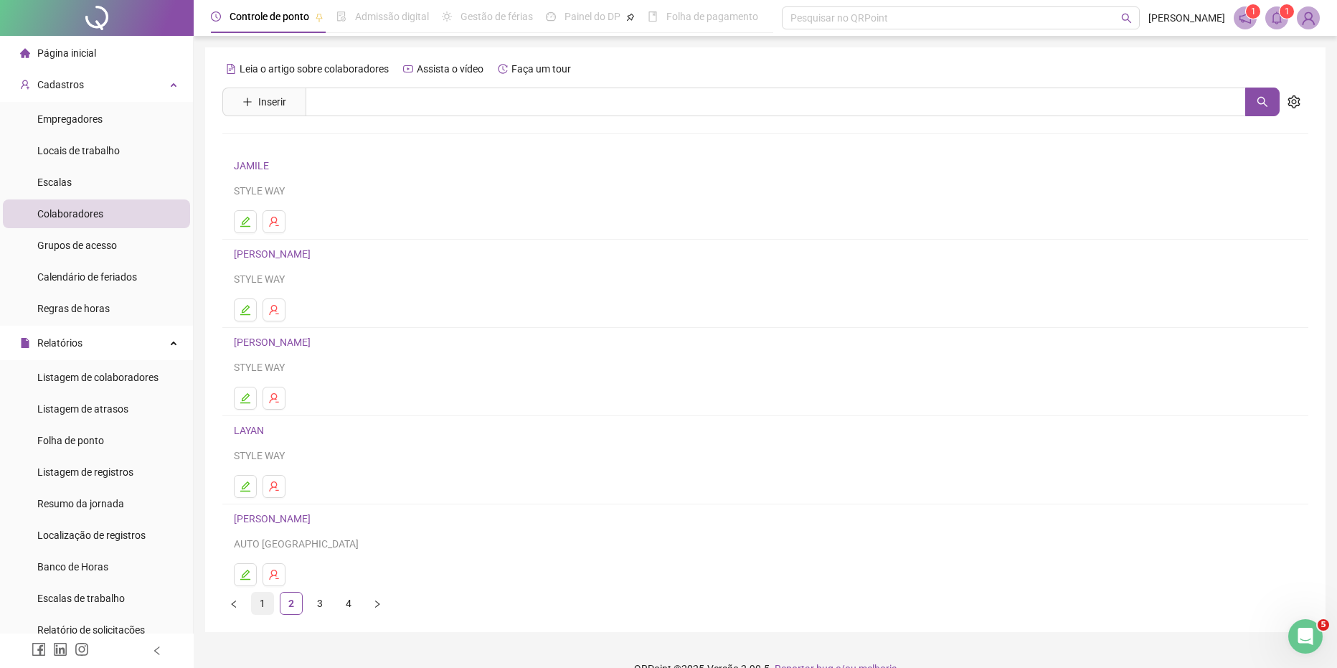
click at [262, 611] on link "1" at bounding box center [263, 603] width 22 height 22
click at [1269, 17] on span at bounding box center [1276, 17] width 23 height 23
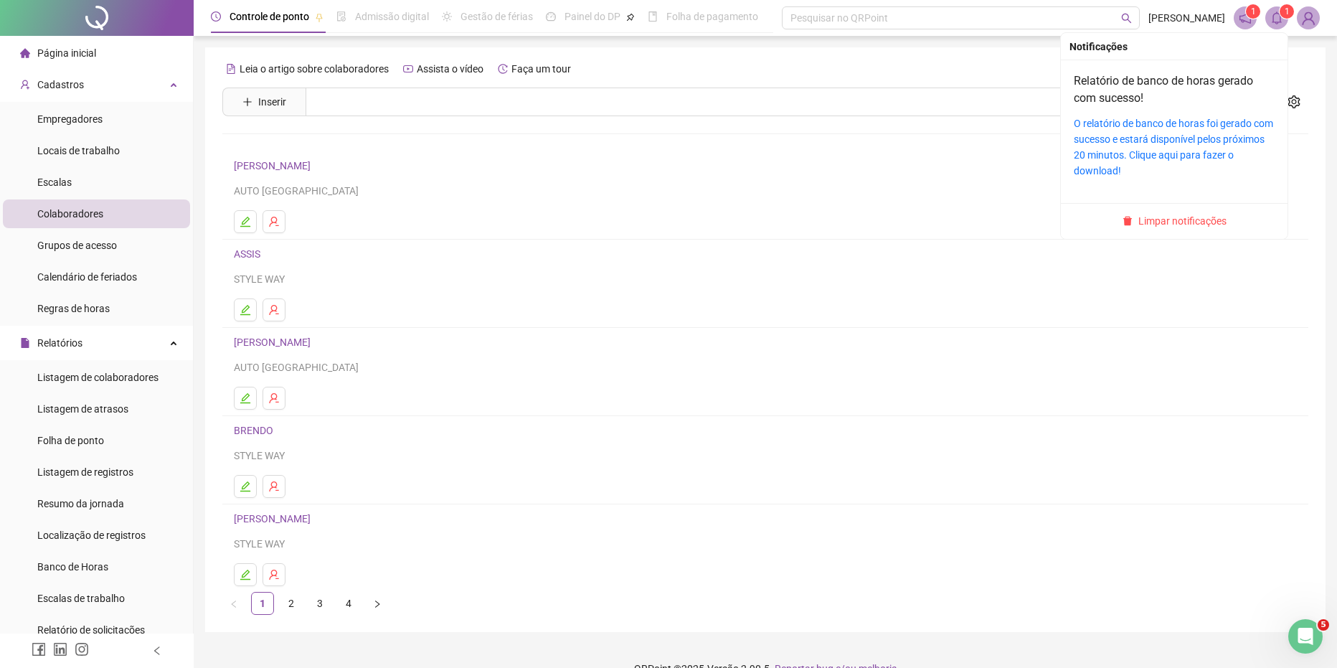
click at [1271, 16] on icon "bell" at bounding box center [1276, 17] width 13 height 13
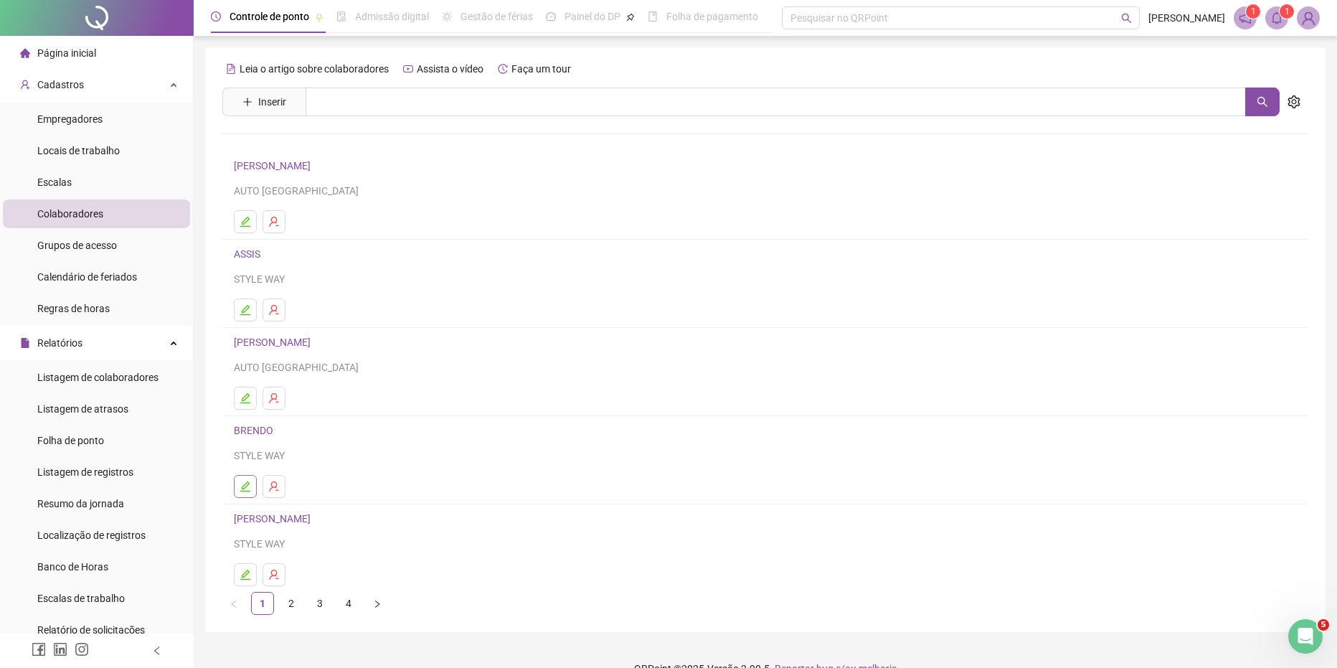
click at [242, 483] on icon "edit" at bounding box center [245, 485] width 11 height 11
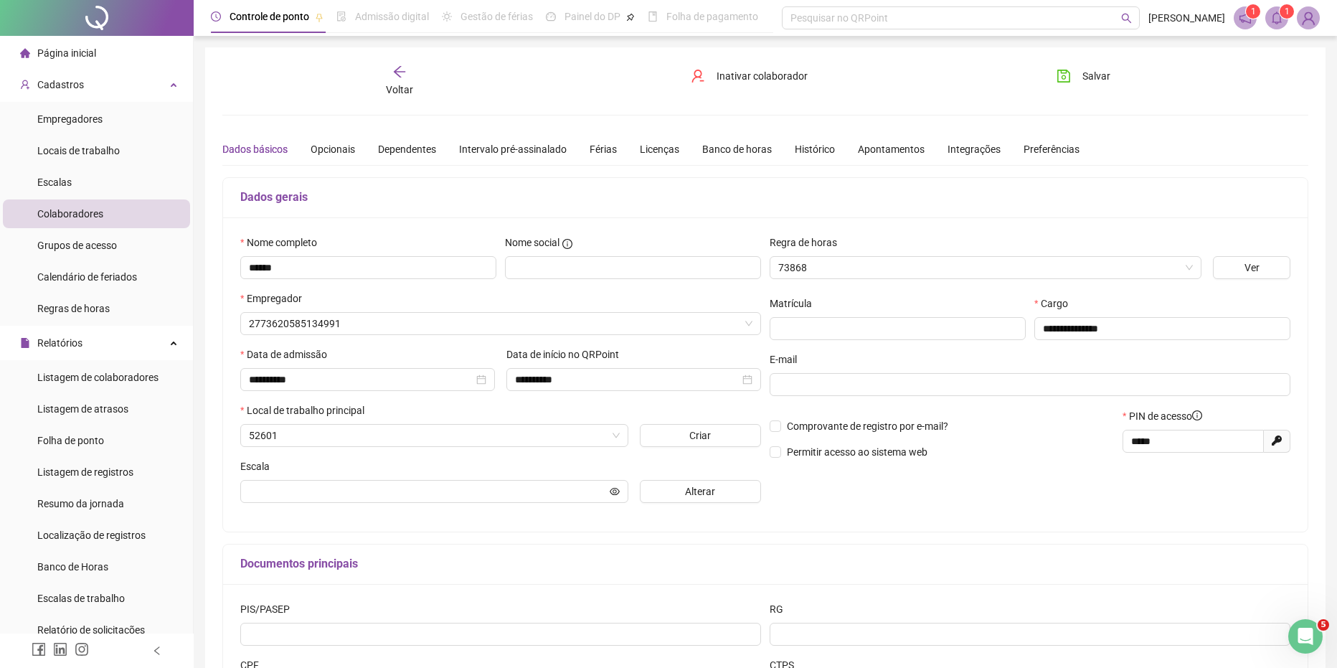
type input "**********"
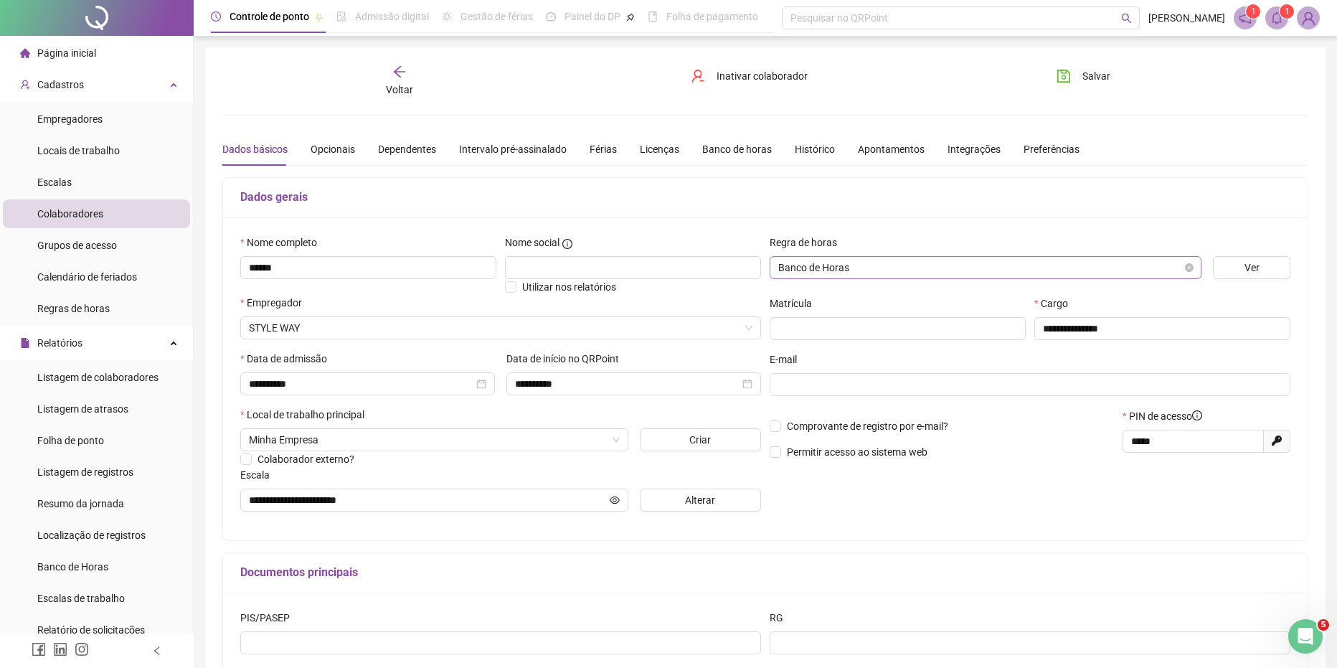
click at [845, 267] on span "Banco de Horas" at bounding box center [985, 268] width 414 height 22
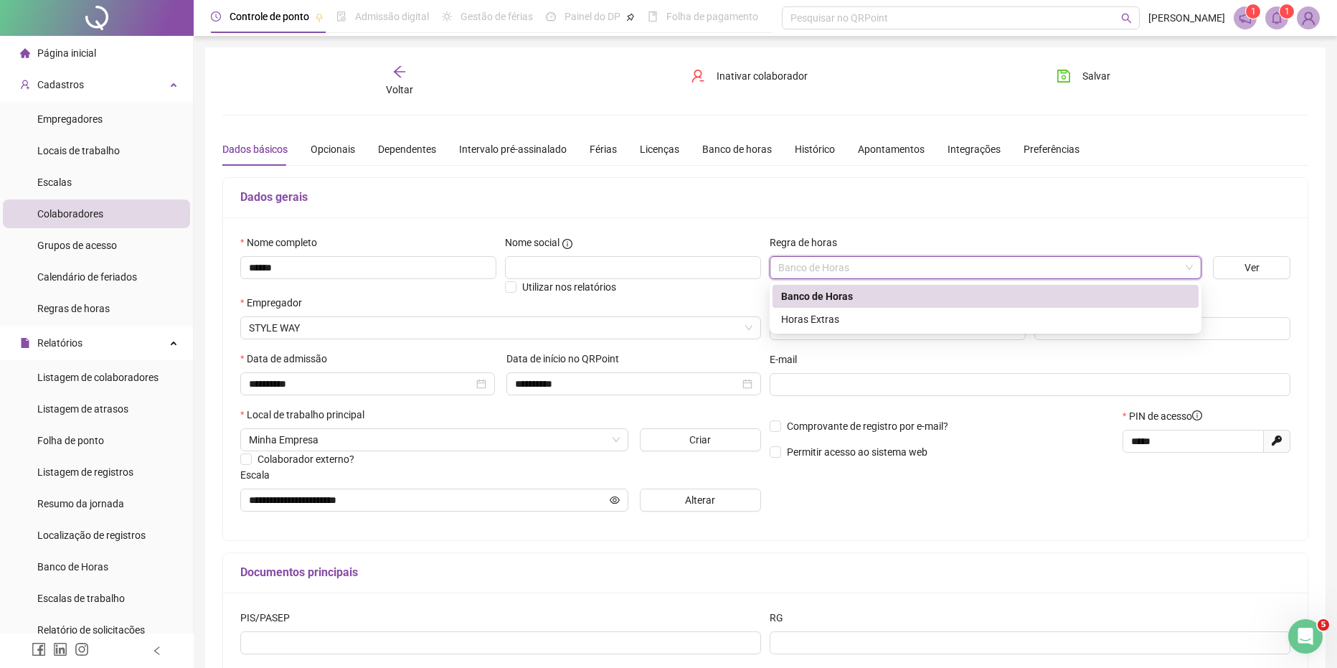
click at [837, 293] on div "Banco de Horas" at bounding box center [985, 296] width 409 height 16
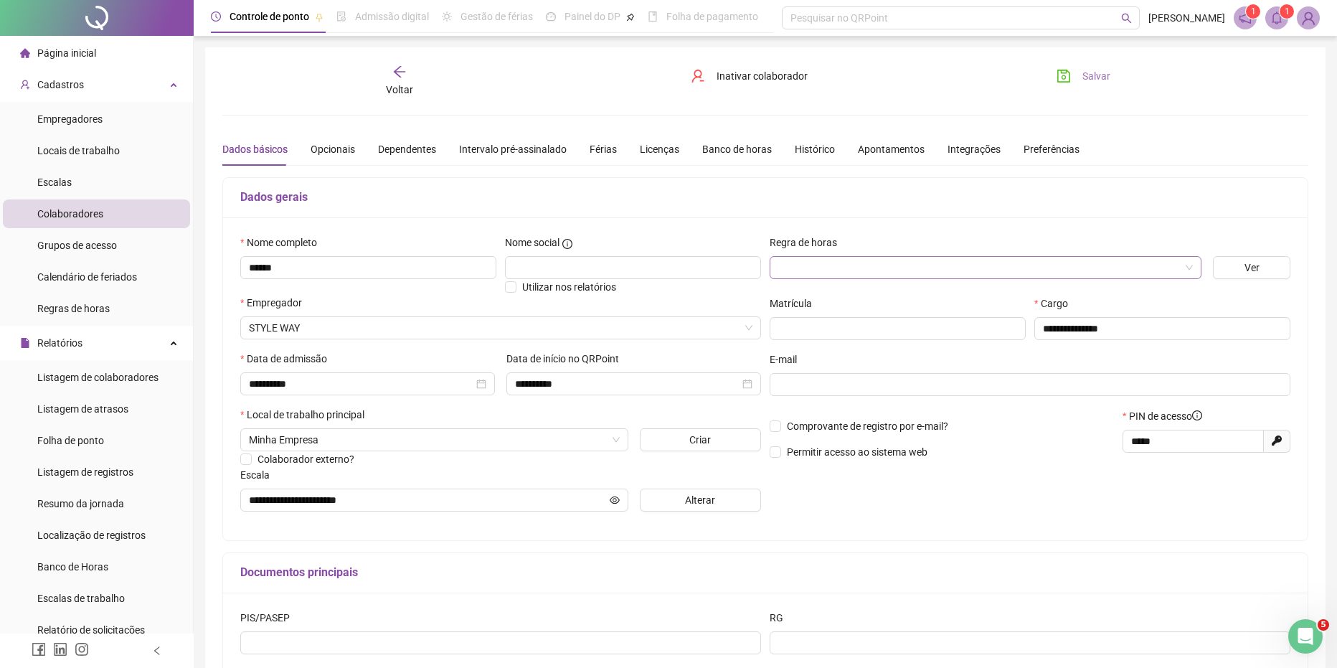
click at [1091, 82] on span "Salvar" at bounding box center [1096, 76] width 28 height 16
click at [394, 80] on div "Voltar" at bounding box center [399, 81] width 171 height 33
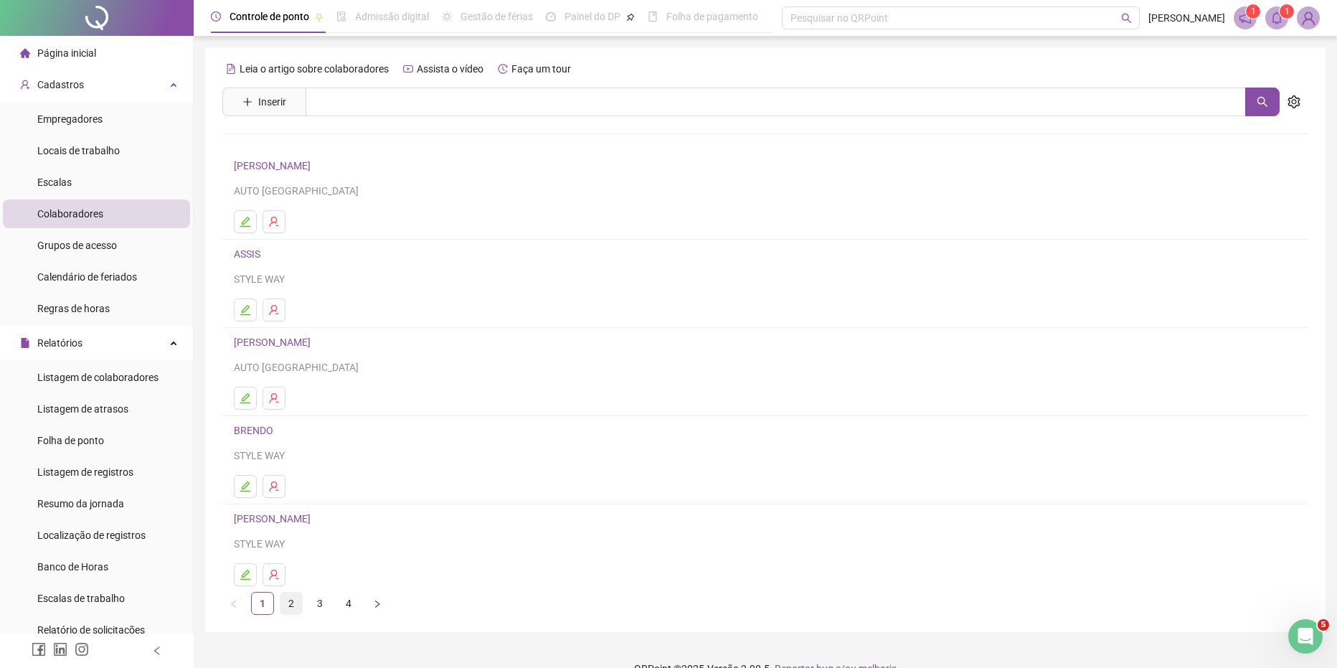
click at [289, 607] on link "2" at bounding box center [291, 603] width 22 height 22
drag, startPoint x: 240, startPoint y: 483, endPoint x: 291, endPoint y: 455, distance: 58.7
click at [240, 483] on icon "edit" at bounding box center [245, 485] width 11 height 11
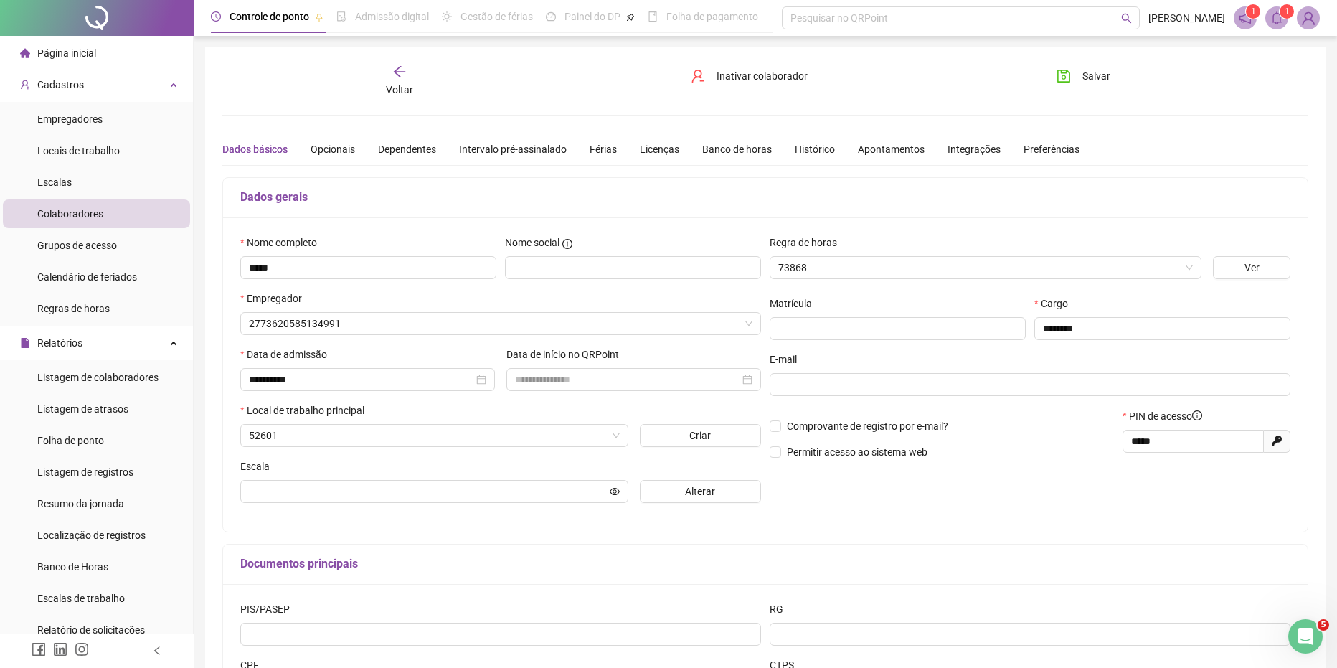
type input "**********"
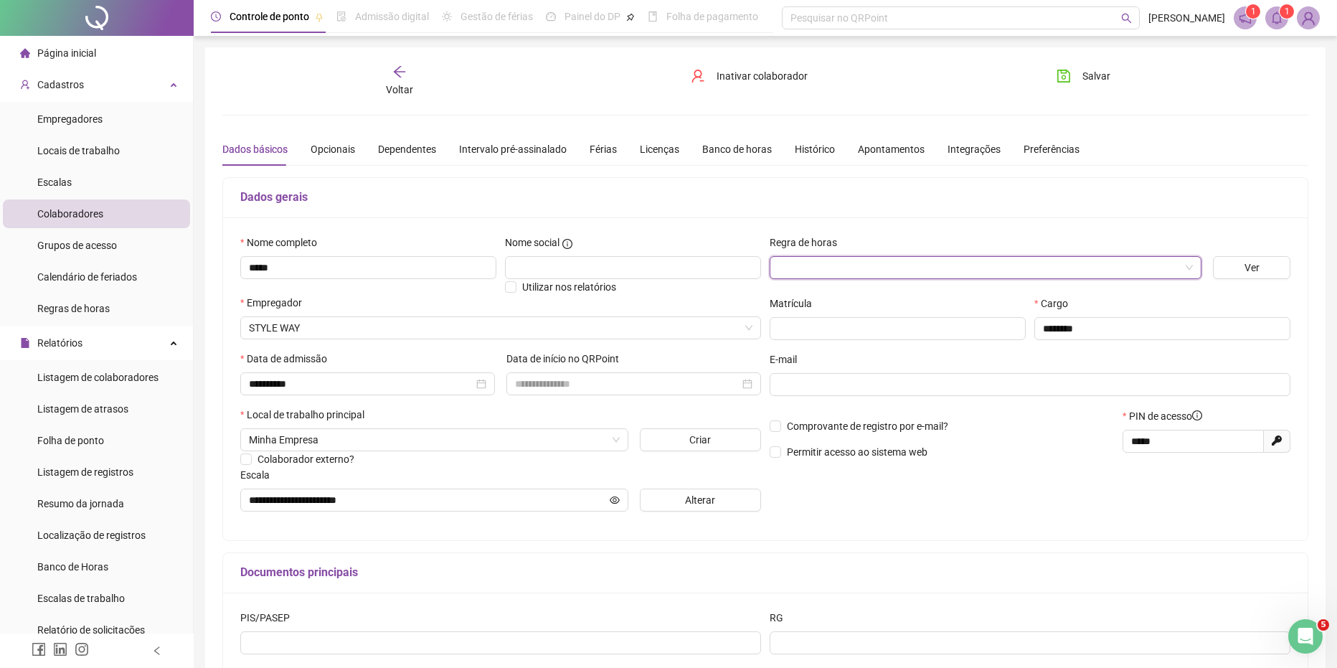
click at [1156, 196] on h5 "Dados gerais" at bounding box center [765, 197] width 1050 height 17
click at [1089, 72] on span "Salvar" at bounding box center [1096, 76] width 28 height 16
click at [391, 74] on div "Voltar" at bounding box center [399, 81] width 171 height 33
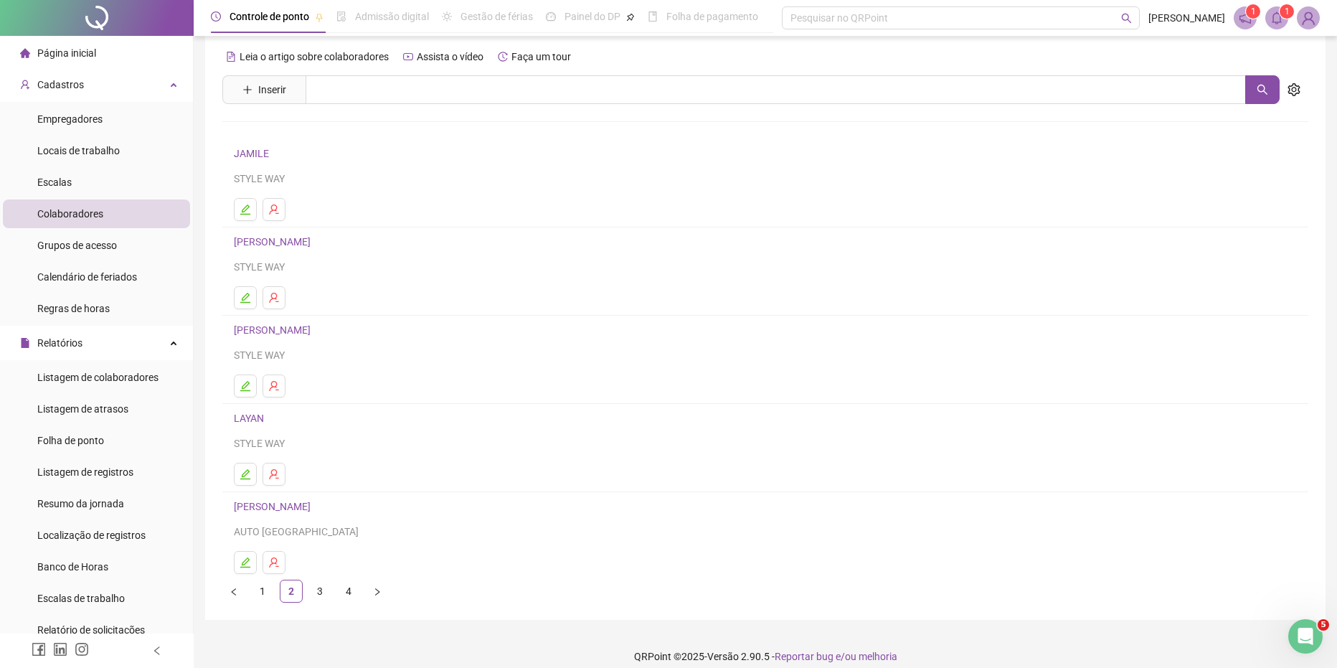
scroll to position [26, 0]
